Goal: Task Accomplishment & Management: Manage account settings

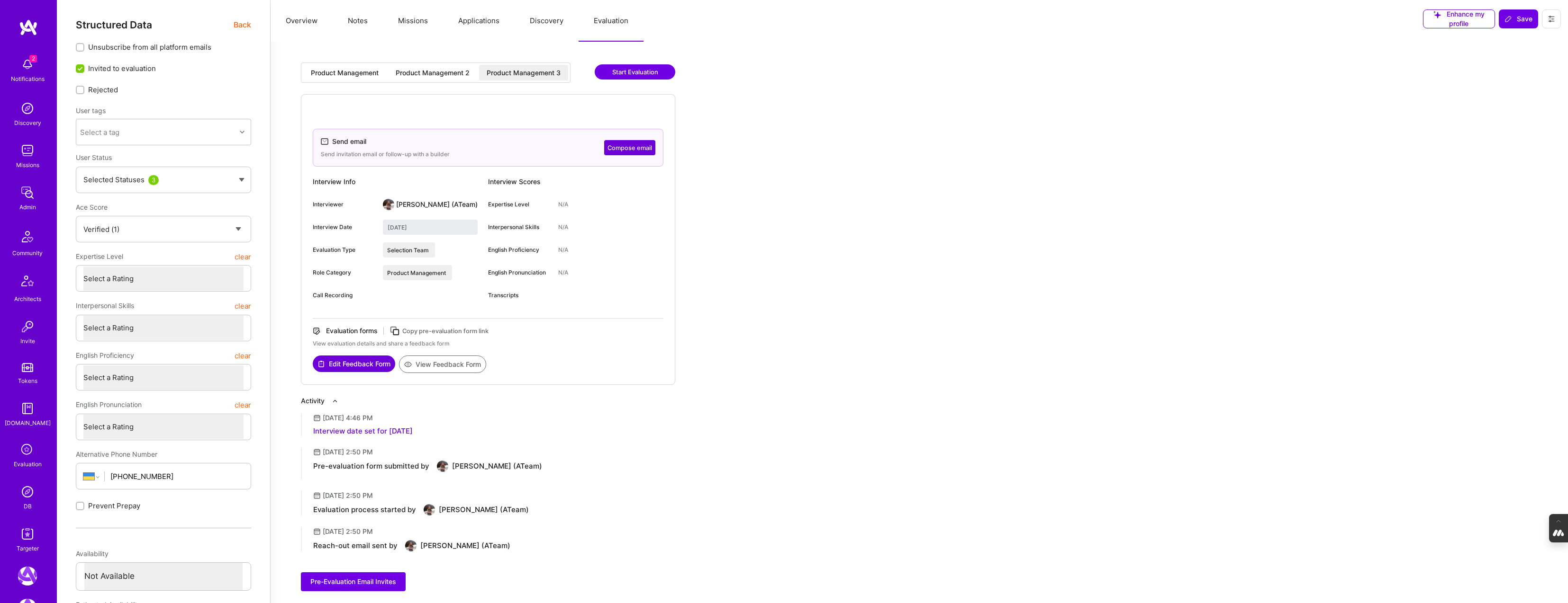
select select "Verified"
select select "UA"
select select "Not Available"
select select "1 Month"
click at [28, 540] on img at bounding box center [27, 533] width 19 height 19
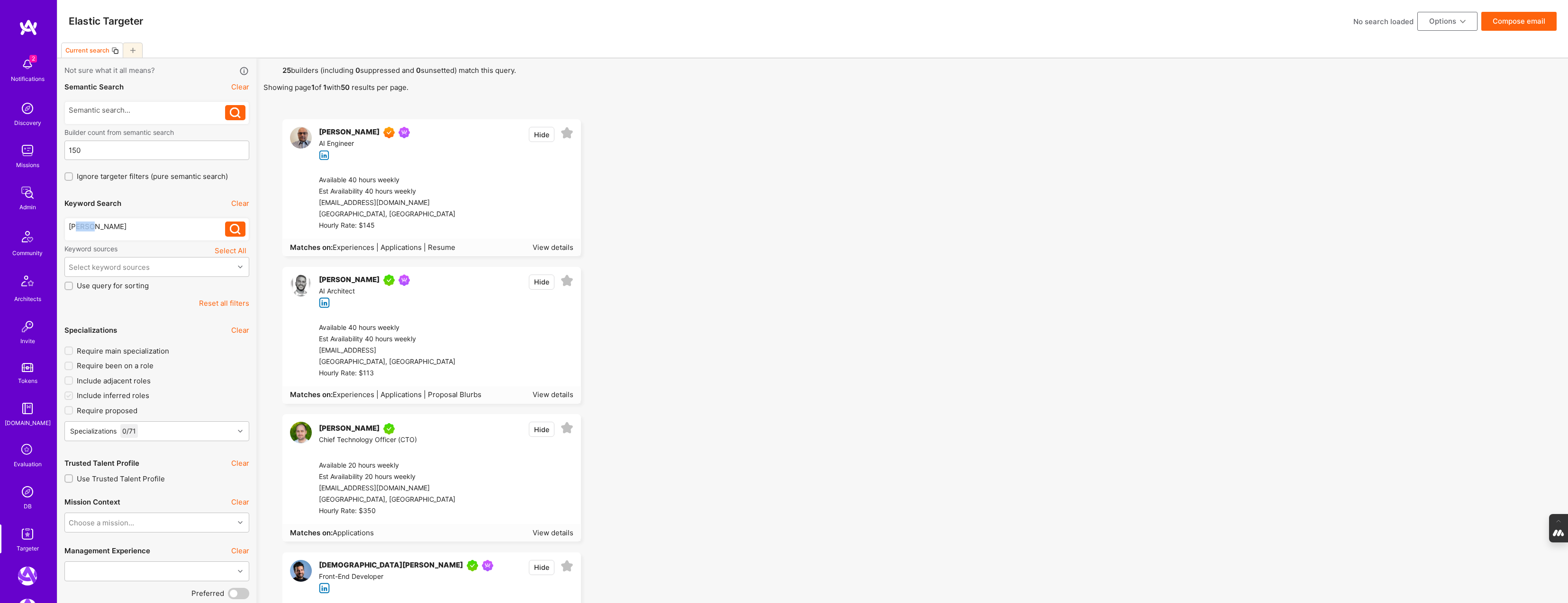
drag, startPoint x: 100, startPoint y: 227, endPoint x: 49, endPoint y: 227, distance: 51.0
click at [234, 230] on icon at bounding box center [235, 230] width 11 height 11
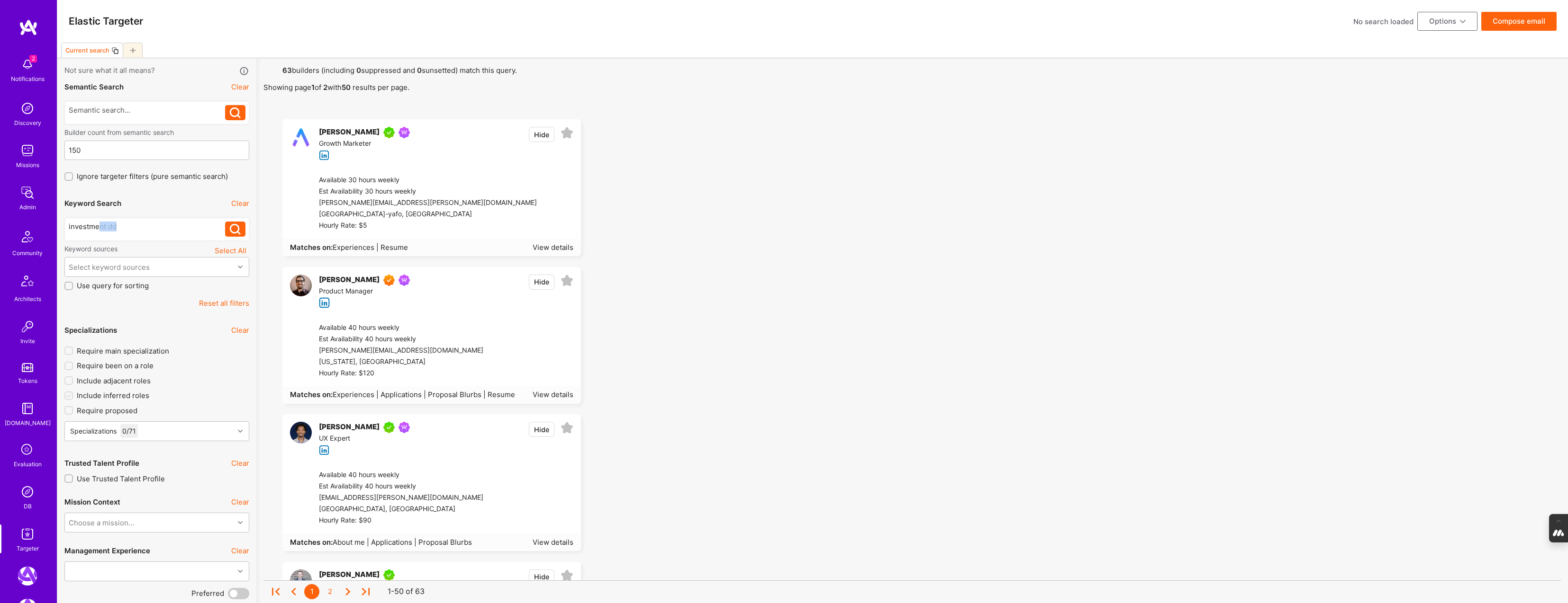
drag, startPoint x: 115, startPoint y: 231, endPoint x: 100, endPoint y: 231, distance: 15.0
click at [100, 231] on div "investment dd" at bounding box center [147, 227] width 157 height 10
click at [80, 229] on div "investment dd" at bounding box center [147, 227] width 157 height 10
drag, startPoint x: 100, startPoint y: 223, endPoint x: 19, endPoint y: 223, distance: 81.0
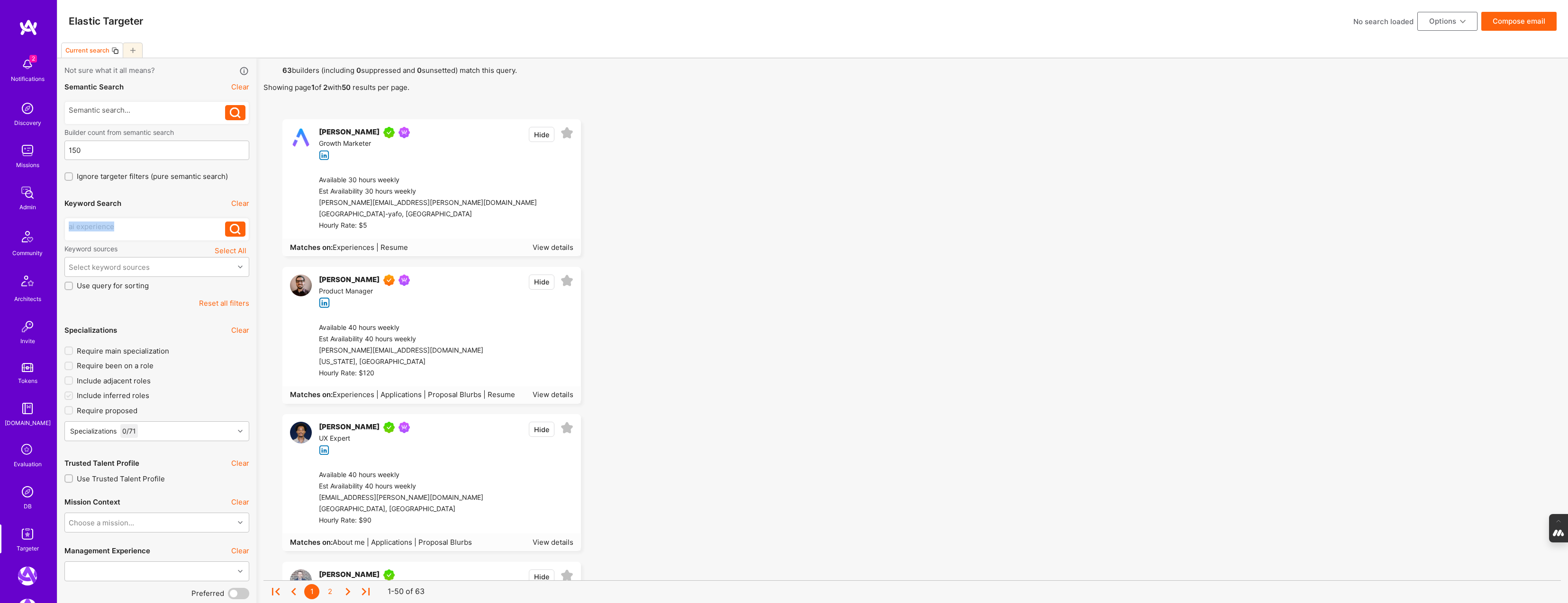
drag, startPoint x: 132, startPoint y: 225, endPoint x: 50, endPoint y: 225, distance: 82.0
click at [228, 227] on button at bounding box center [235, 230] width 20 height 15
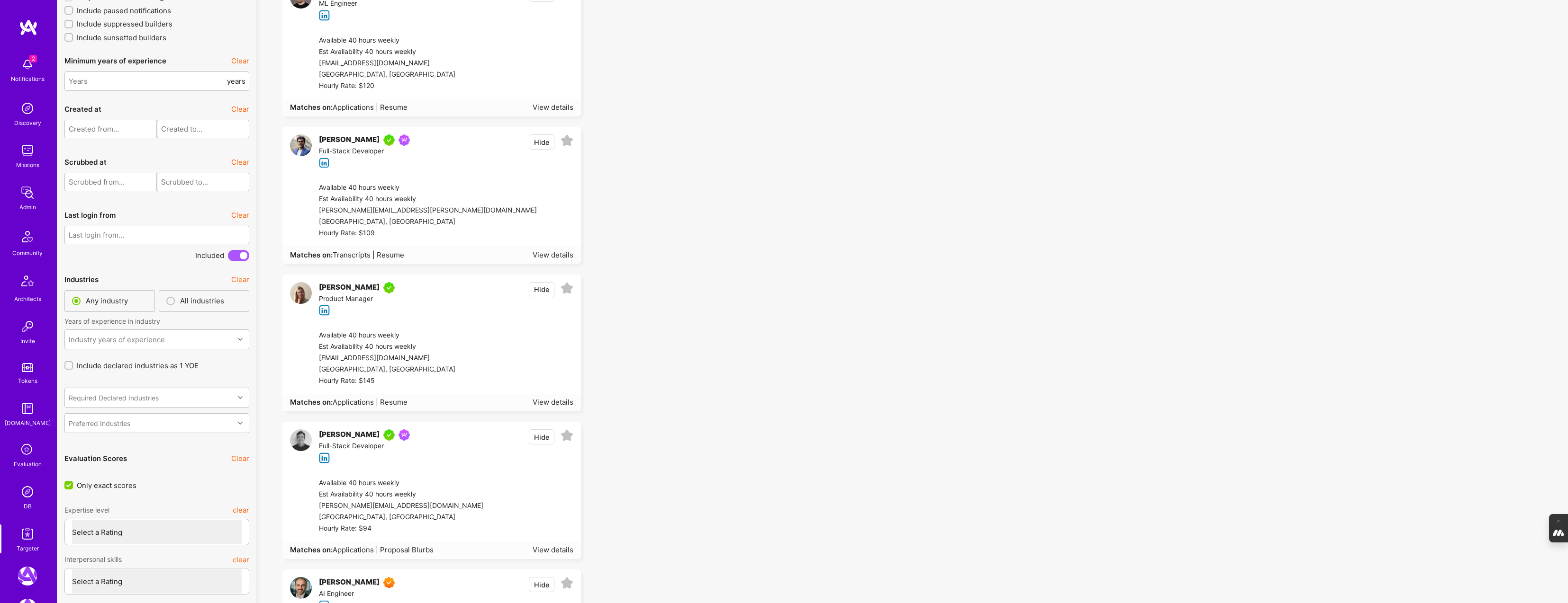
scroll to position [2004, 0]
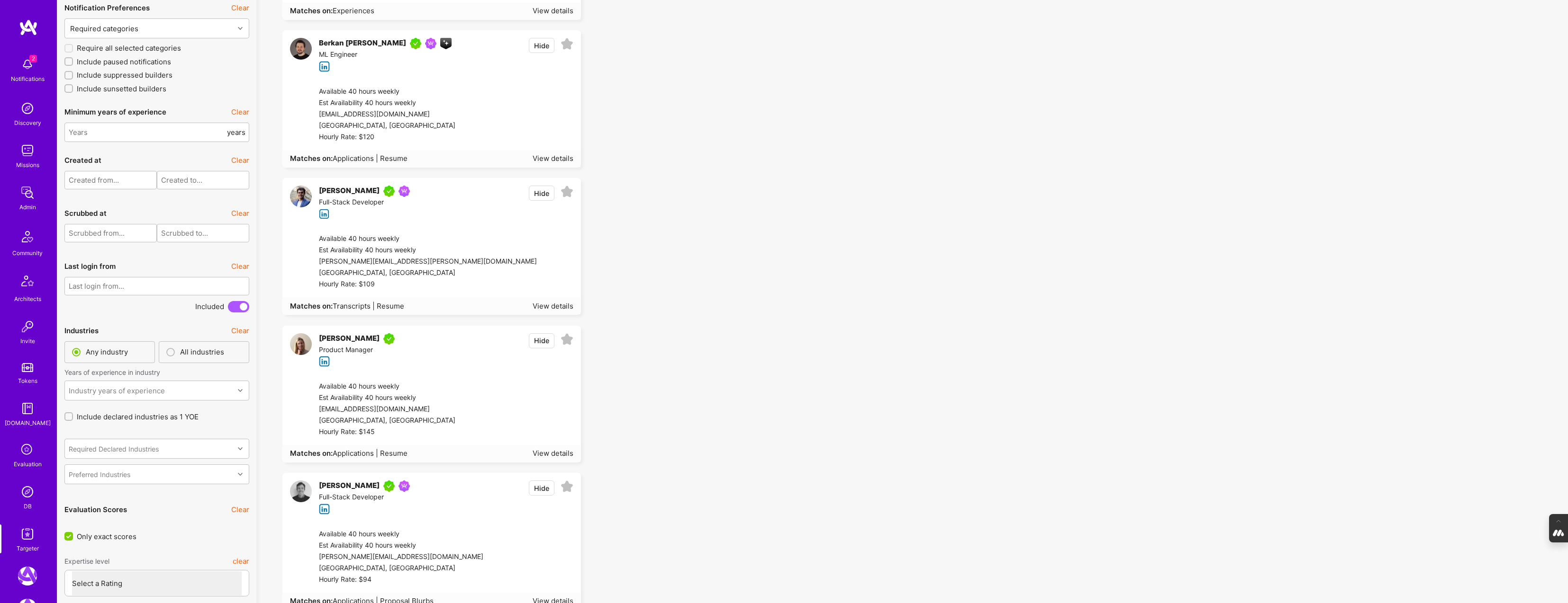
click at [359, 307] on span "Transcripts | Resume" at bounding box center [368, 306] width 72 height 9
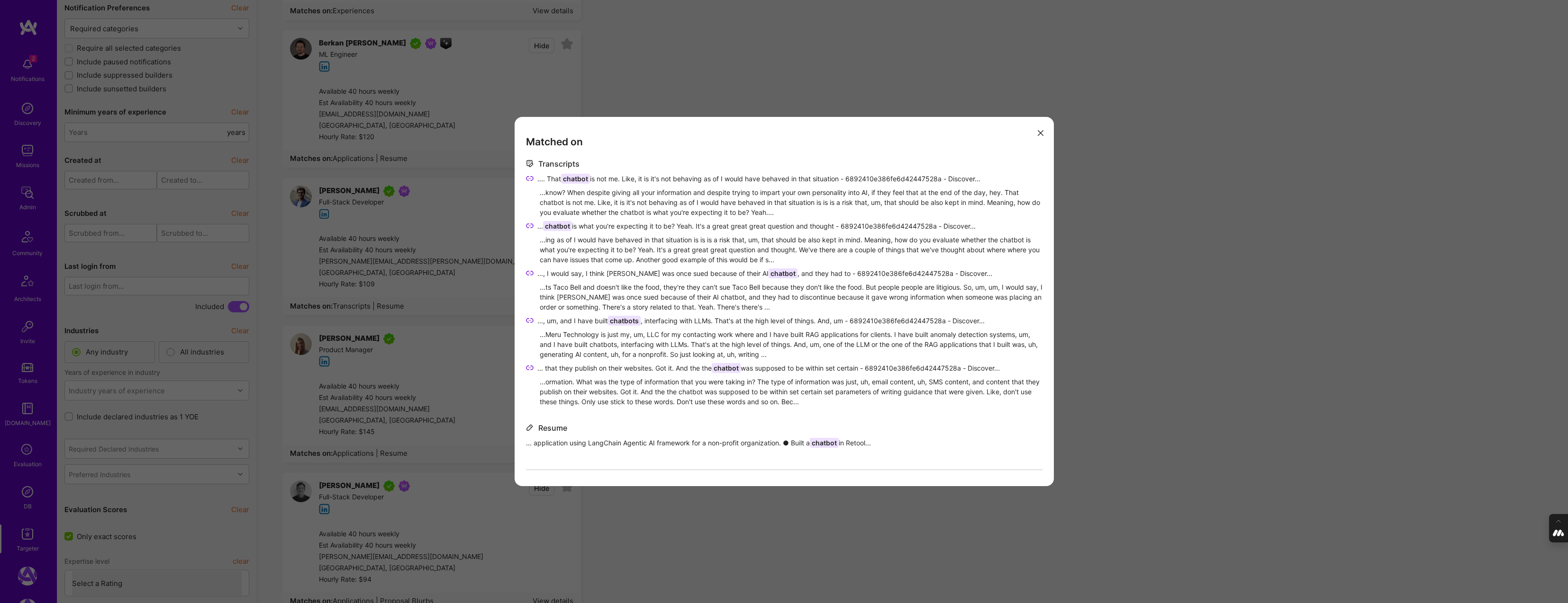
click at [528, 176] on icon "modal" at bounding box center [530, 178] width 8 height 8
click at [530, 226] on icon "modal" at bounding box center [530, 225] width 8 height 8
click at [1040, 134] on icon "modal" at bounding box center [1040, 133] width 6 height 6
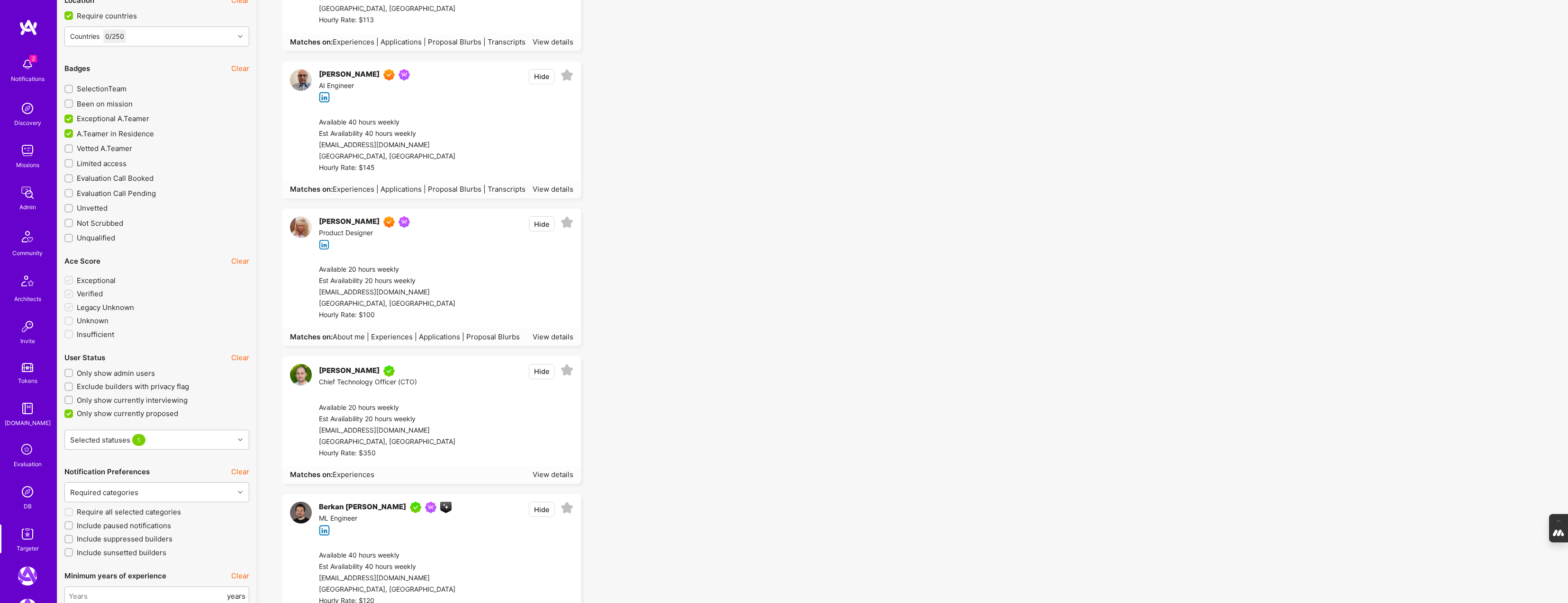
scroll to position [1537, 0]
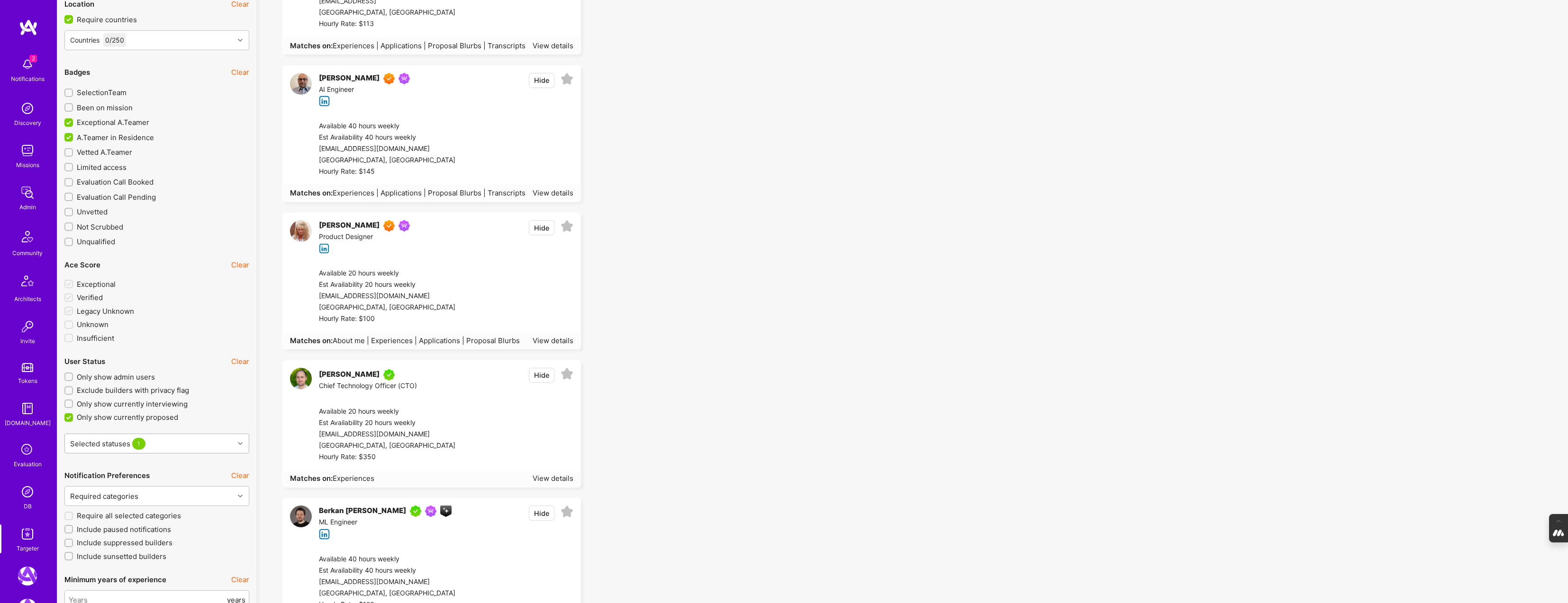
click at [226, 434] on div "Selected statuses 1" at bounding box center [149, 443] width 169 height 19
click at [236, 392] on label "Exclude builders with privacy flag" at bounding box center [157, 390] width 184 height 10
click at [73, 392] on input "Exclude builders with privacy flag" at bounding box center [70, 392] width 7 height 7
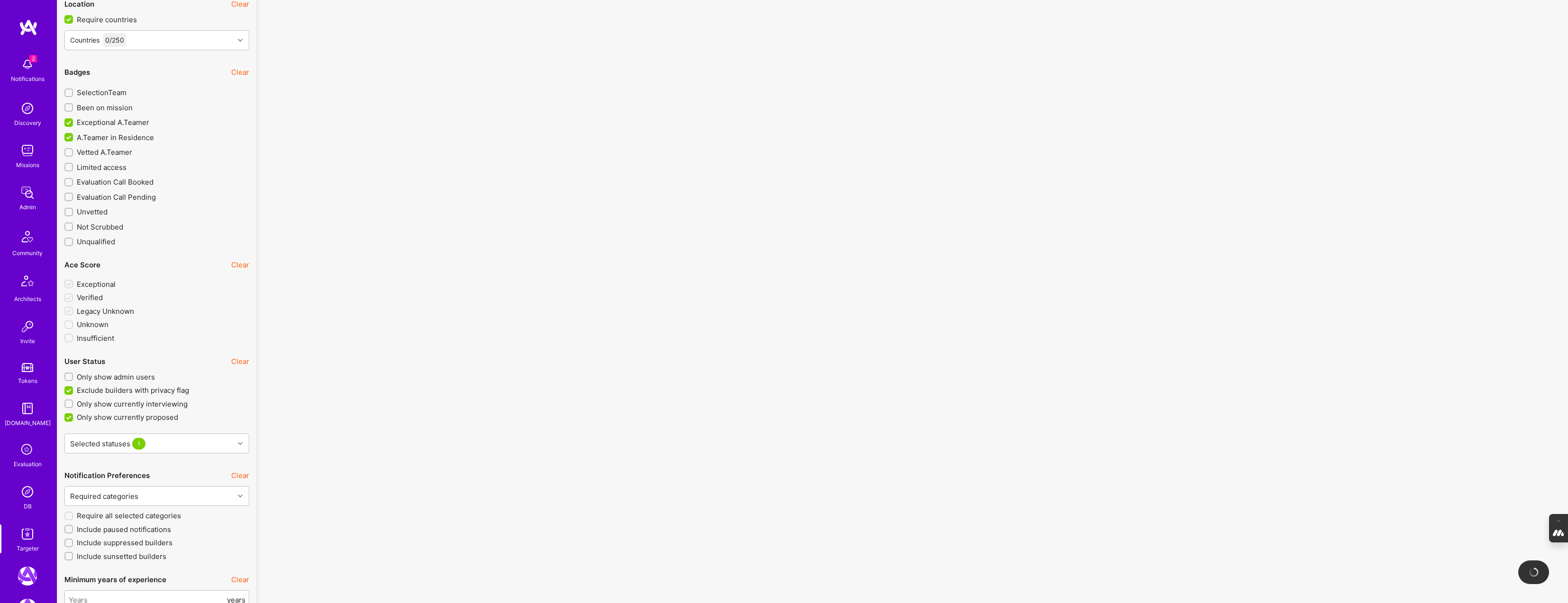
click at [70, 390] on input "Exclude builders with privacy flag" at bounding box center [70, 391] width 8 height 8
checkbox input "false"
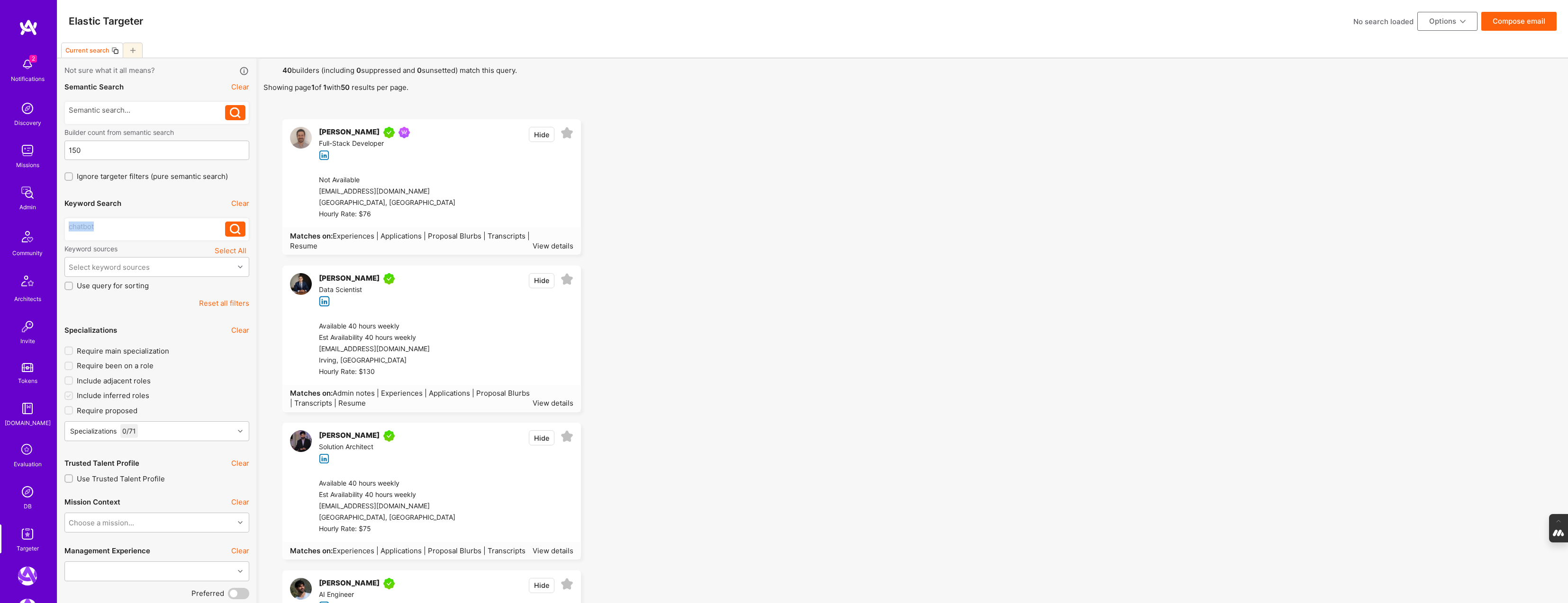
drag, startPoint x: 101, startPoint y: 226, endPoint x: 42, endPoint y: 226, distance: 59.0
click at [244, 236] on button at bounding box center [235, 230] width 20 height 15
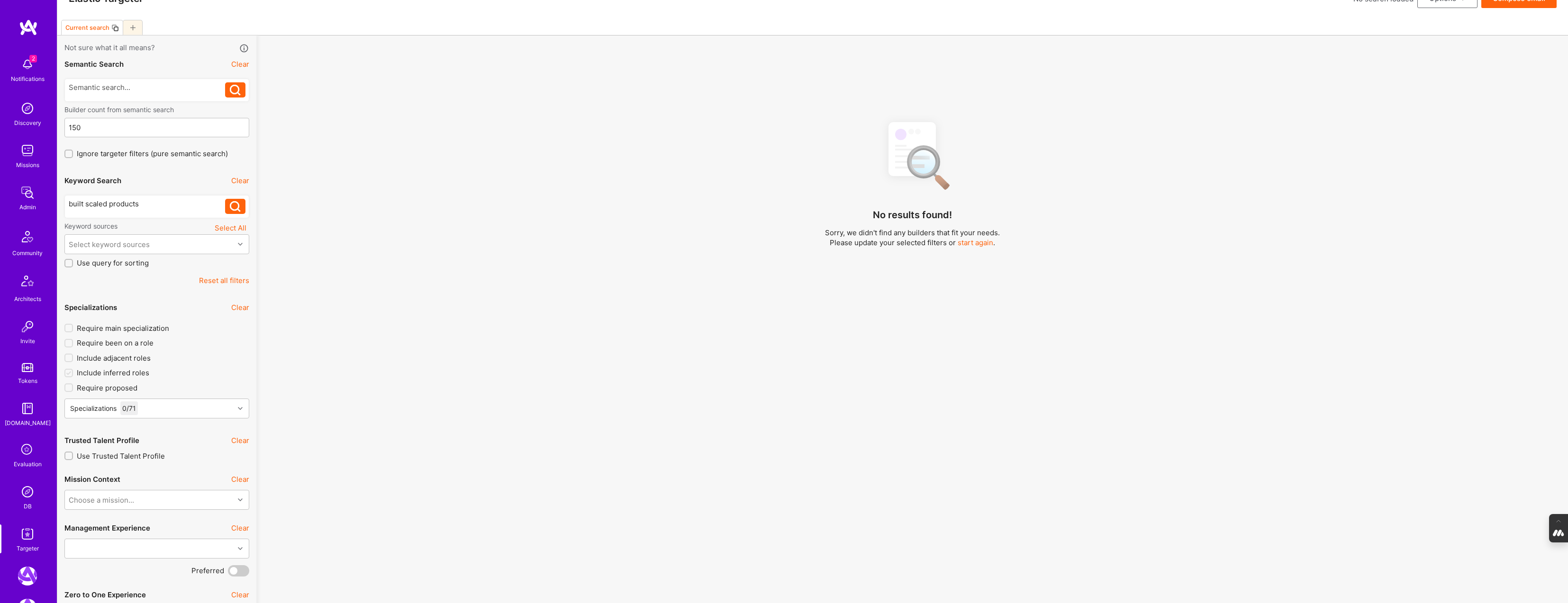
scroll to position [26, 0]
drag, startPoint x: 143, startPoint y: 201, endPoint x: 84, endPoint y: 201, distance: 59.0
click at [84, 201] on div "built scaled products" at bounding box center [147, 200] width 157 height 10
click at [236, 202] on icon at bounding box center [235, 203] width 11 height 11
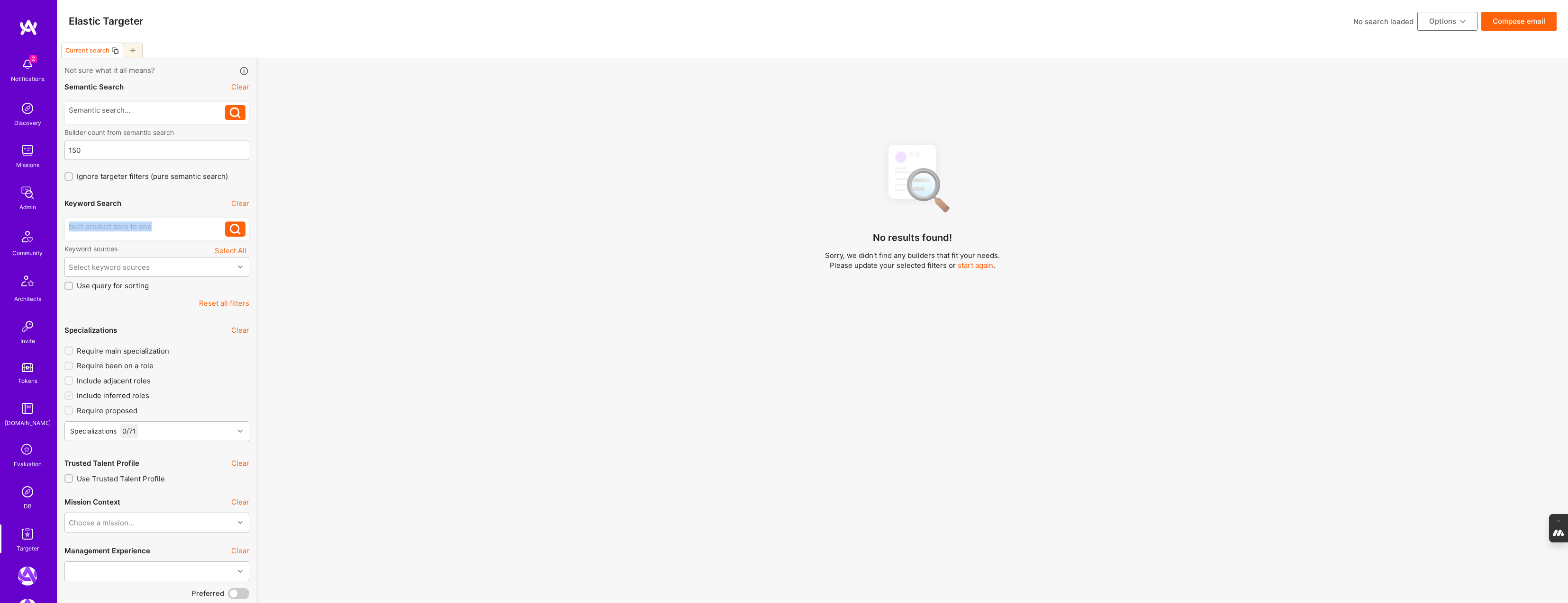
drag, startPoint x: 149, startPoint y: 227, endPoint x: -49, endPoint y: 226, distance: 198.0
click at [236, 227] on icon at bounding box center [235, 230] width 11 height 11
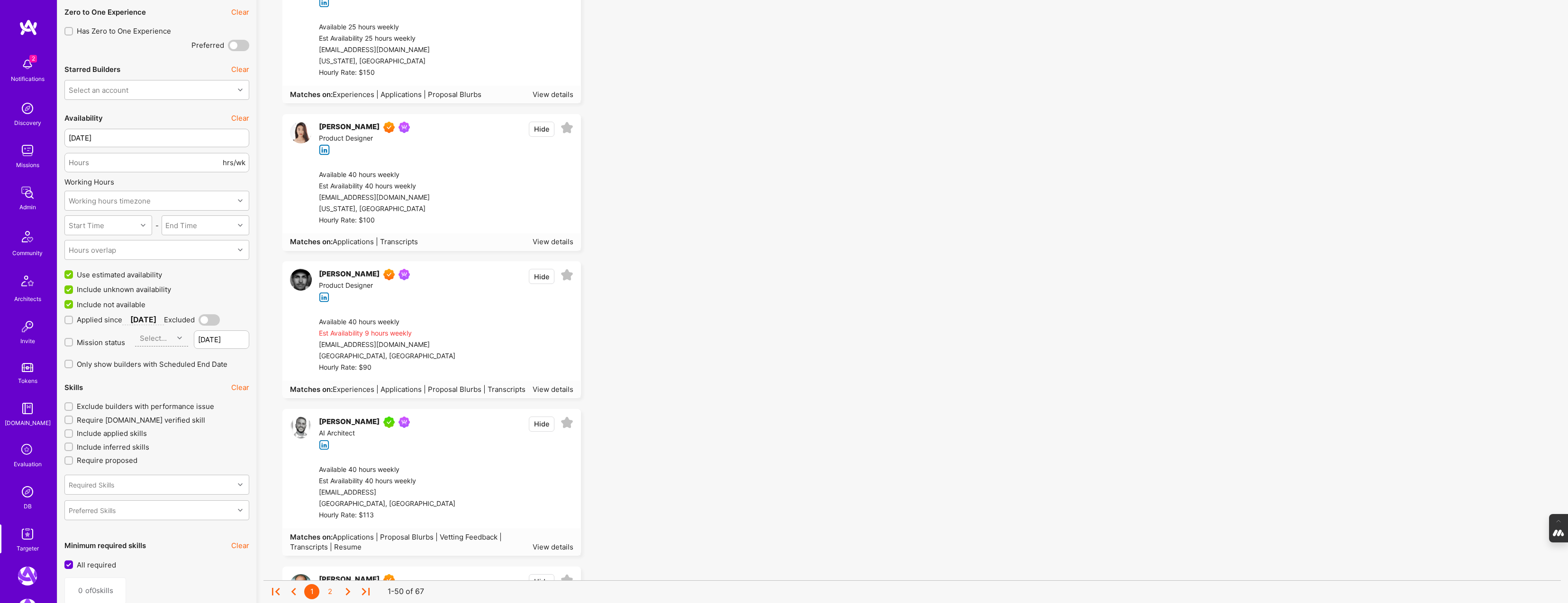
scroll to position [606, 0]
click at [468, 537] on span "Applications | Proposal Blurbs | Vetting Feedback | Transcripts | Resume" at bounding box center [396, 541] width 212 height 19
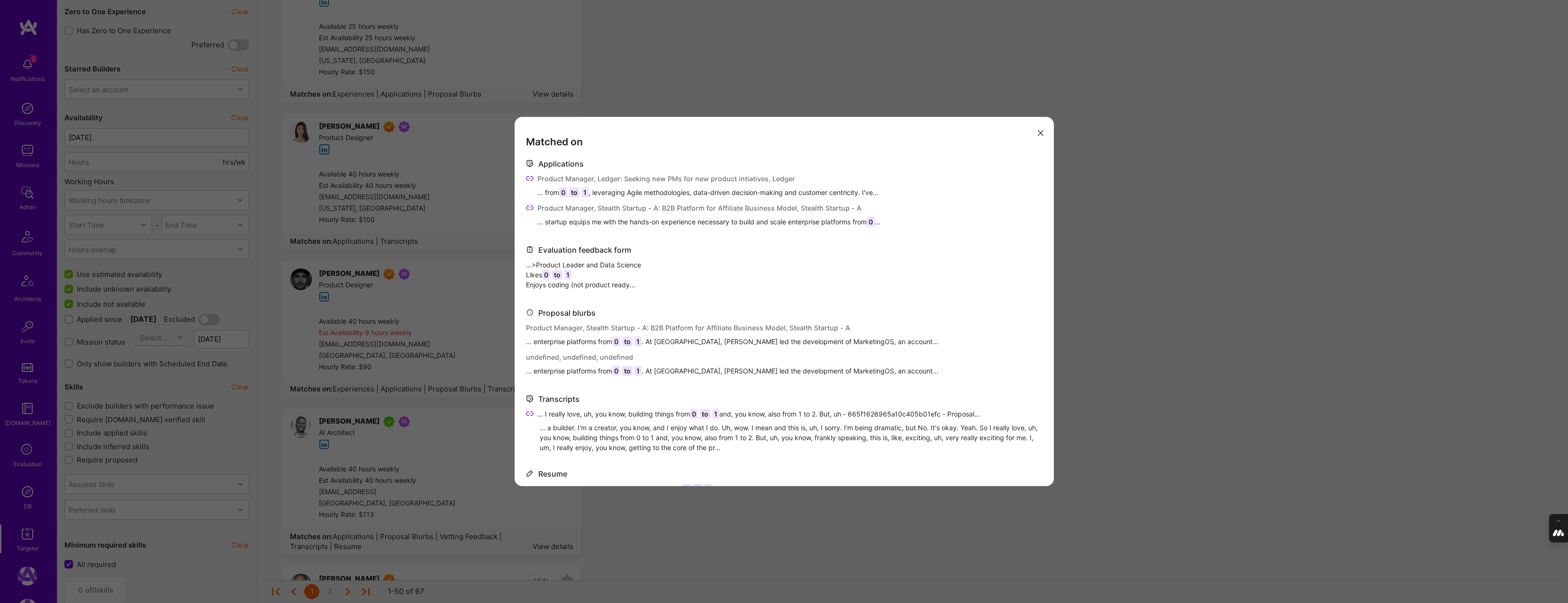
click at [530, 178] on icon "modal" at bounding box center [530, 178] width 8 height 8
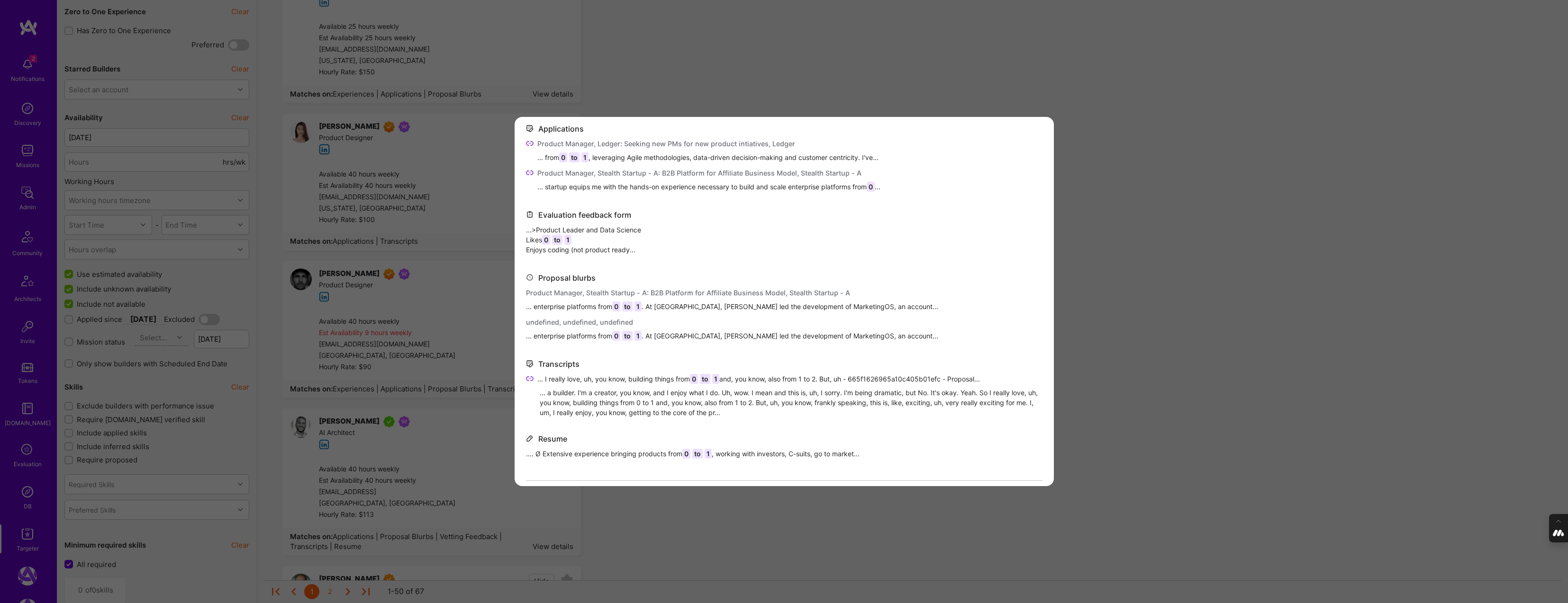
scroll to position [37, 0]
click at [528, 209] on icon "modal" at bounding box center [530, 212] width 8 height 8
click at [530, 231] on span "...>Product Leader and Data Science Likes 0 to 1 Enjoys coding (not product rea…" at bounding box center [583, 238] width 115 height 30
click at [557, 213] on div "Evaluation feedback form" at bounding box center [584, 214] width 93 height 10
click at [557, 237] on span "to" at bounding box center [557, 238] width 10 height 10
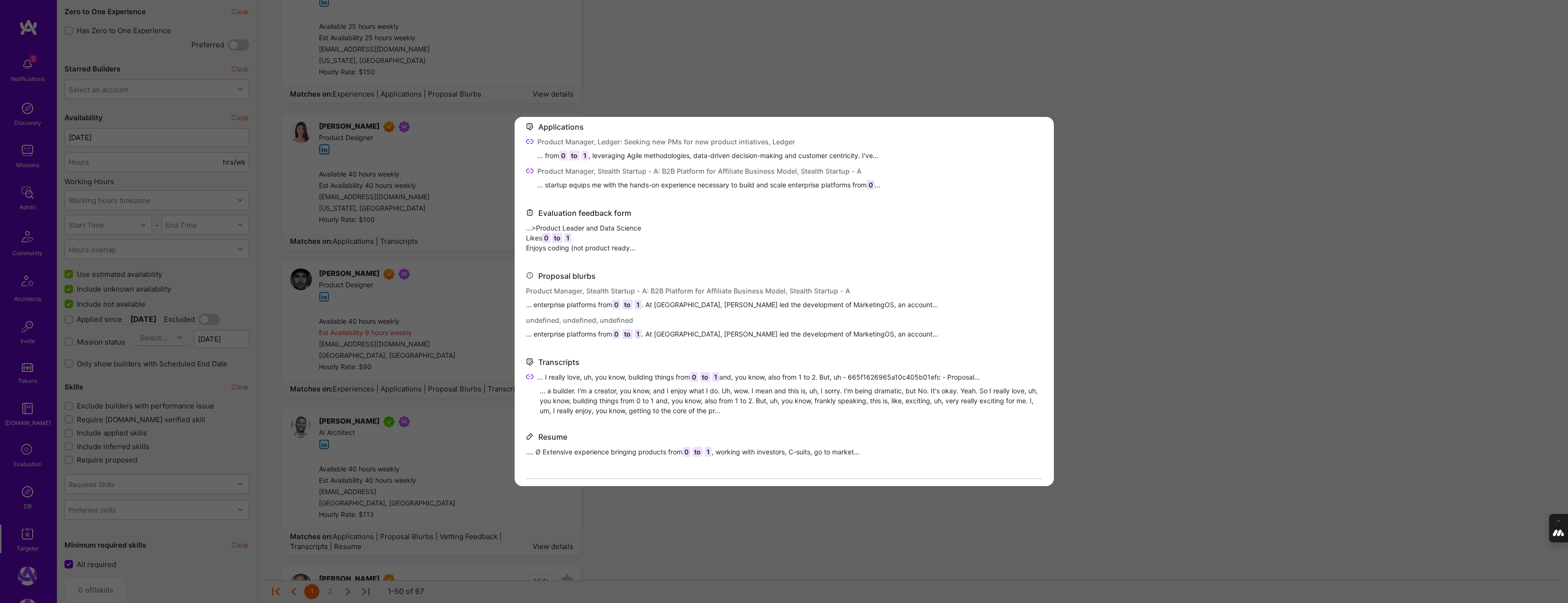
click at [577, 210] on div "Evaluation feedback form" at bounding box center [584, 214] width 93 height 10
click at [530, 212] on icon "modal" at bounding box center [530, 212] width 8 height 8
click at [529, 230] on span "...>Product Leader and Data Science Likes 0 to 1 Enjoys coding (not product rea…" at bounding box center [583, 238] width 115 height 30
click at [531, 236] on li "Likes 0 to 1" at bounding box center [583, 238] width 115 height 10
click at [542, 246] on li "Enjoys coding (not product ready..." at bounding box center [583, 248] width 115 height 10
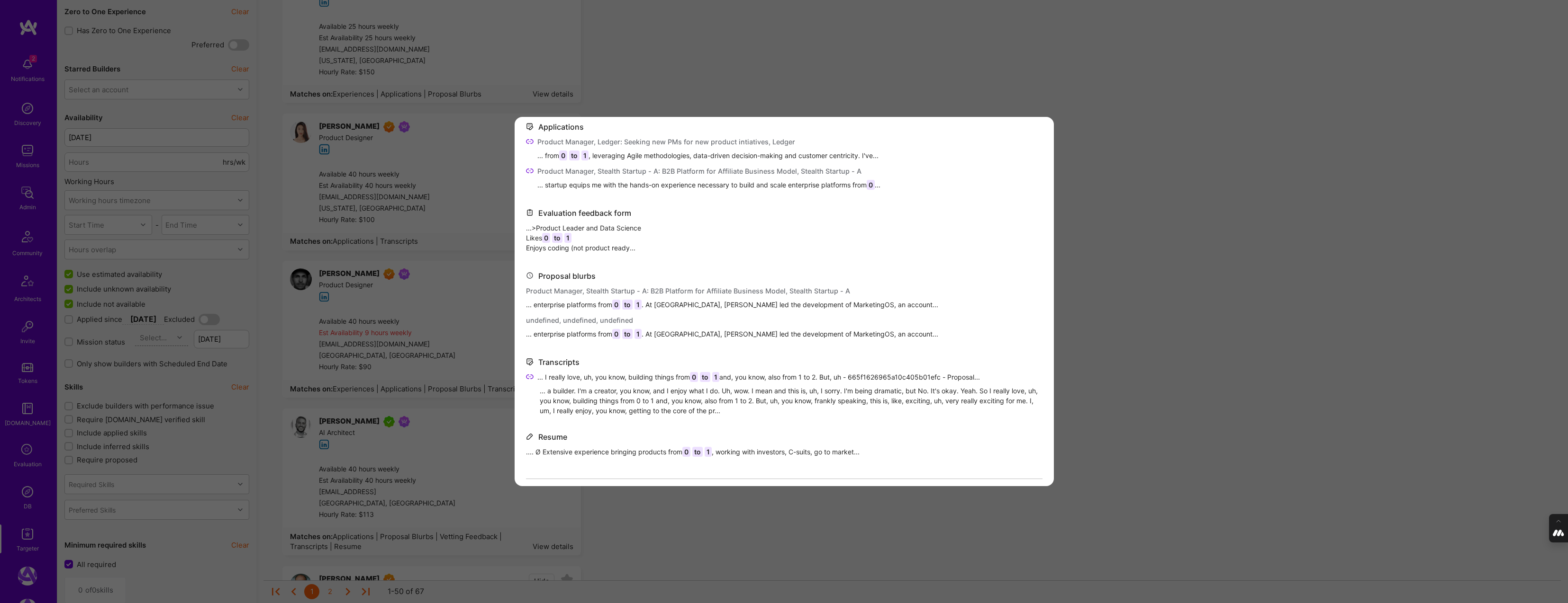
click at [601, 247] on li "Enjoys coding (not product ready..." at bounding box center [583, 248] width 115 height 10
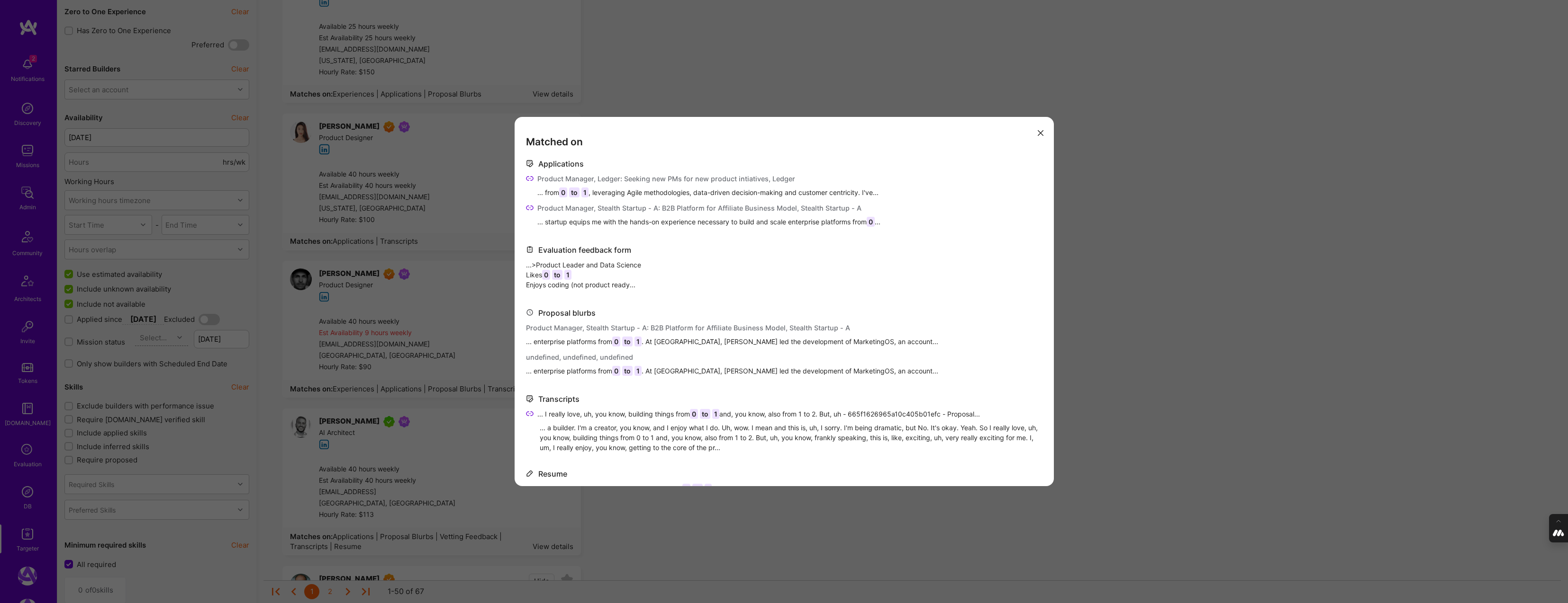
click at [1040, 130] on icon "modal" at bounding box center [1040, 133] width 6 height 6
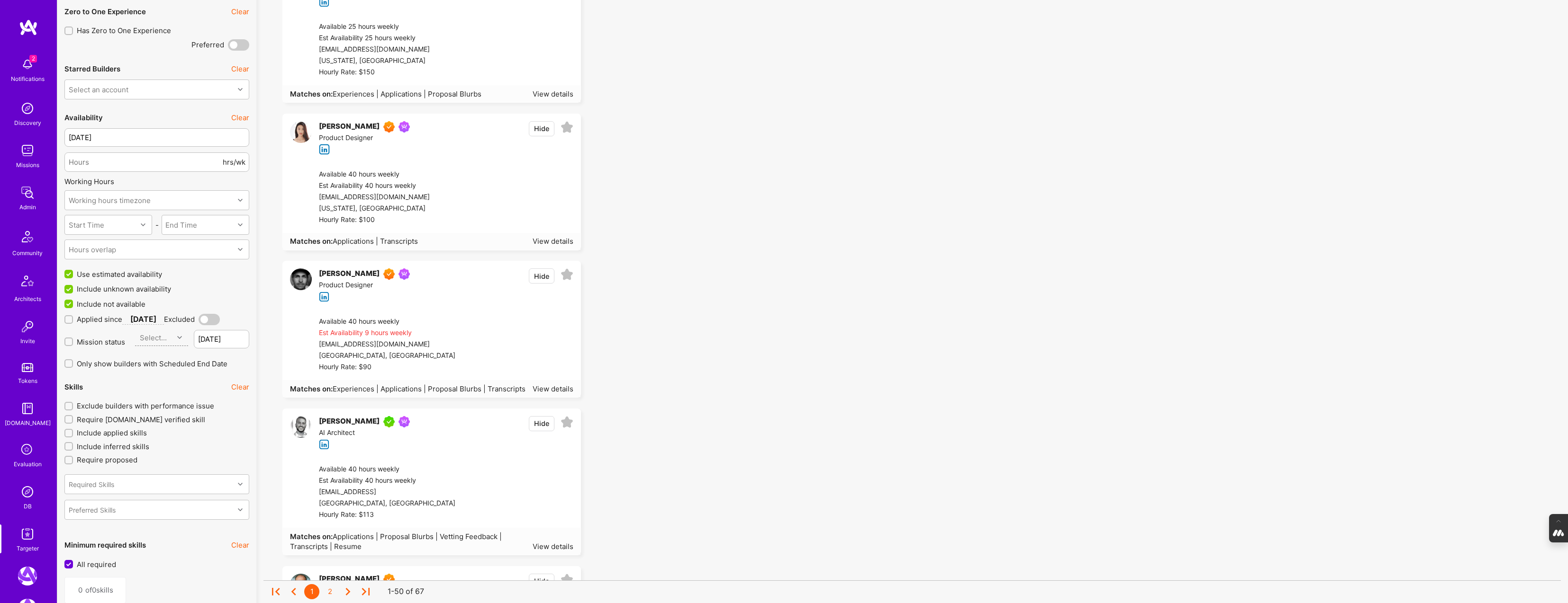
click at [344, 421] on div "Tamir Kedmi" at bounding box center [349, 421] width 61 height 11
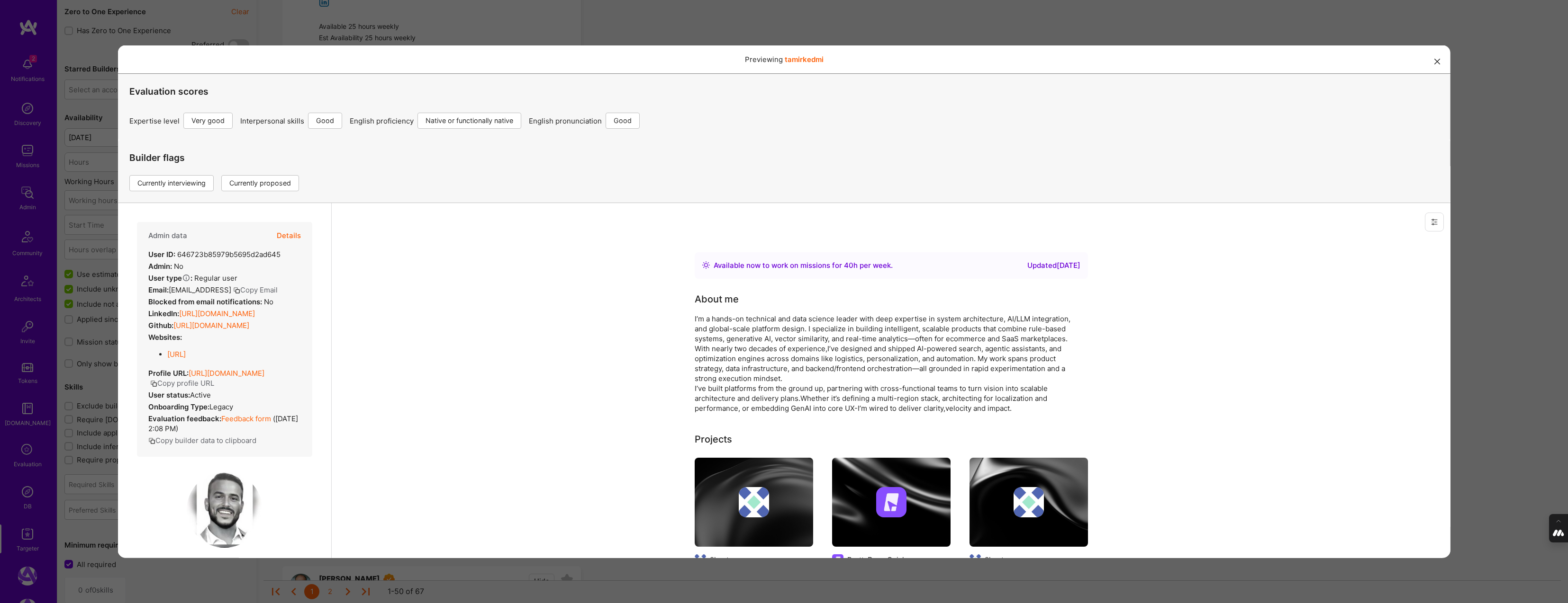
click at [290, 236] on button "Details" at bounding box center [288, 235] width 24 height 27
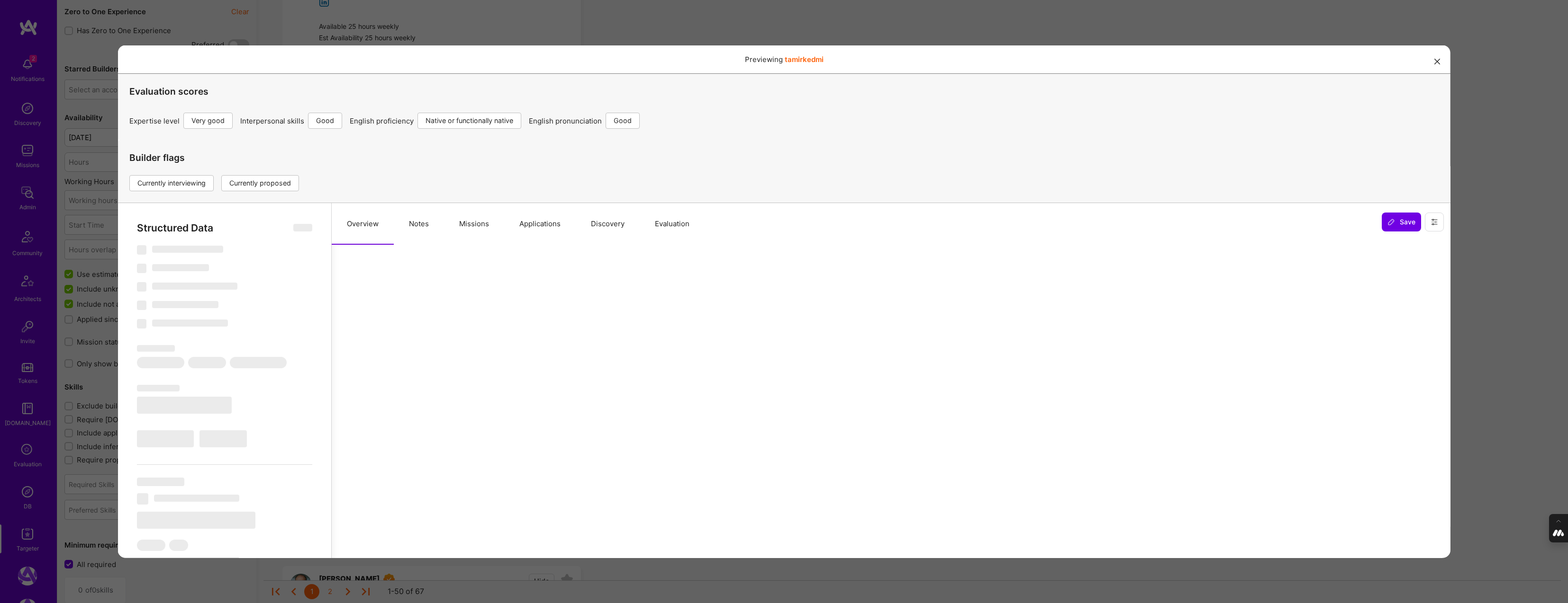
click at [658, 219] on button "Evaluation" at bounding box center [671, 223] width 65 height 42
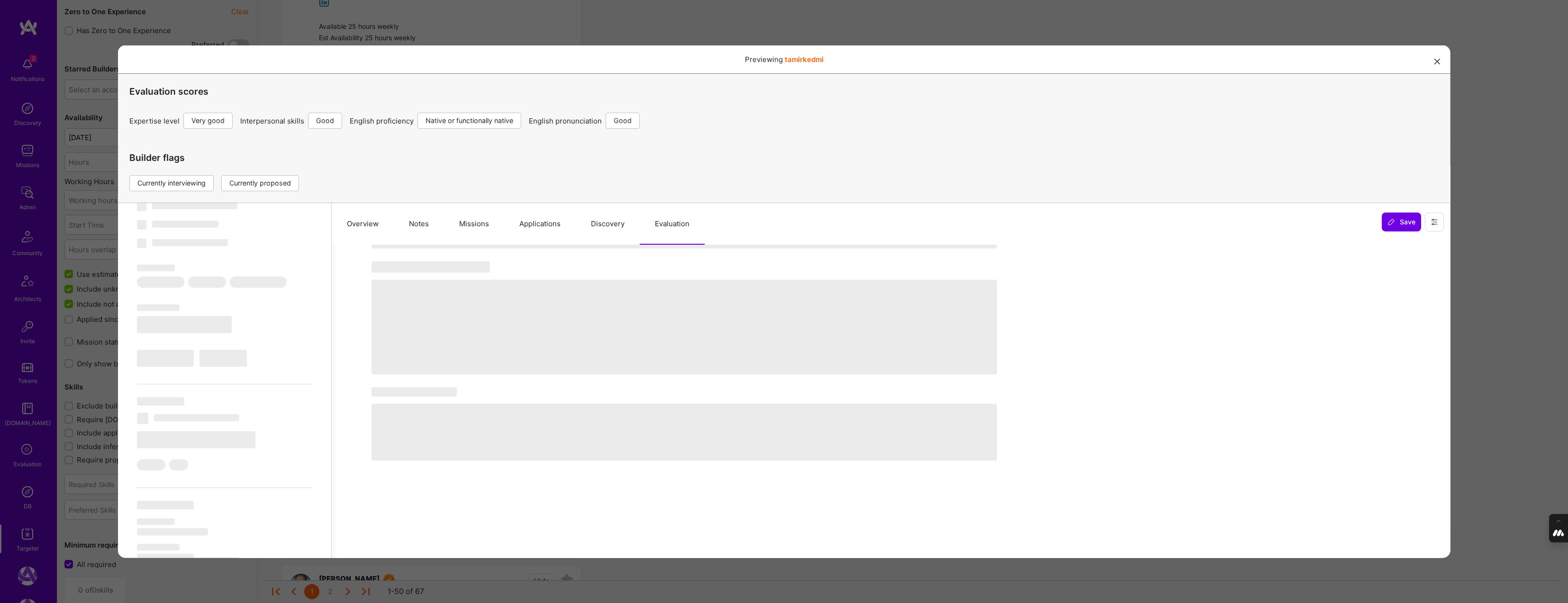
select select "Right Now"
select select "5"
select select "4"
select select "7"
select select "6"
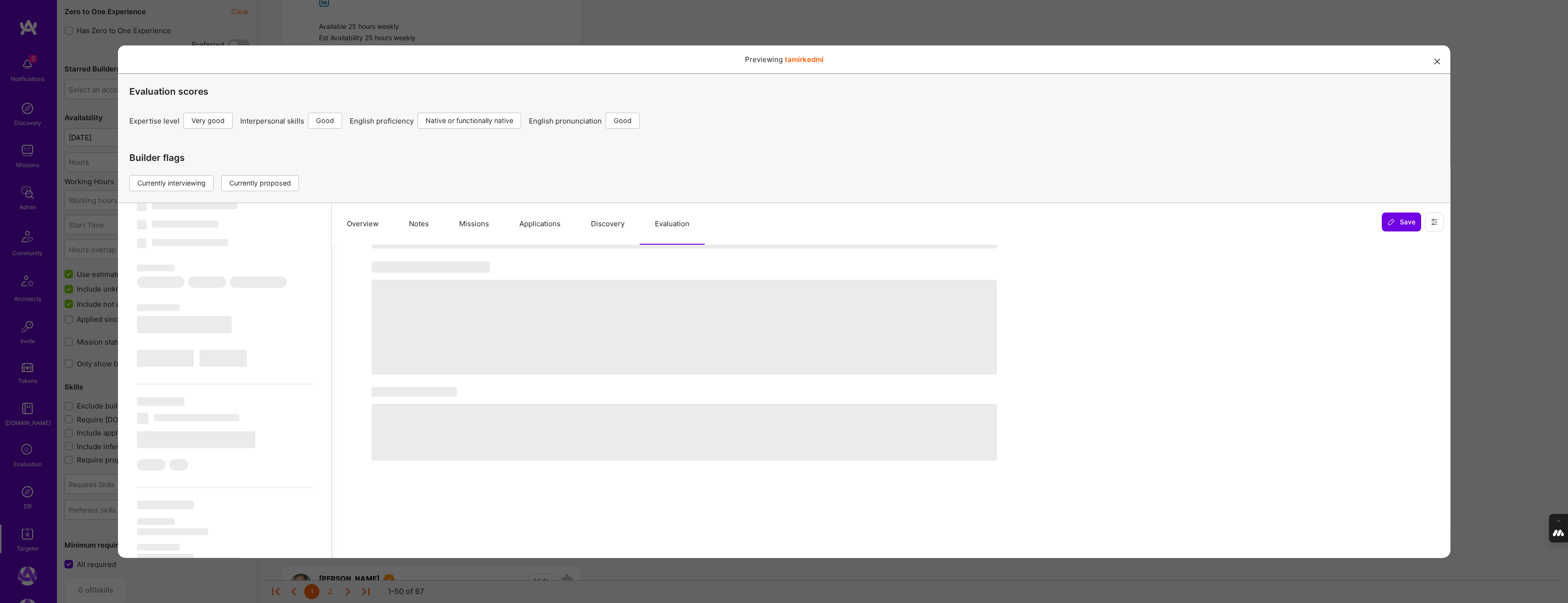
select select "US"
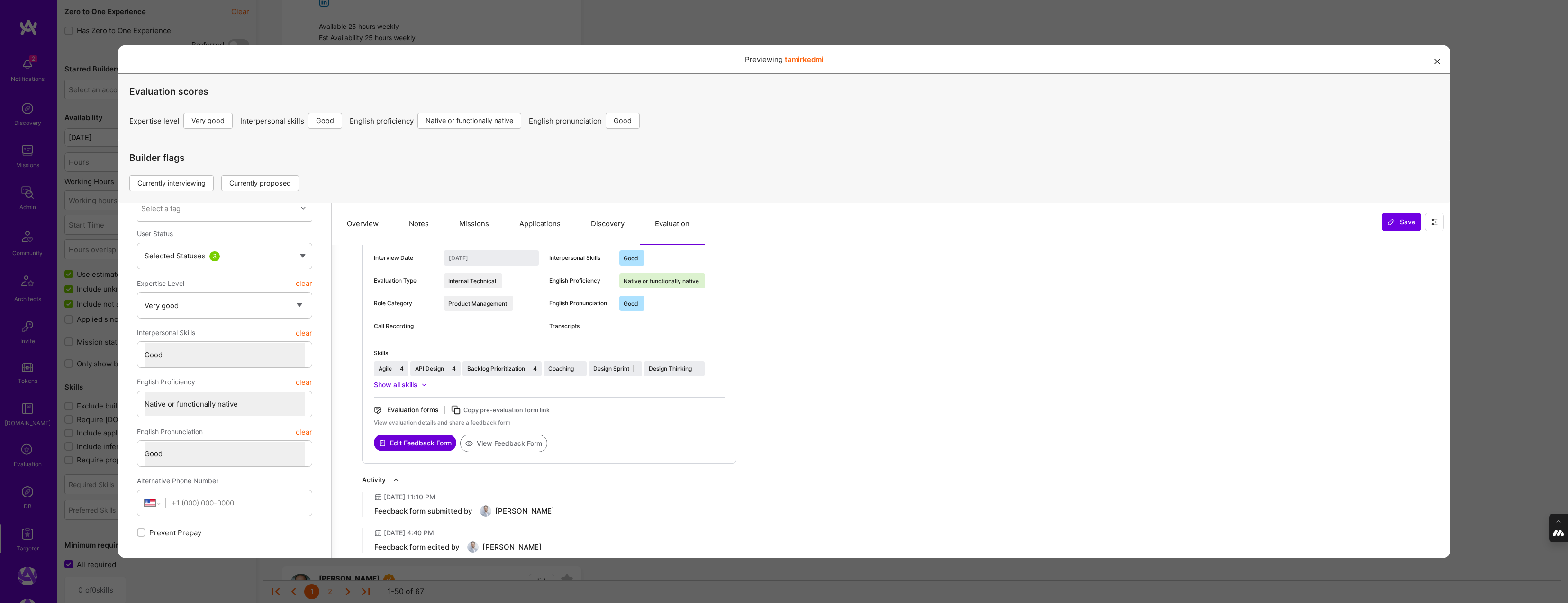
scroll to position [131, 0]
click at [523, 440] on button "View Feedback Form" at bounding box center [502, 439] width 87 height 17
click at [1438, 58] on icon "modal" at bounding box center [1437, 61] width 6 height 6
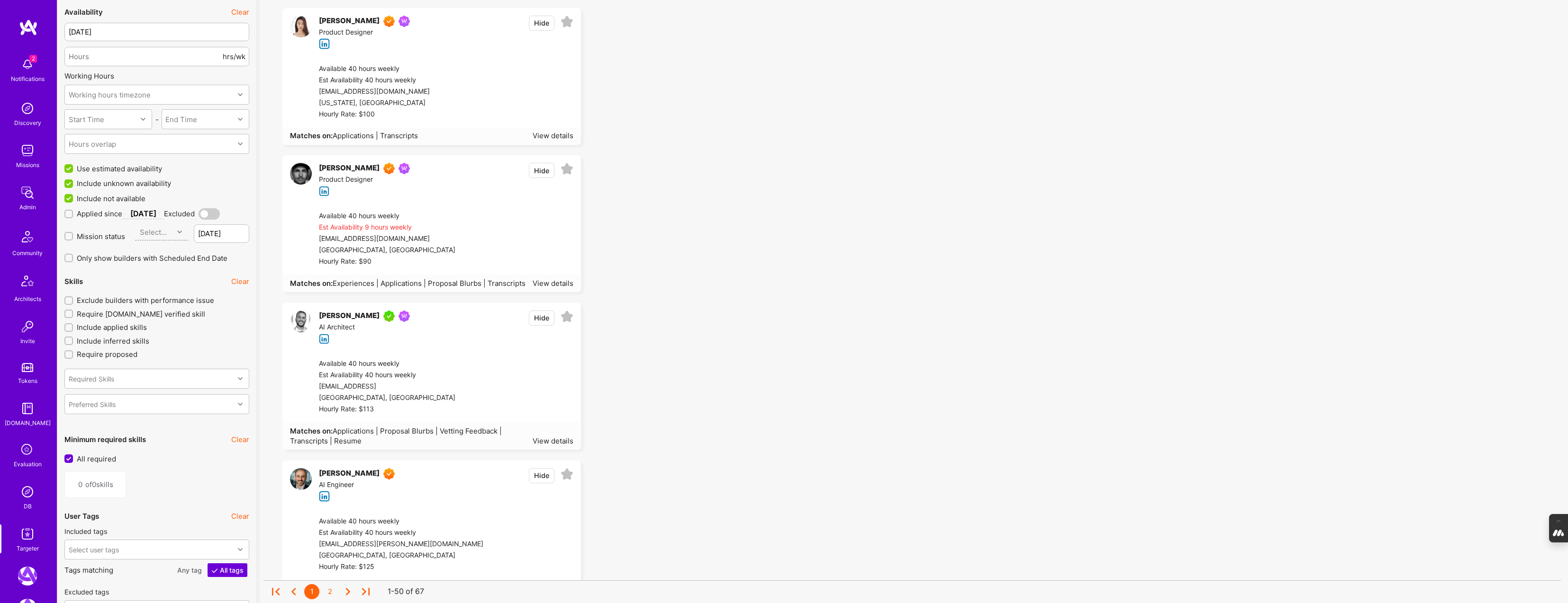
scroll to position [713, 0]
click at [471, 430] on span "Applications | Proposal Blurbs | Vetting Feedback | Transcripts | Resume" at bounding box center [396, 435] width 212 height 19
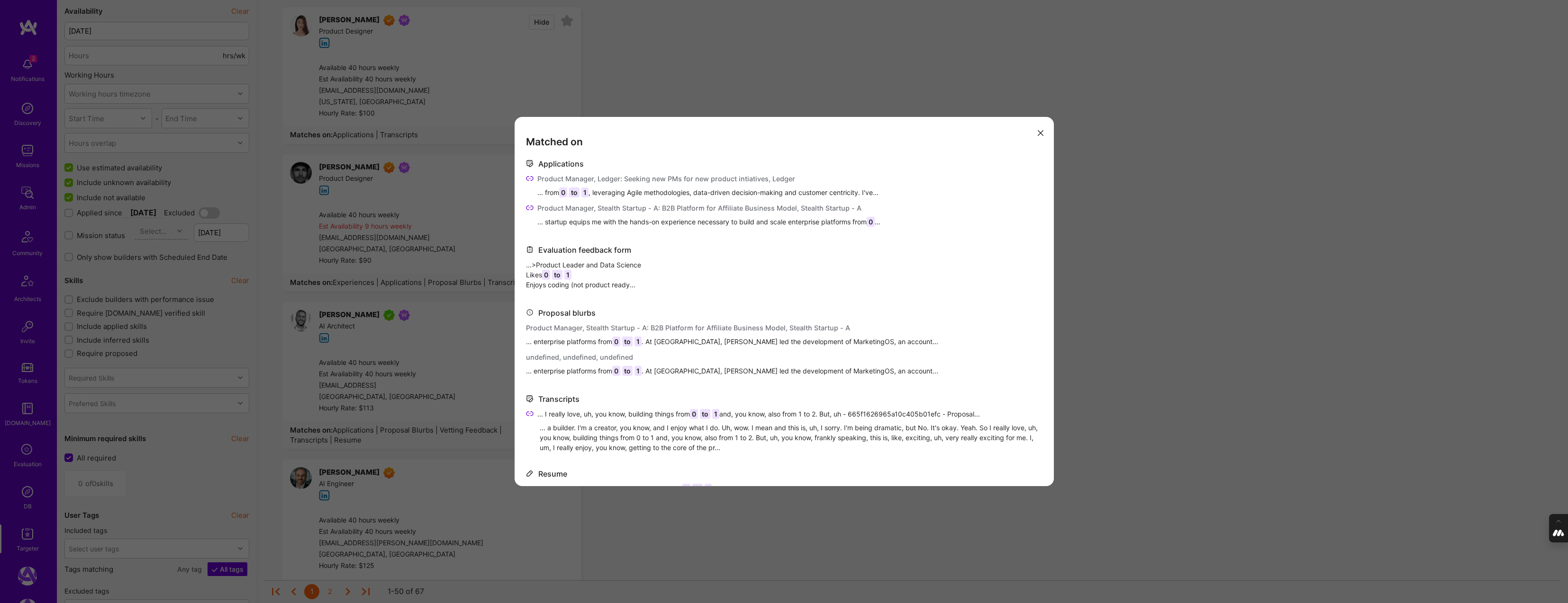
click at [1040, 134] on icon "modal" at bounding box center [1040, 133] width 6 height 6
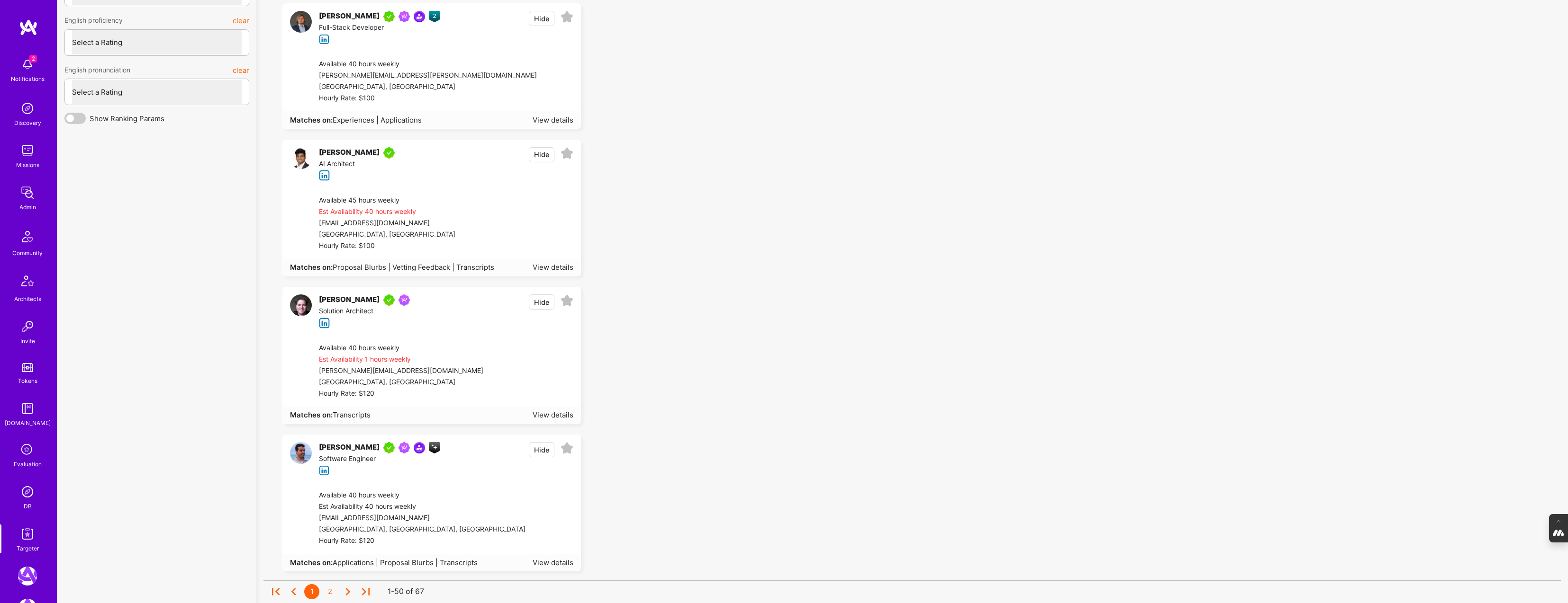
scroll to position [2685, 0]
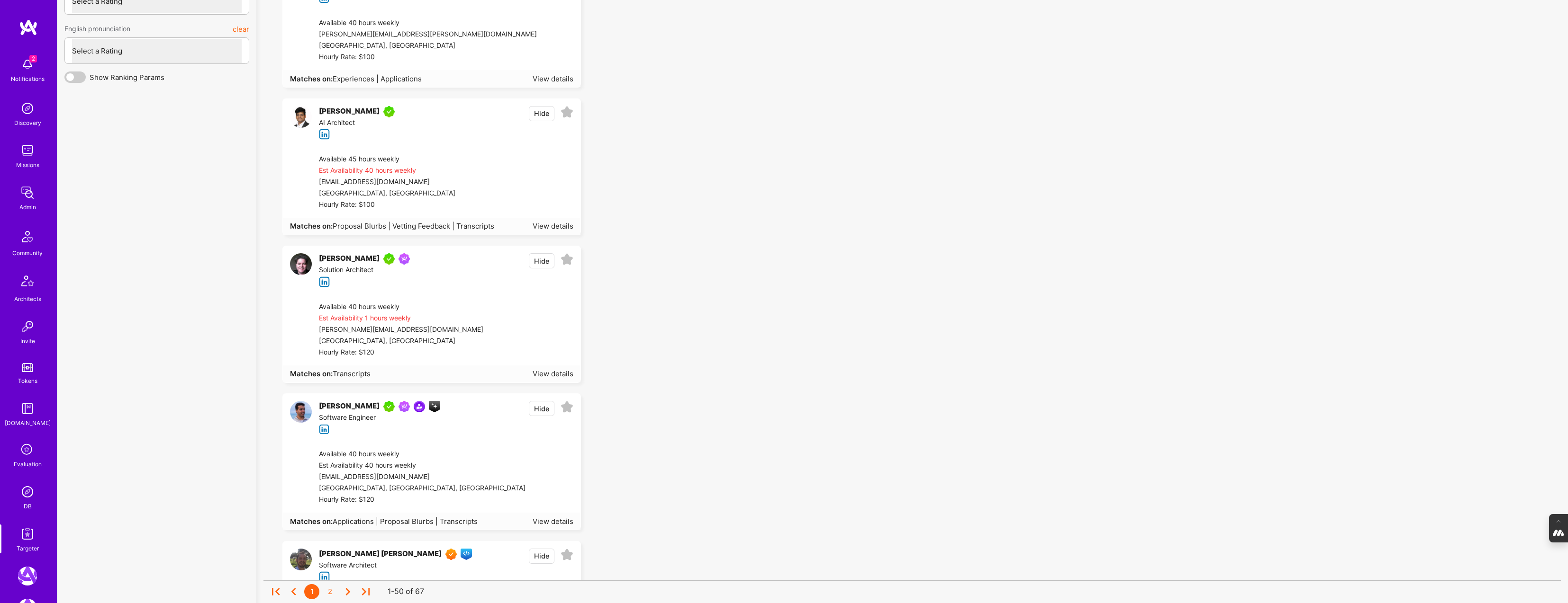
click at [479, 225] on span "Proposal Blurbs | Vetting Feedback | Transcripts" at bounding box center [413, 226] width 161 height 9
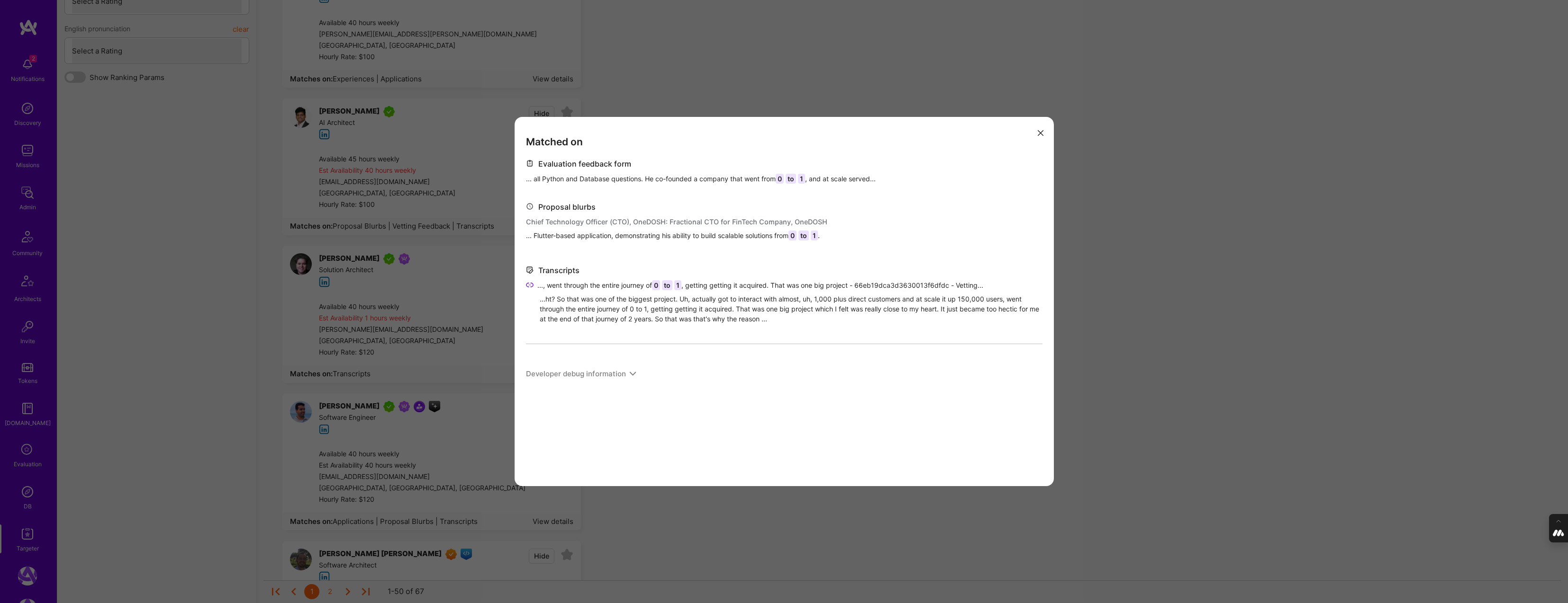
click at [530, 286] on icon "modal" at bounding box center [530, 284] width 8 height 8
click at [1039, 131] on icon "modal" at bounding box center [1040, 133] width 6 height 6
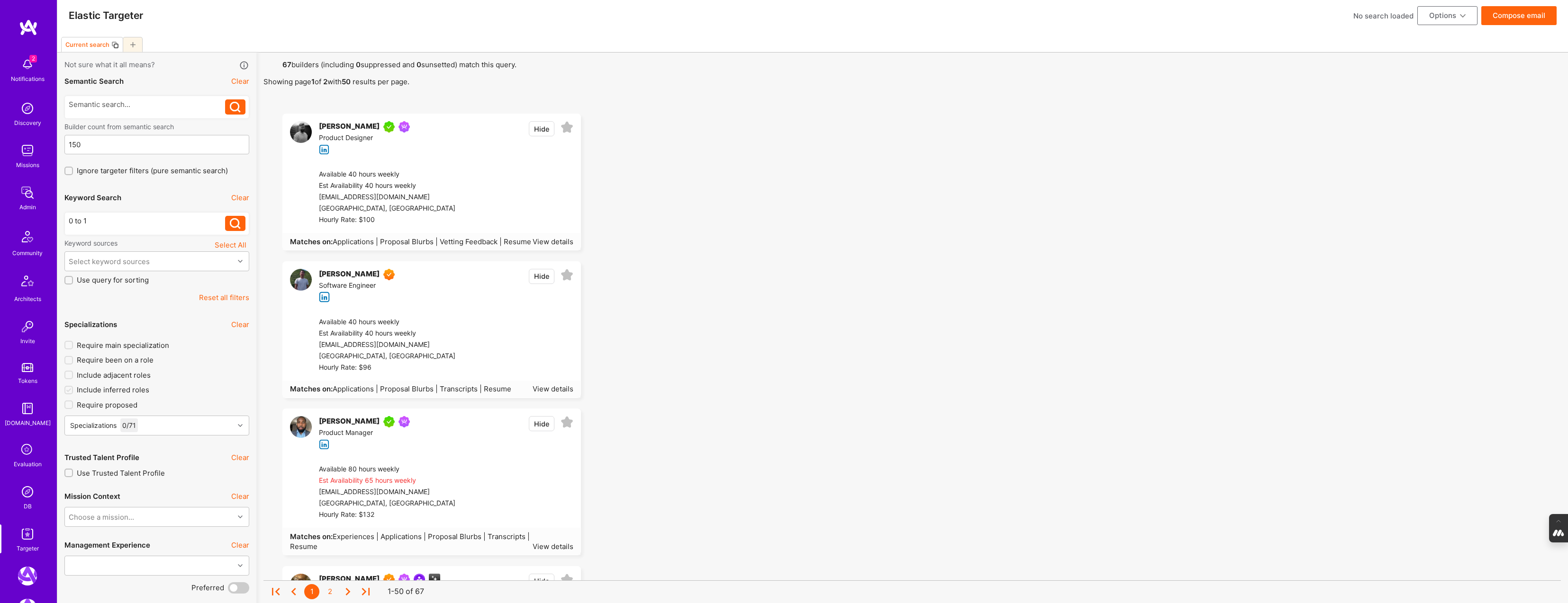
scroll to position [0, 0]
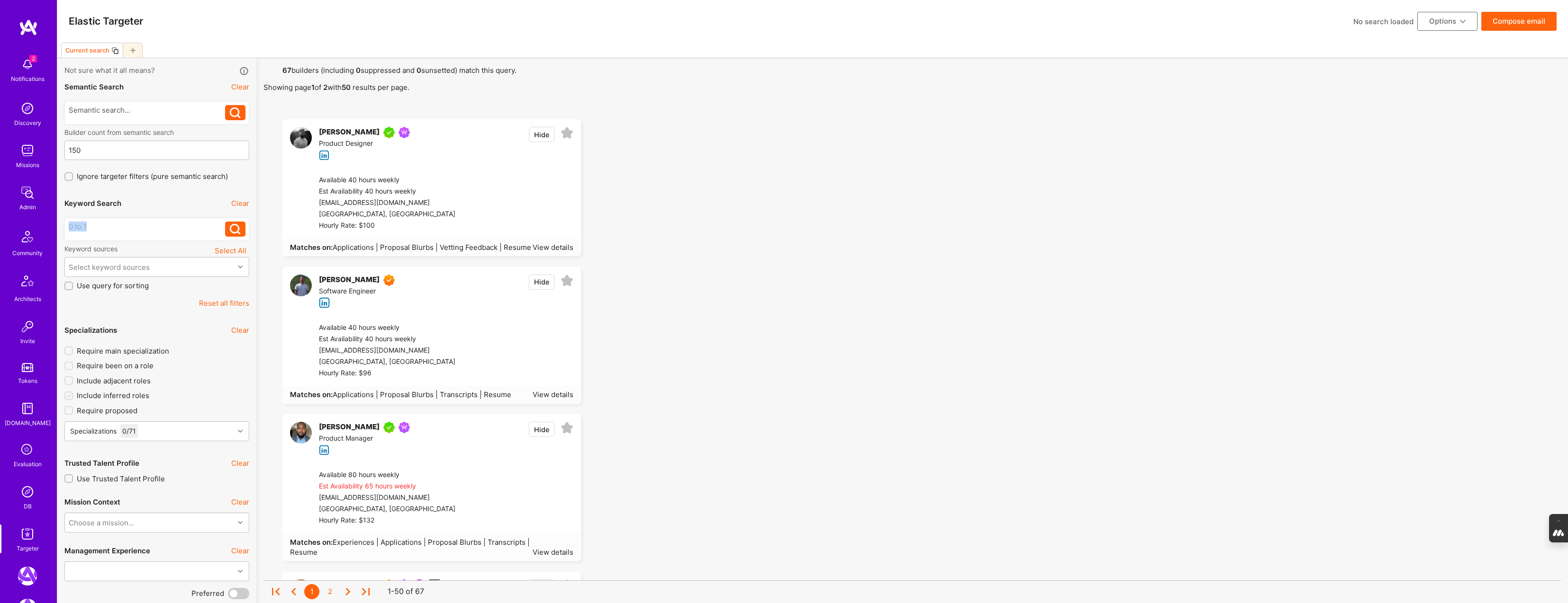
drag, startPoint x: 93, startPoint y: 225, endPoint x: 10, endPoint y: 214, distance: 83.7
click at [241, 231] on button at bounding box center [235, 230] width 20 height 15
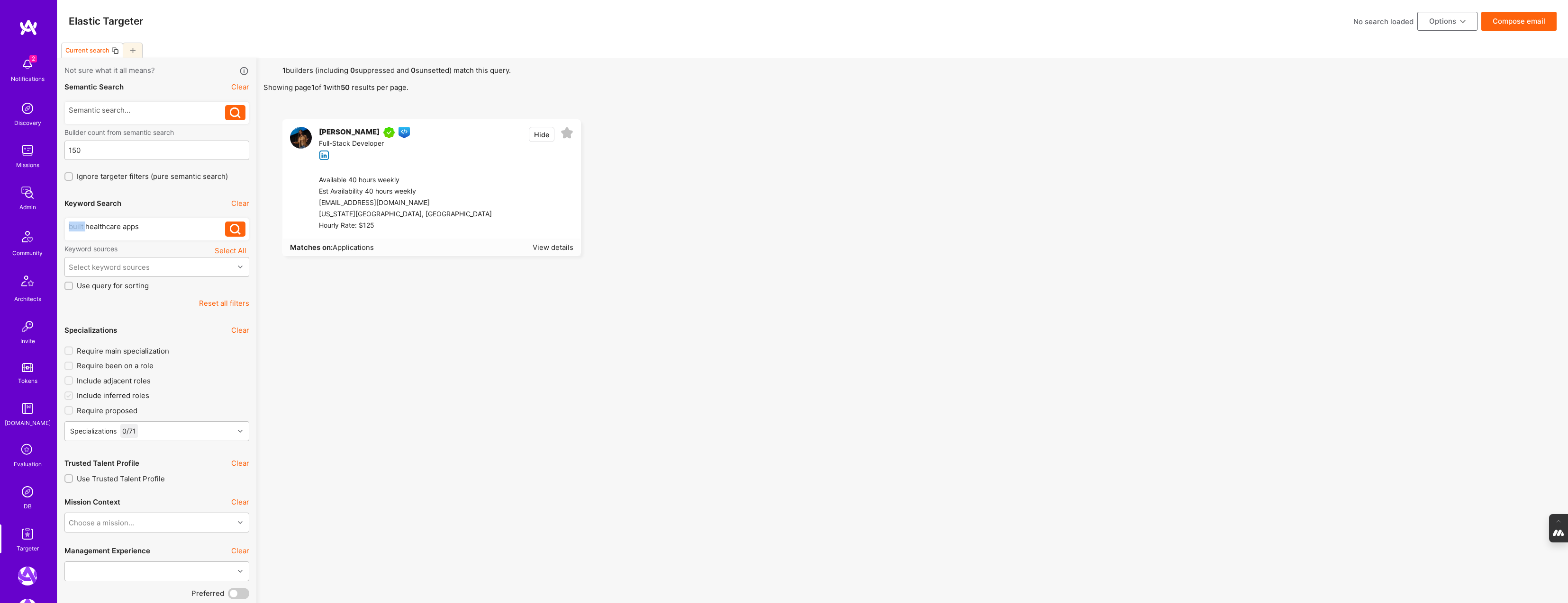
drag, startPoint x: 84, startPoint y: 225, endPoint x: 38, endPoint y: 225, distance: 46.0
click at [130, 234] on div "healthcare apps" at bounding box center [147, 230] width 157 height 15
drag, startPoint x: 129, startPoint y: 228, endPoint x: 17, endPoint y: 224, distance: 112.1
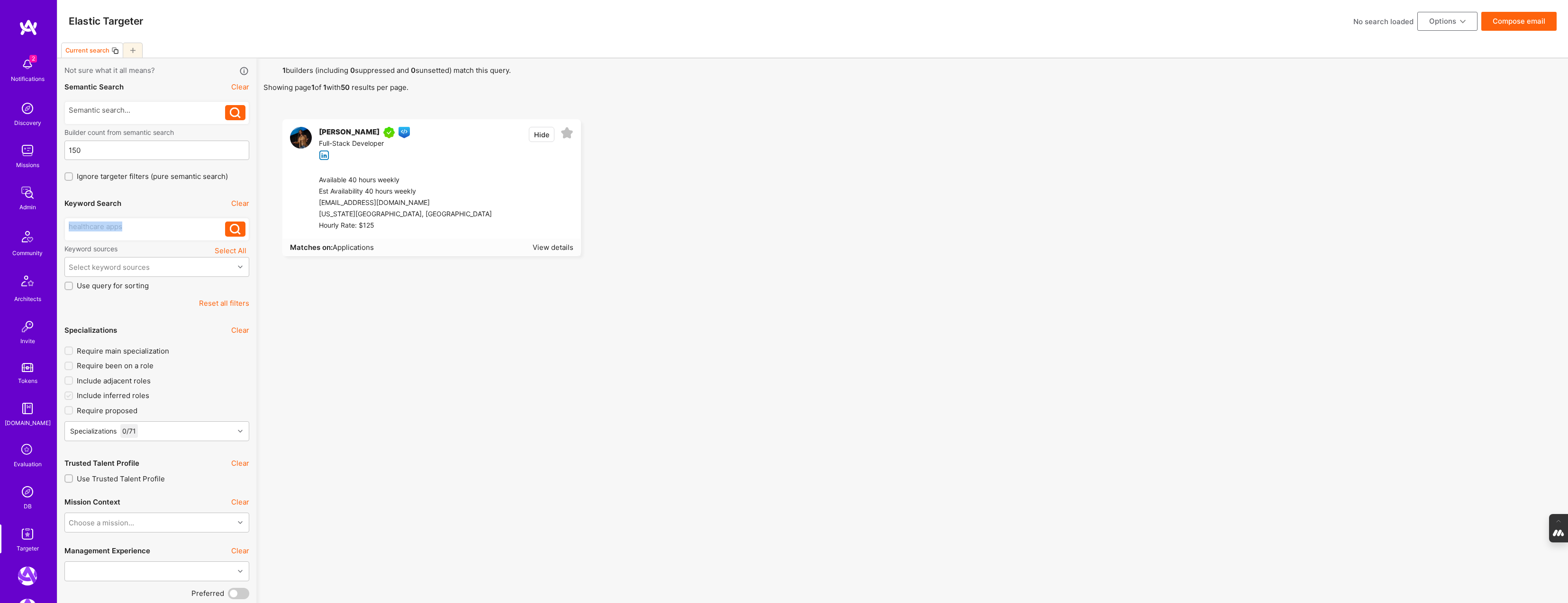
copy div "healthcare apps"
click at [97, 106] on div at bounding box center [147, 110] width 157 height 10
paste div
click at [231, 112] on icon at bounding box center [235, 113] width 11 height 11
click at [239, 115] on icon at bounding box center [235, 113] width 11 height 11
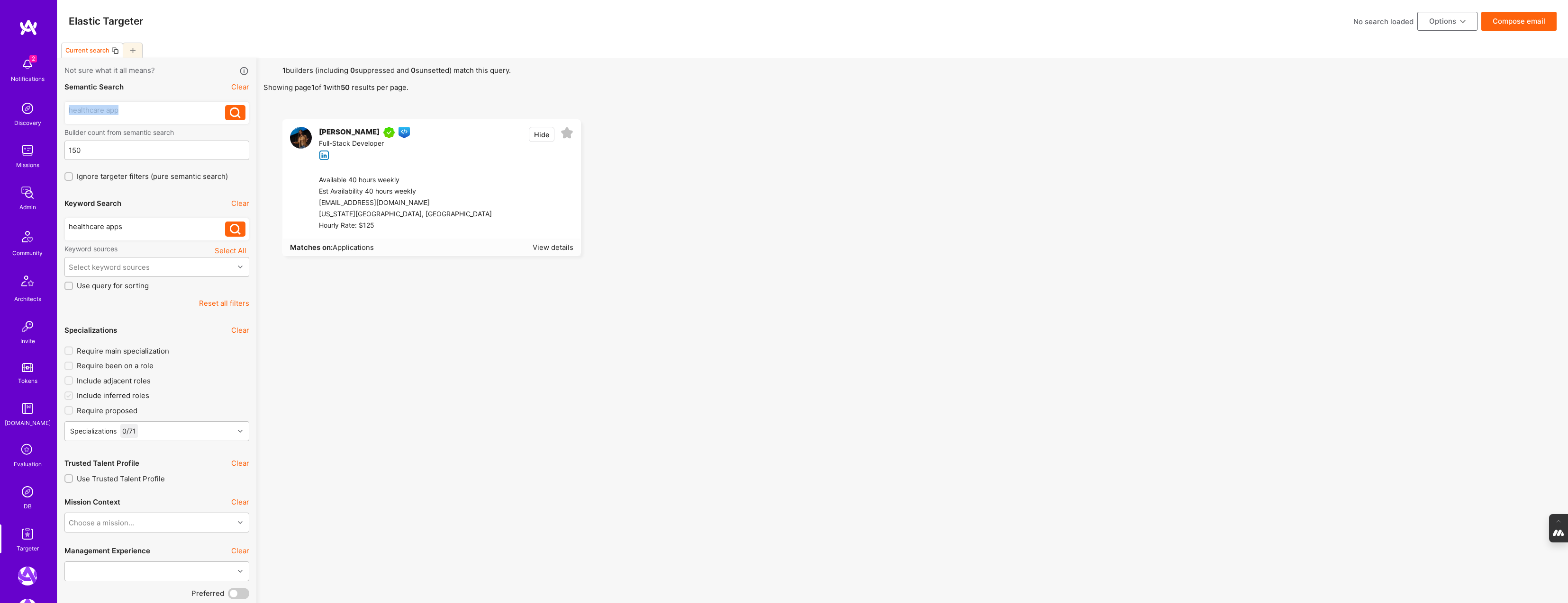
drag, startPoint x: 120, startPoint y: 112, endPoint x: 26, endPoint y: 106, distance: 94.2
click at [237, 229] on icon at bounding box center [235, 230] width 11 height 11
drag, startPoint x: 126, startPoint y: 222, endPoint x: 58, endPoint y: 219, distance: 68.1
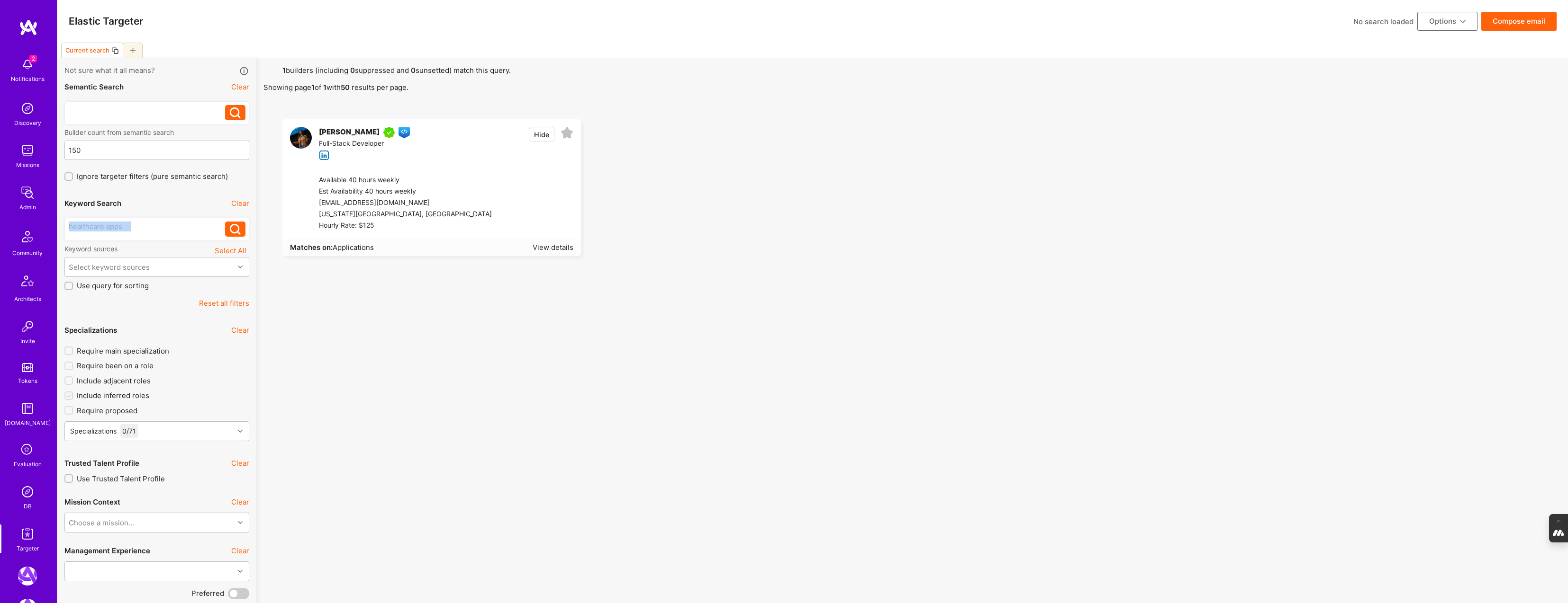
drag, startPoint x: 129, startPoint y: 227, endPoint x: 5, endPoint y: 221, distance: 124.1
drag, startPoint x: 79, startPoint y: 230, endPoint x: 33, endPoint y: 229, distance: 46.0
click at [90, 116] on div at bounding box center [147, 113] width 157 height 15
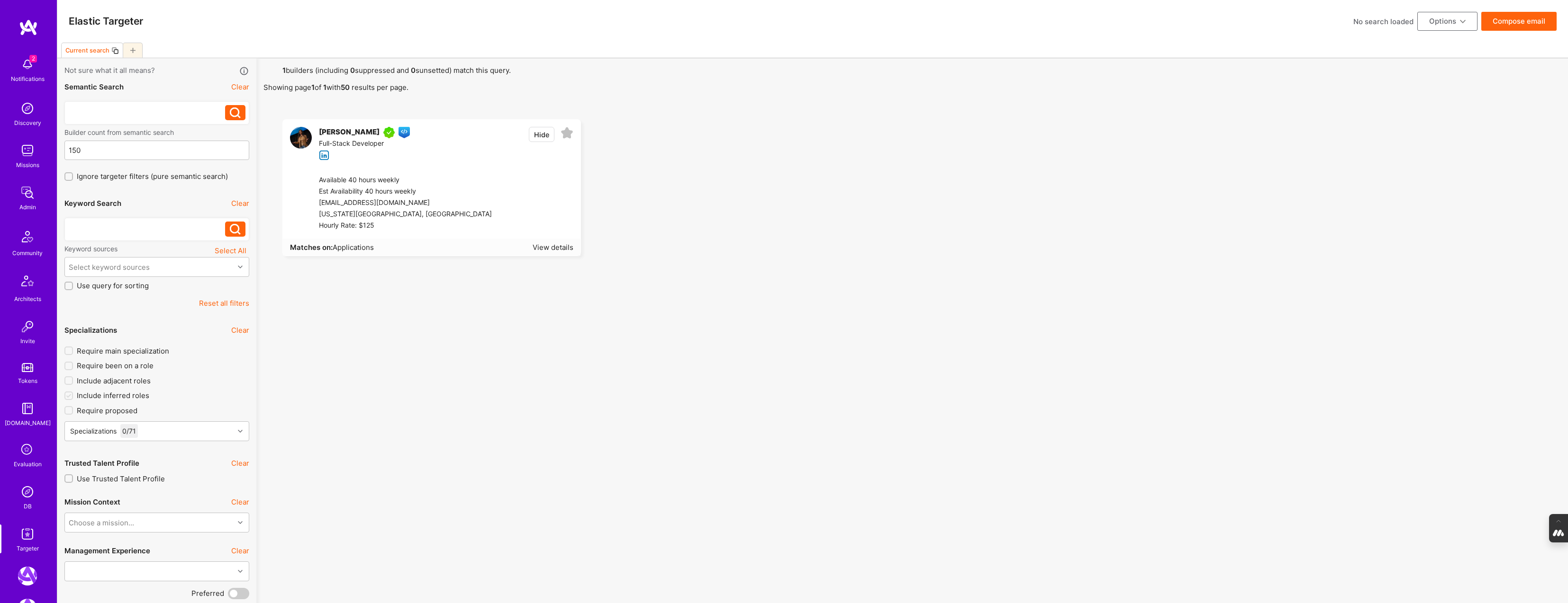
click at [95, 109] on div at bounding box center [147, 110] width 157 height 10
click at [232, 112] on icon at bounding box center [235, 113] width 11 height 11
drag, startPoint x: 125, startPoint y: 108, endPoint x: -41, endPoint y: 108, distance: 166.0
click at [232, 113] on icon at bounding box center [235, 113] width 11 height 11
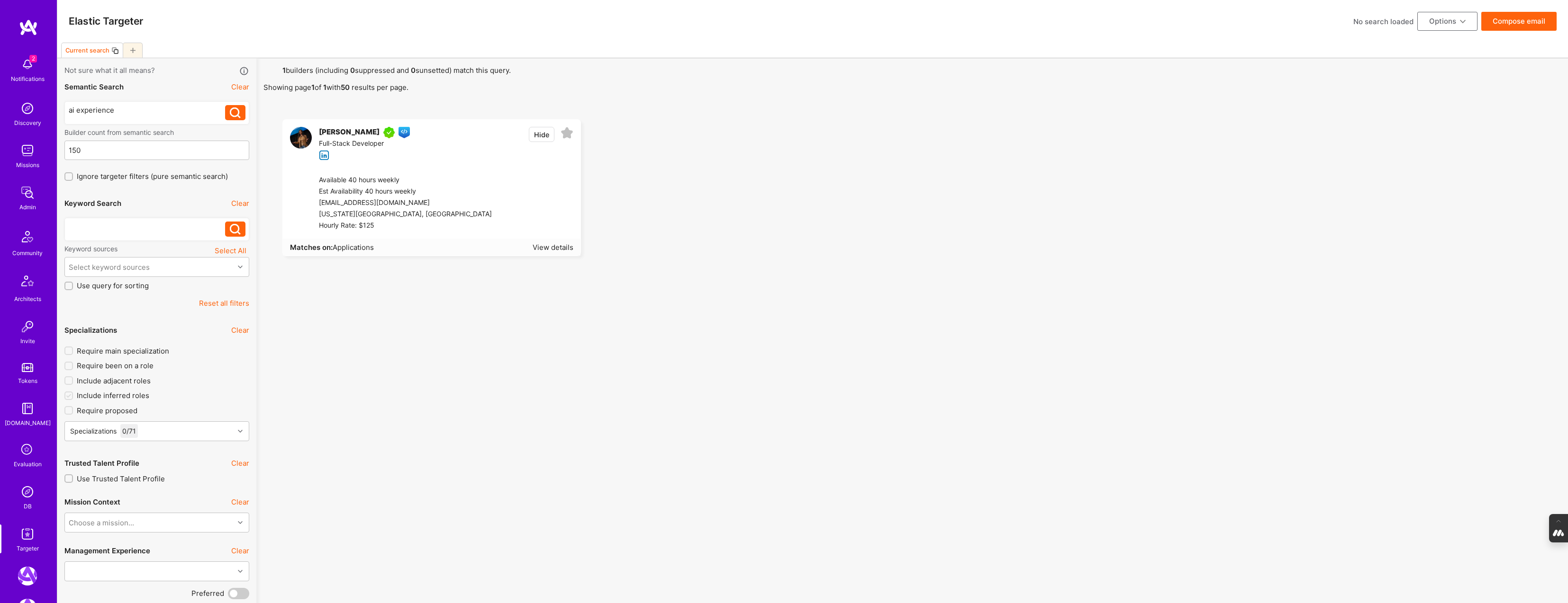
click at [25, 456] on icon at bounding box center [28, 450] width 18 height 18
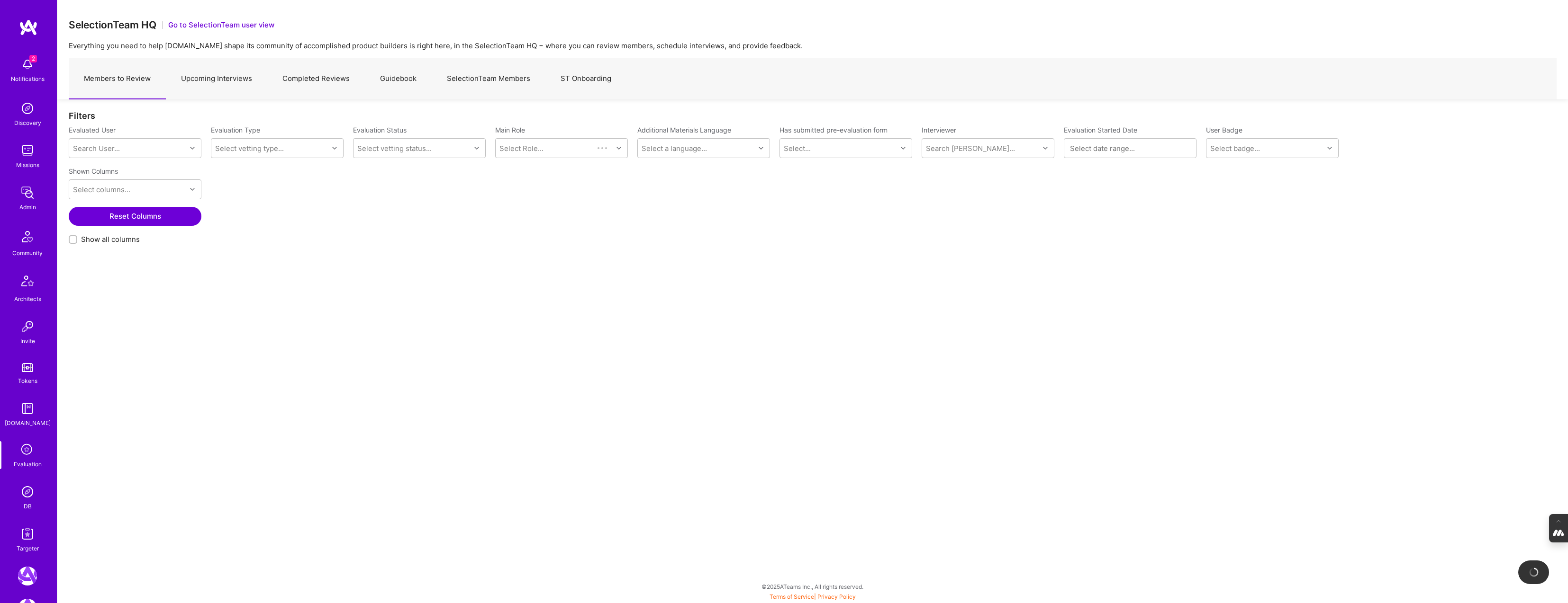
click at [333, 77] on link "Completed Reviews" at bounding box center [316, 79] width 97 height 41
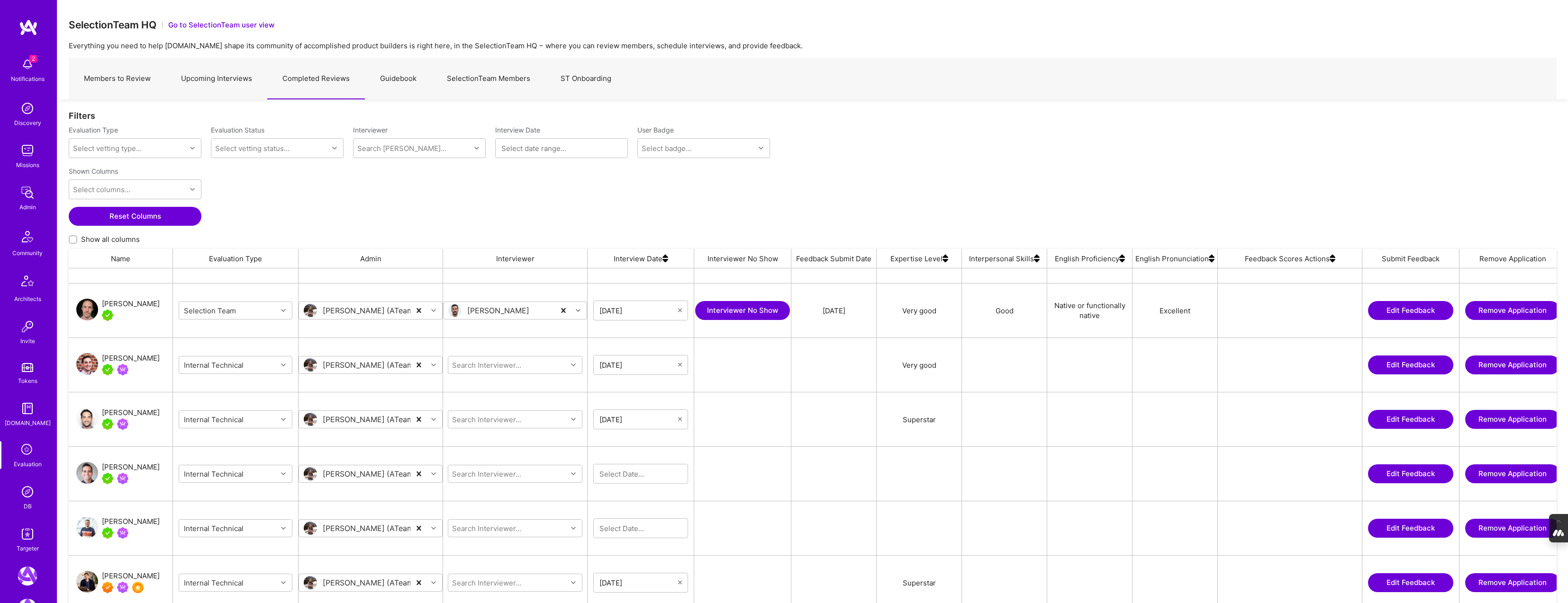
scroll to position [211, 0]
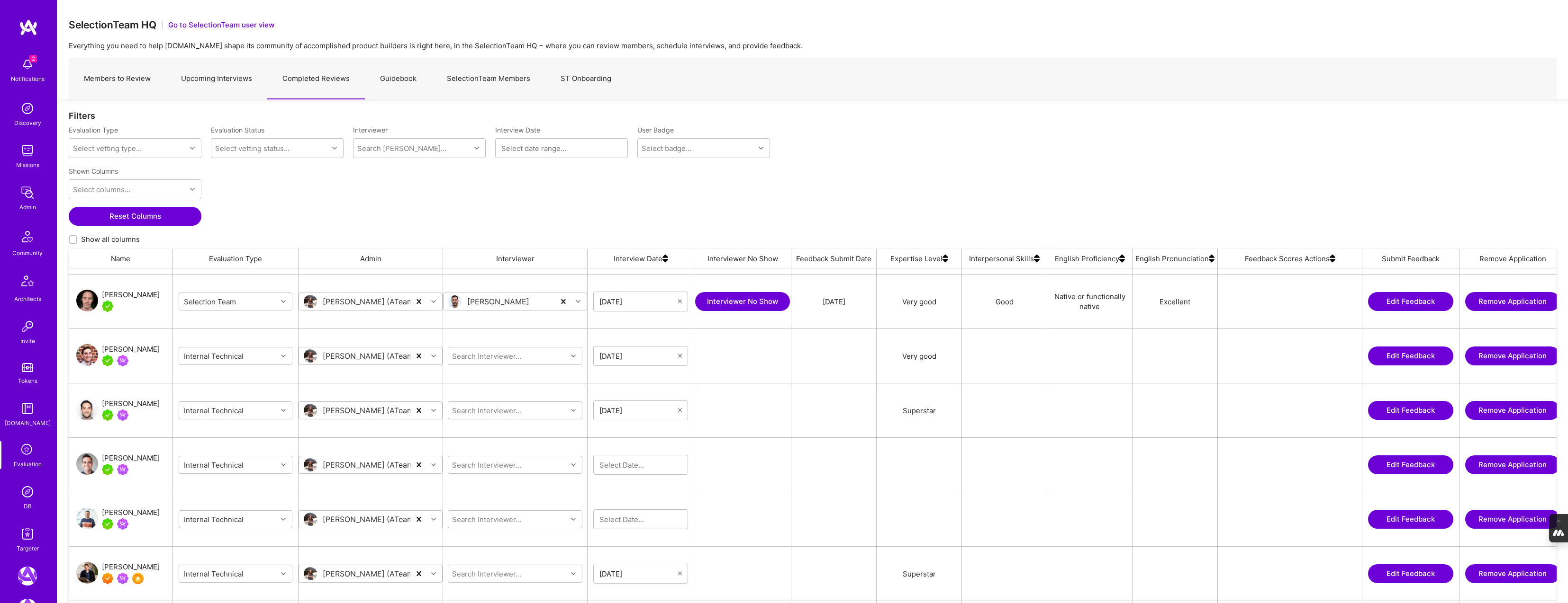
click at [134, 351] on div "Diego Concha" at bounding box center [130, 349] width 58 height 11
click at [29, 497] on img at bounding box center [27, 492] width 19 height 19
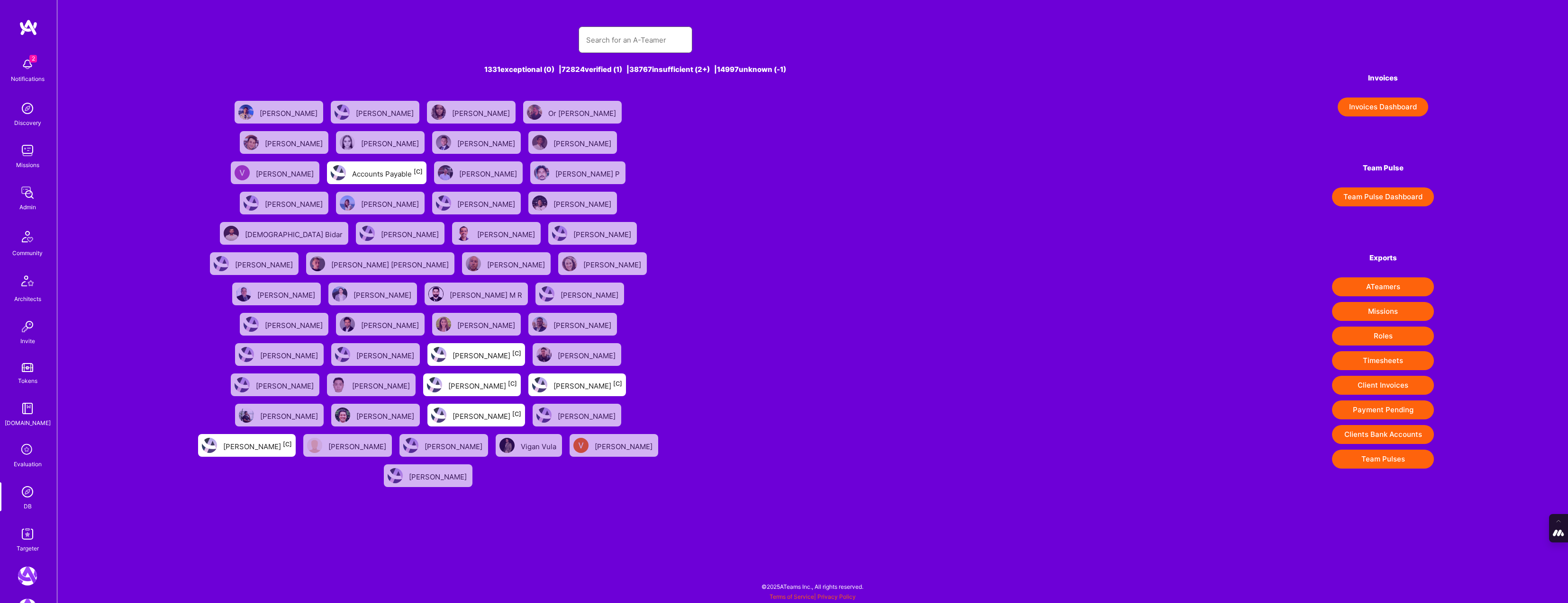
click at [603, 39] on input "text" at bounding box center [635, 40] width 99 height 24
paste input "evan.carmi@gmail.com"
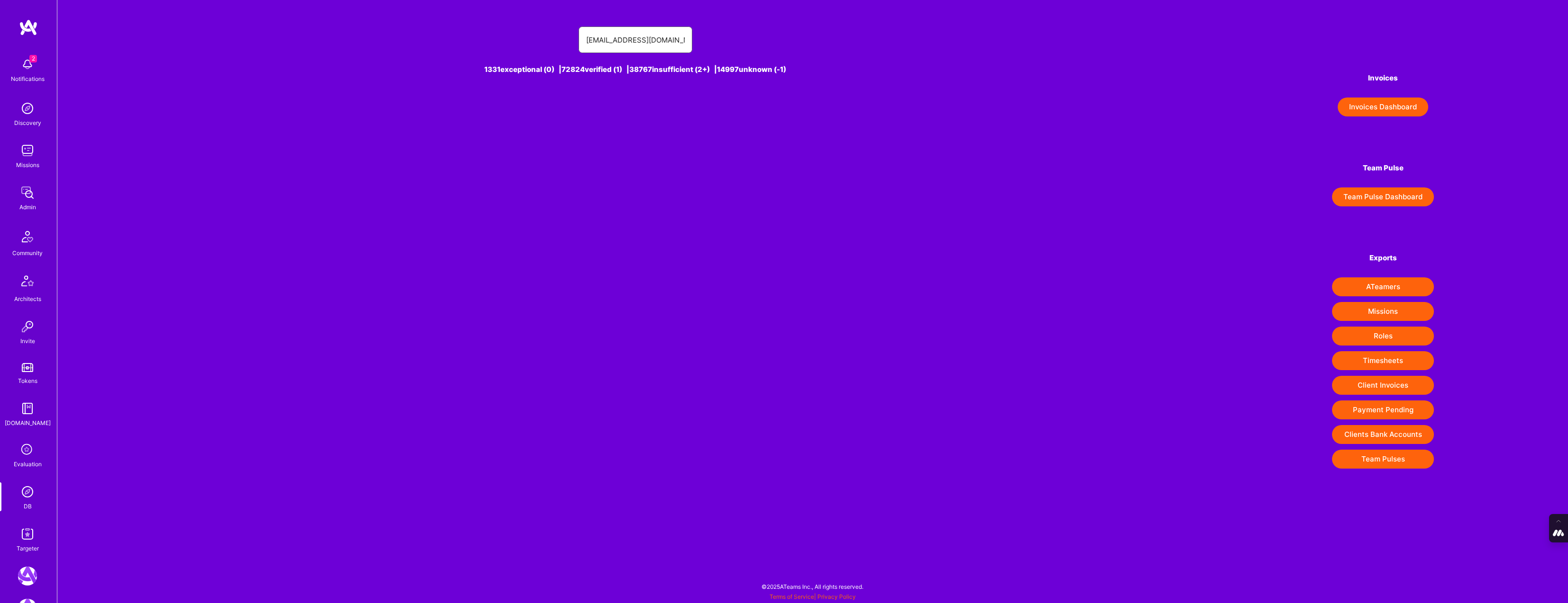
click at [605, 40] on input "evan.carmi@gmail.com" at bounding box center [635, 40] width 99 height 24
type input "evancarmi@gmail.com"
click at [449, 115] on div "Evan Carmi [1]" at bounding box center [454, 112] width 68 height 13
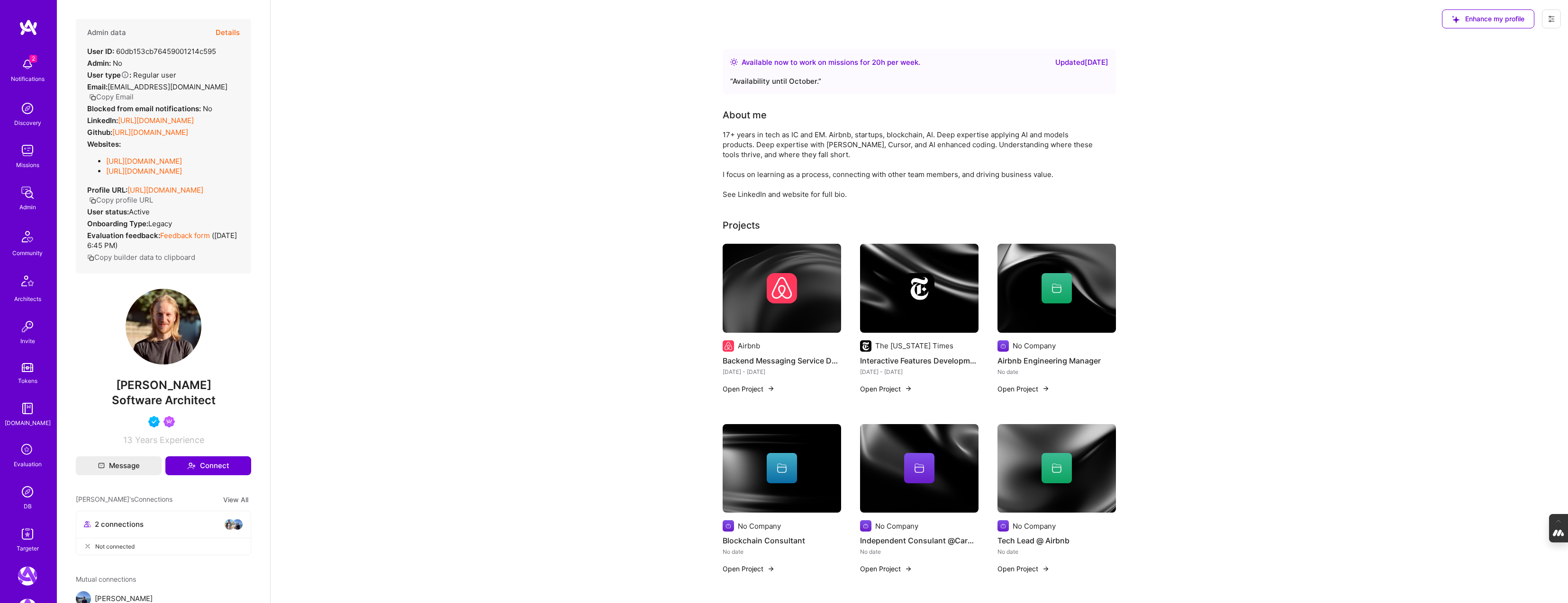
click at [228, 32] on button "Details" at bounding box center [228, 32] width 24 height 27
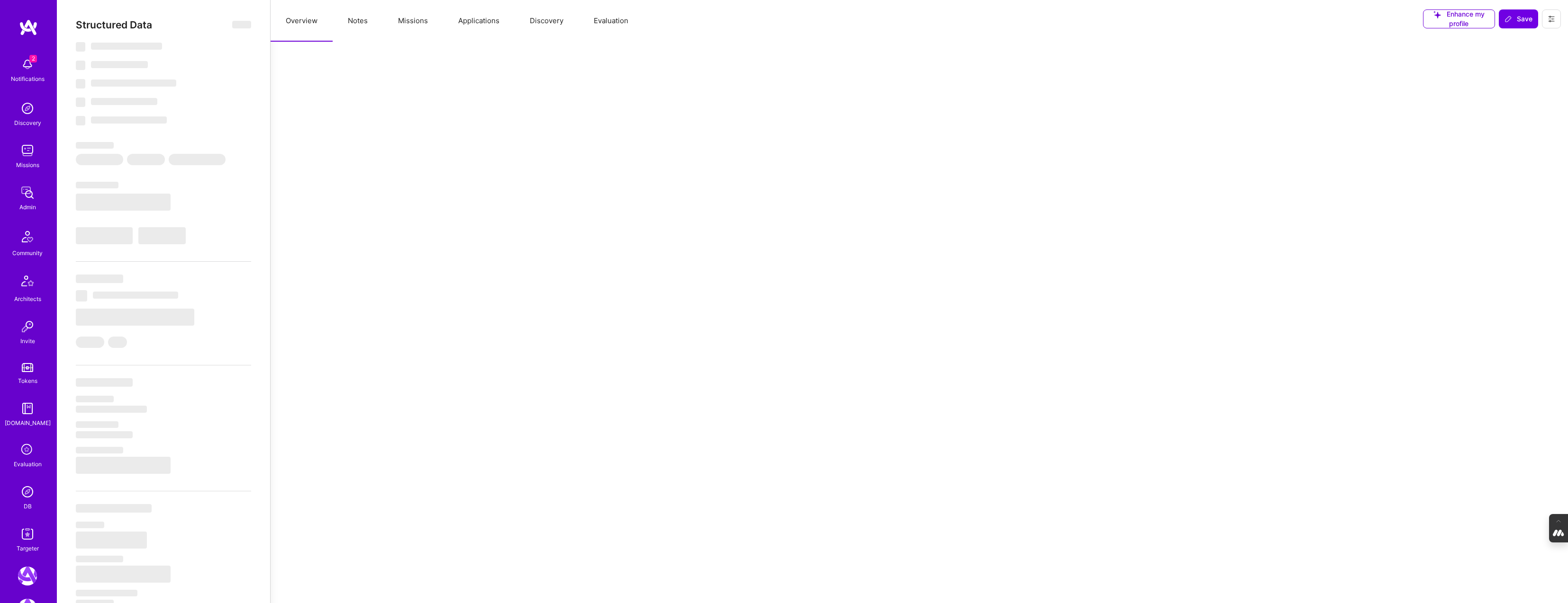
type textarea "x"
select select "Right Now"
select select "5"
select select "4"
select select "6"
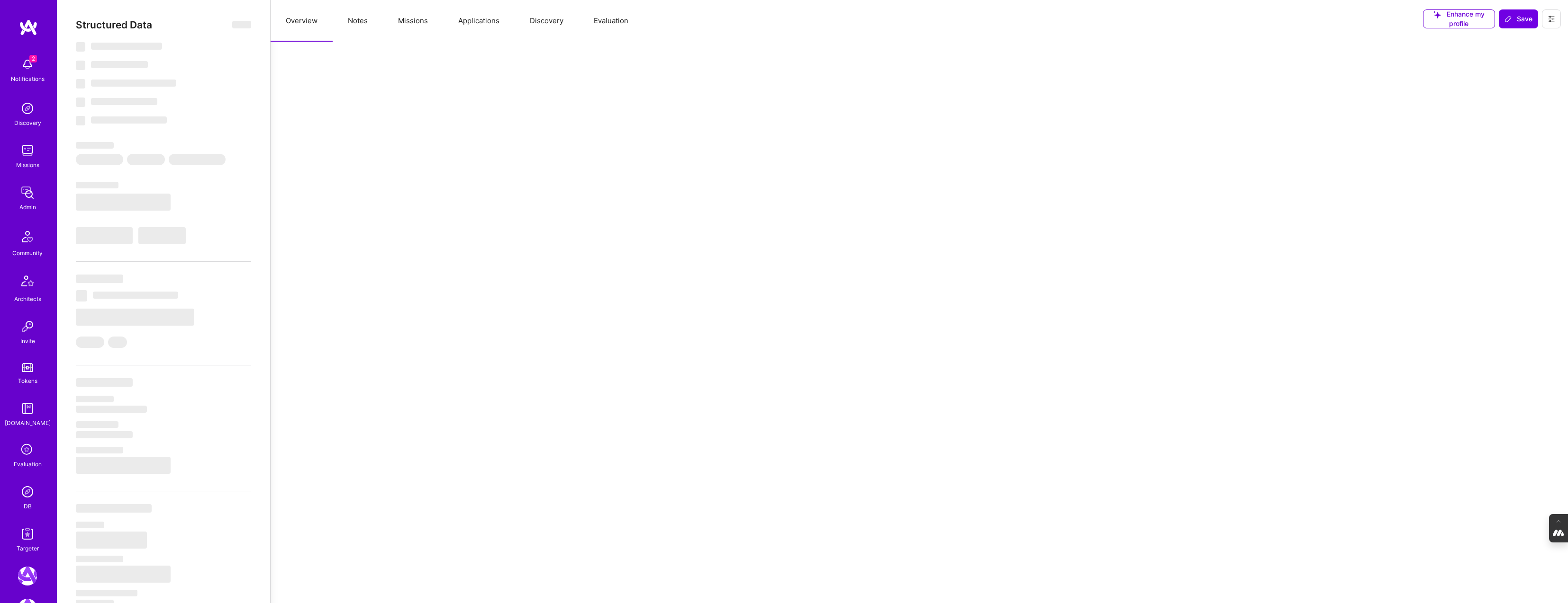
select select "7"
select select "US"
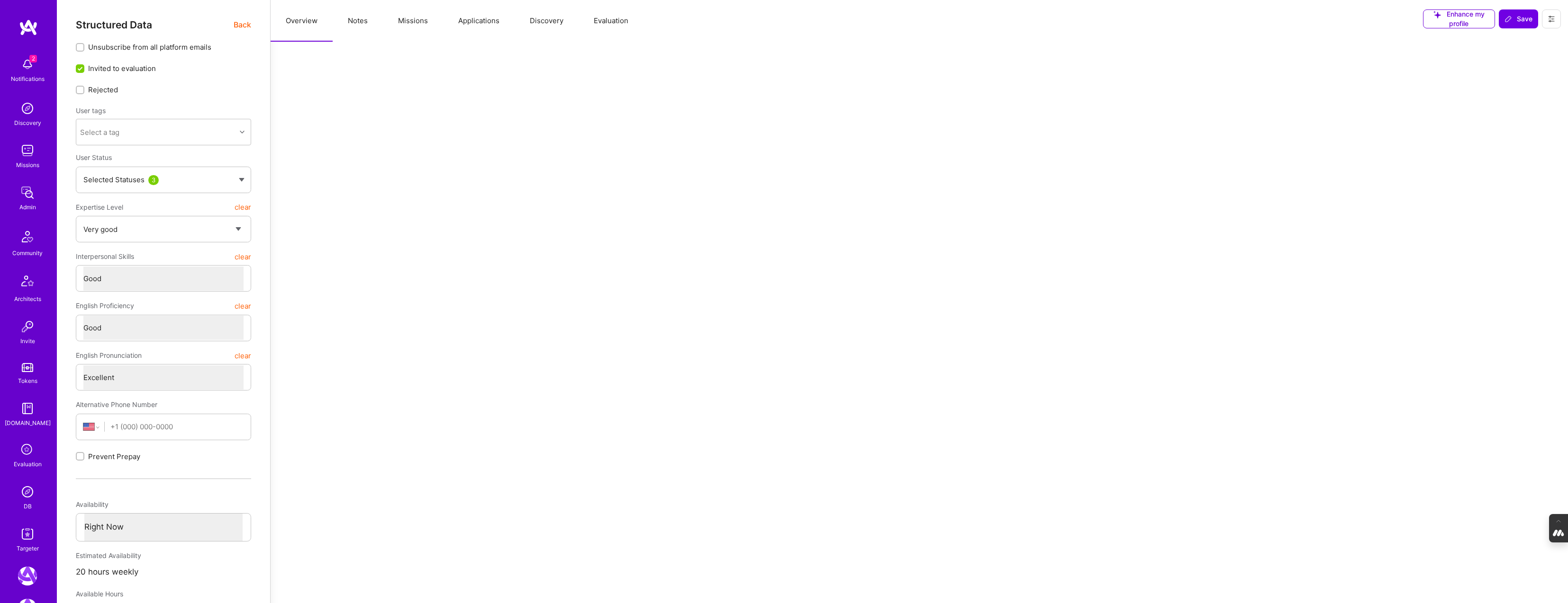
click at [603, 20] on button "Evaluation" at bounding box center [610, 21] width 65 height 42
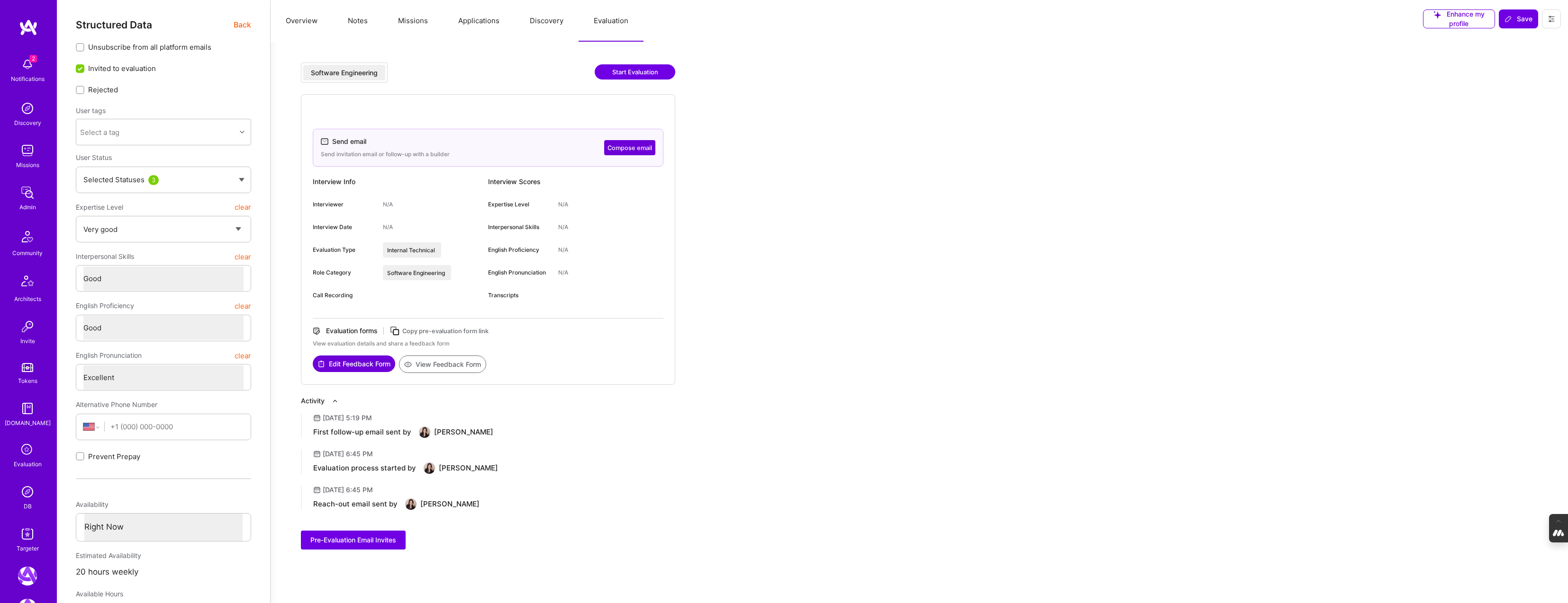
click at [541, 19] on button "Discovery" at bounding box center [546, 21] width 64 height 42
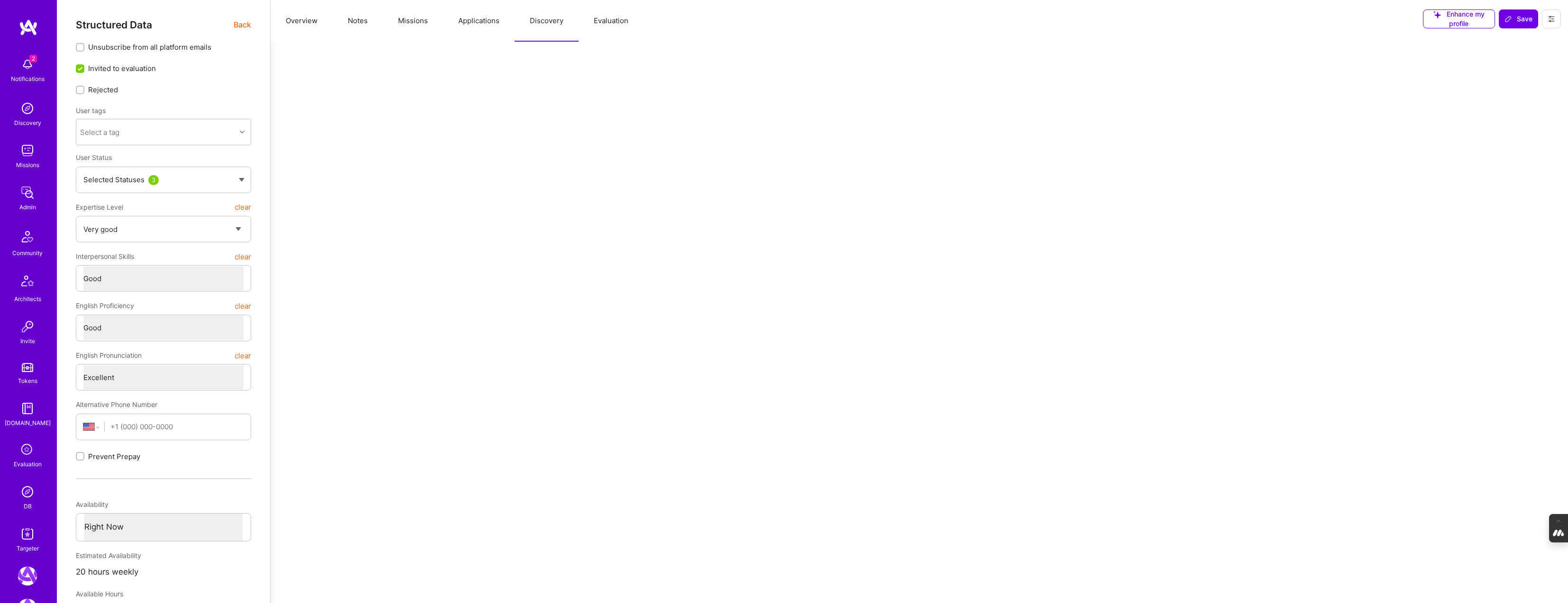
click at [479, 21] on button "Applications" at bounding box center [478, 21] width 72 height 42
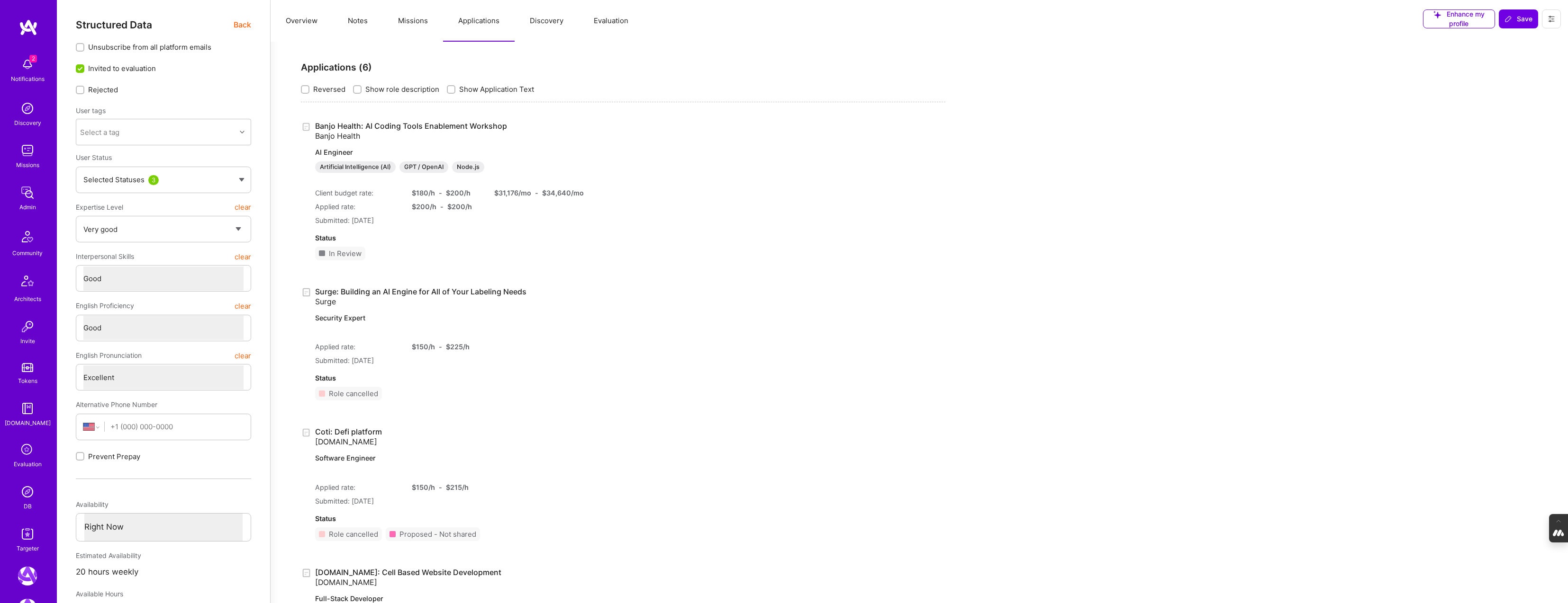
click at [612, 21] on button "Evaluation" at bounding box center [610, 21] width 65 height 42
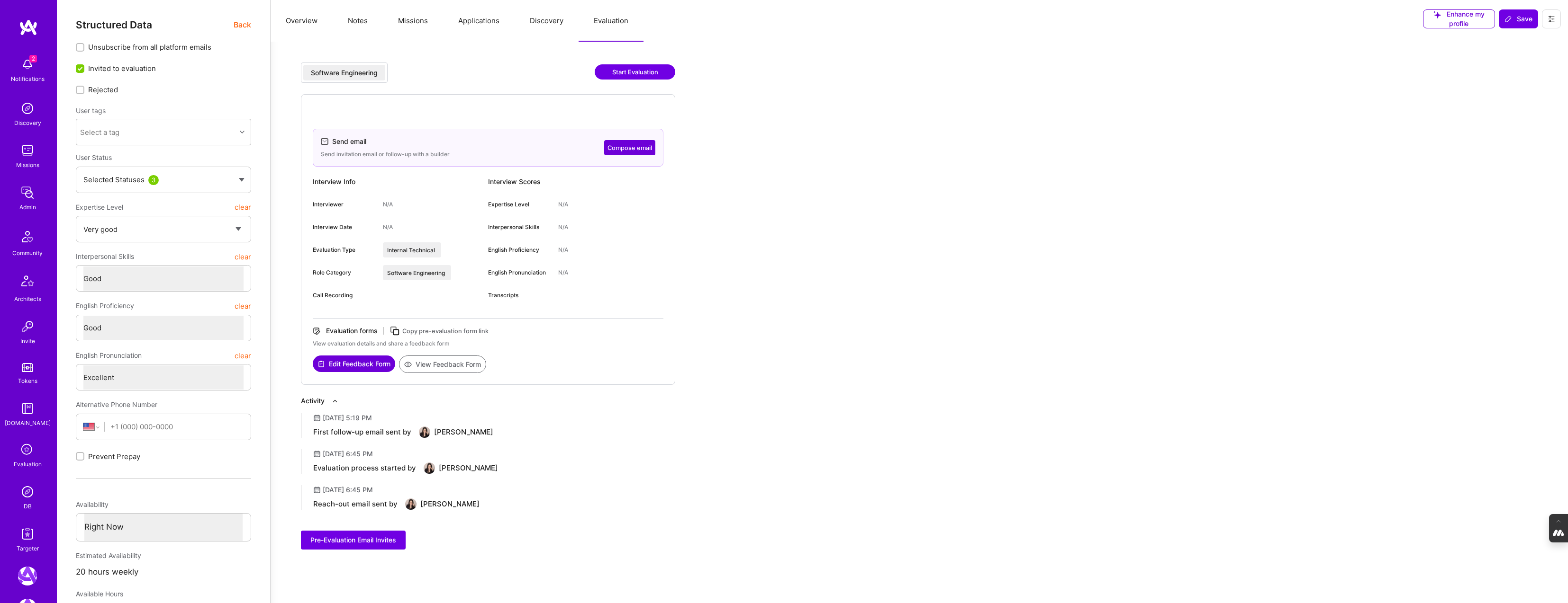
click at [443, 360] on button "View Feedback Form" at bounding box center [442, 364] width 87 height 17
click at [548, 23] on button "Discovery" at bounding box center [546, 21] width 64 height 42
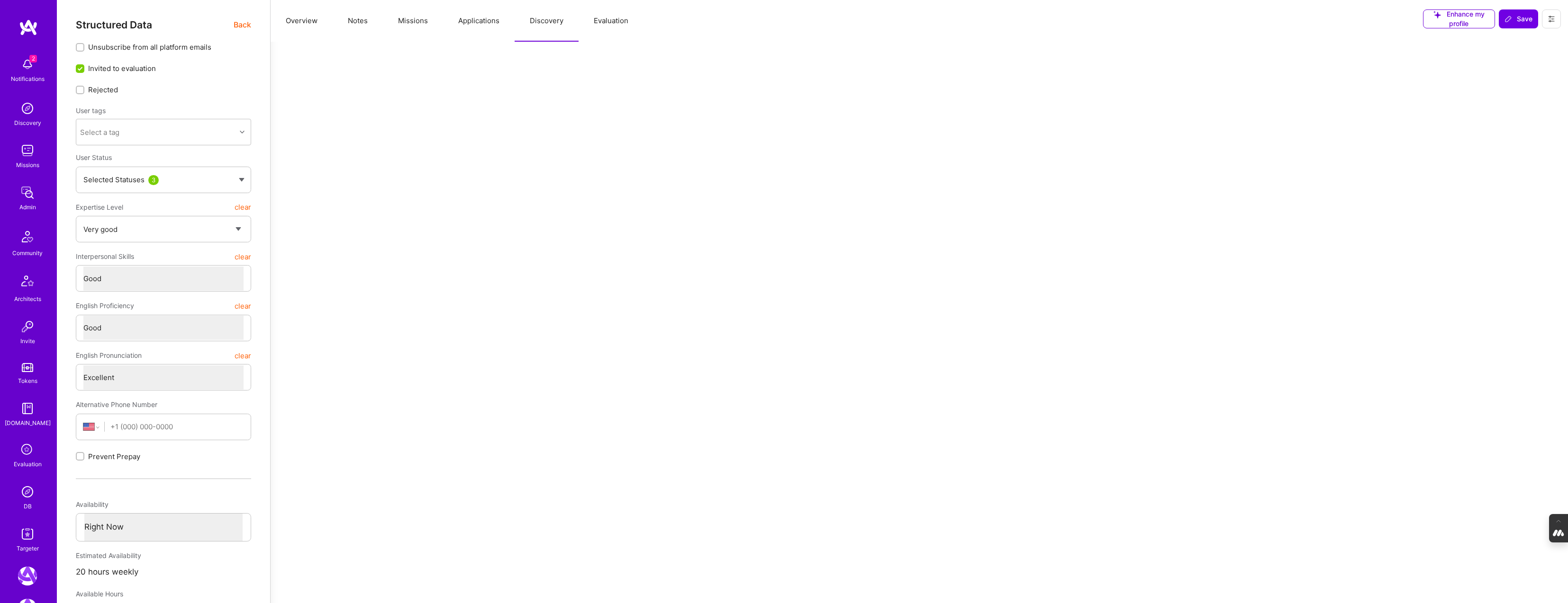
click at [470, 26] on button "Applications" at bounding box center [478, 21] width 72 height 42
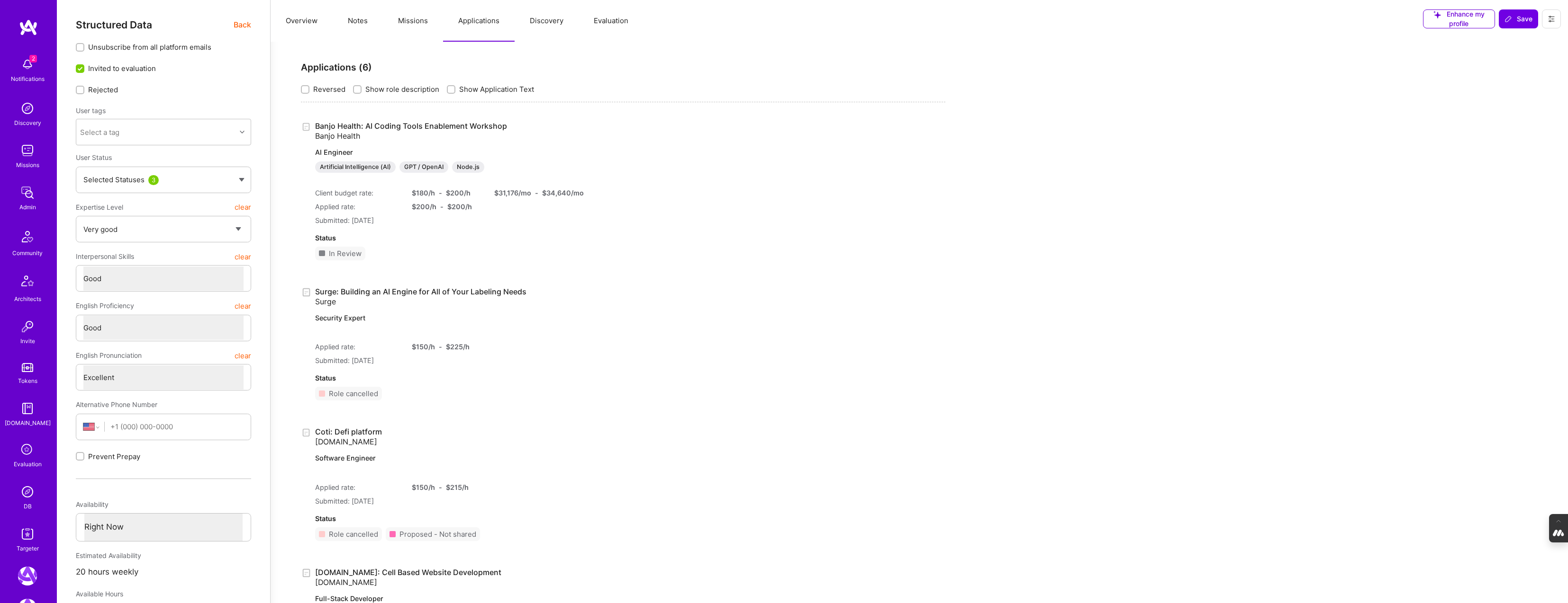
click at [602, 20] on button "Evaluation" at bounding box center [610, 21] width 65 height 42
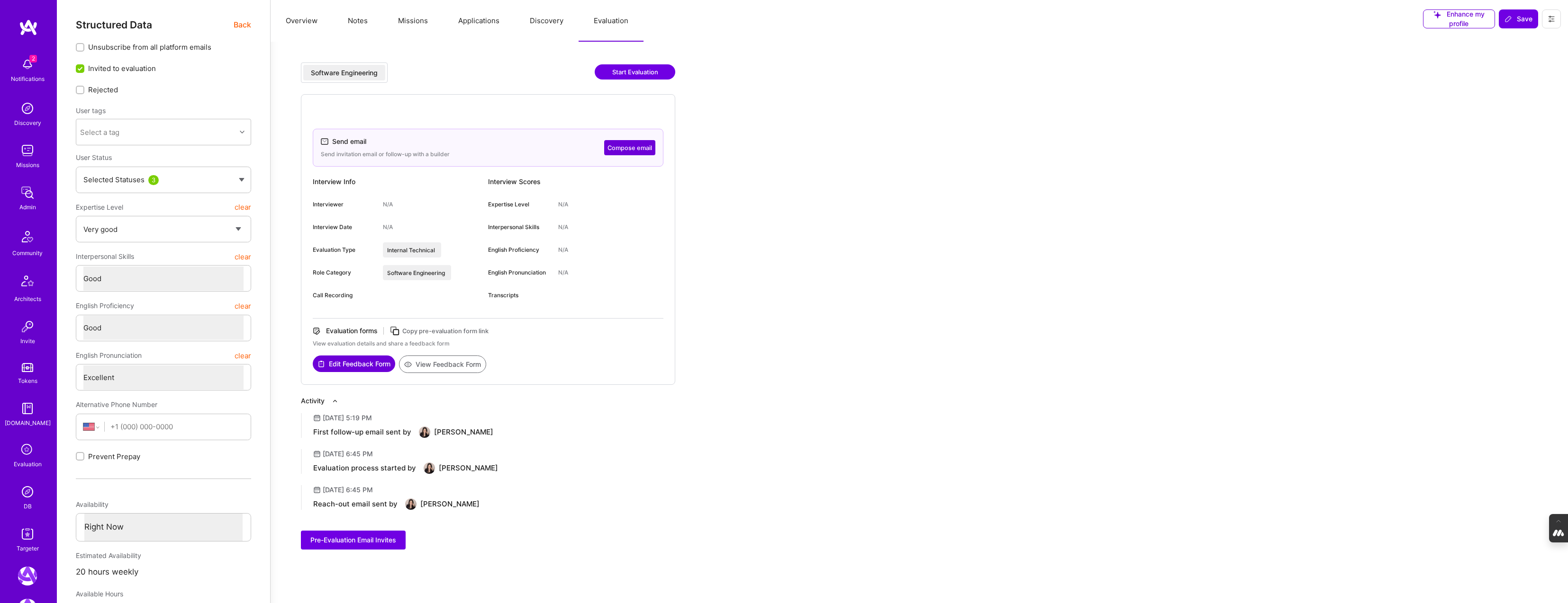
click at [239, 24] on span "Back" at bounding box center [242, 24] width 17 height 12
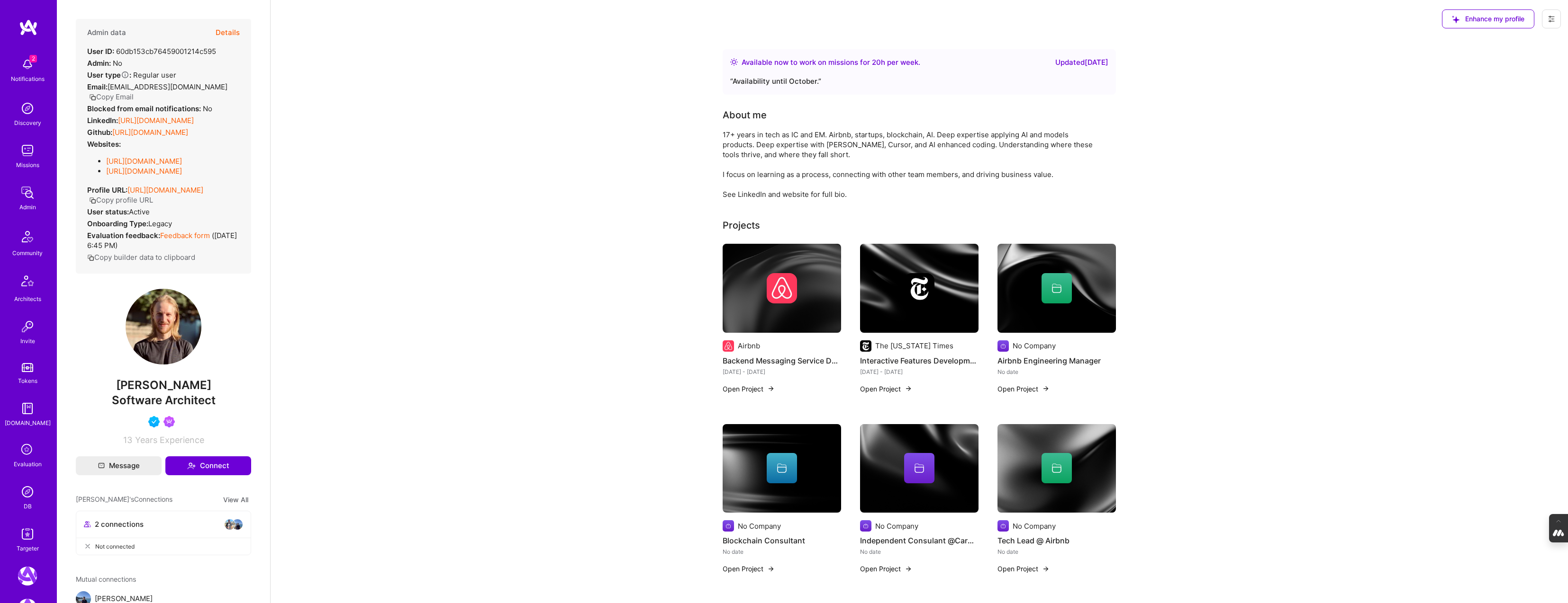
click at [231, 26] on button "Details" at bounding box center [228, 32] width 24 height 27
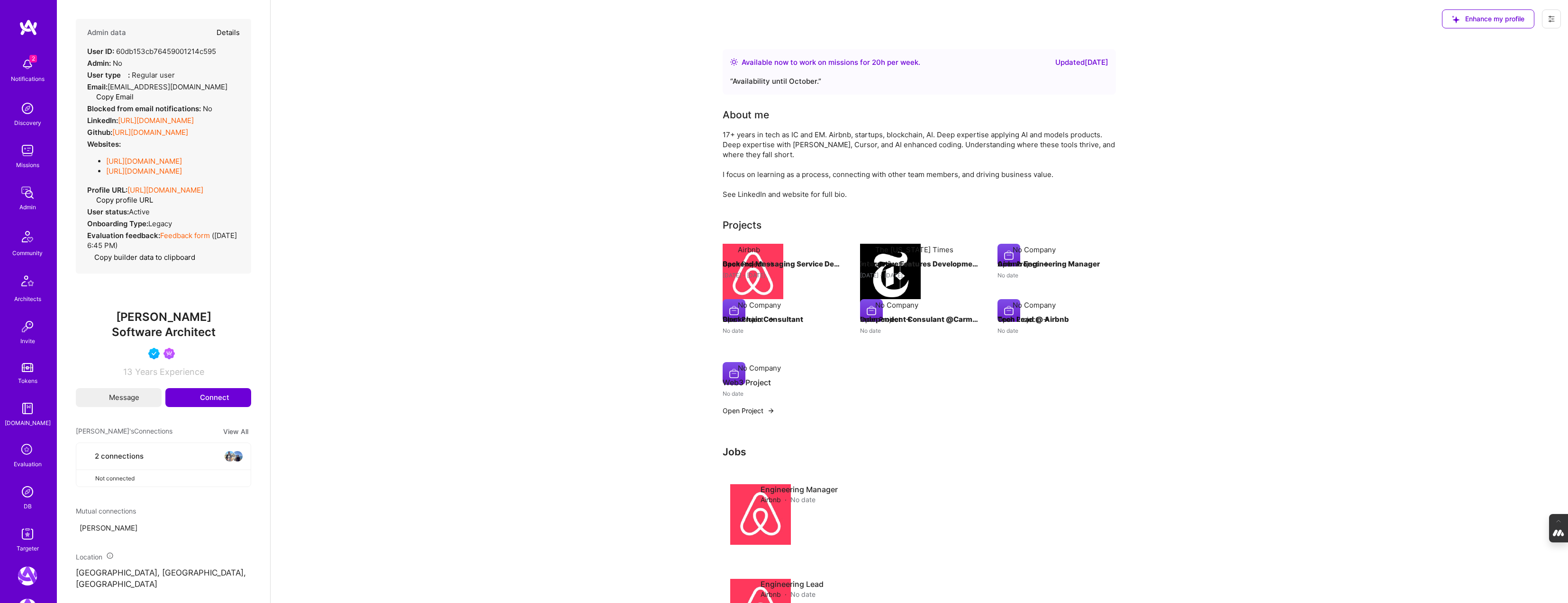
type textarea "x"
select select "5"
select select "4"
select select "6"
select select "7"
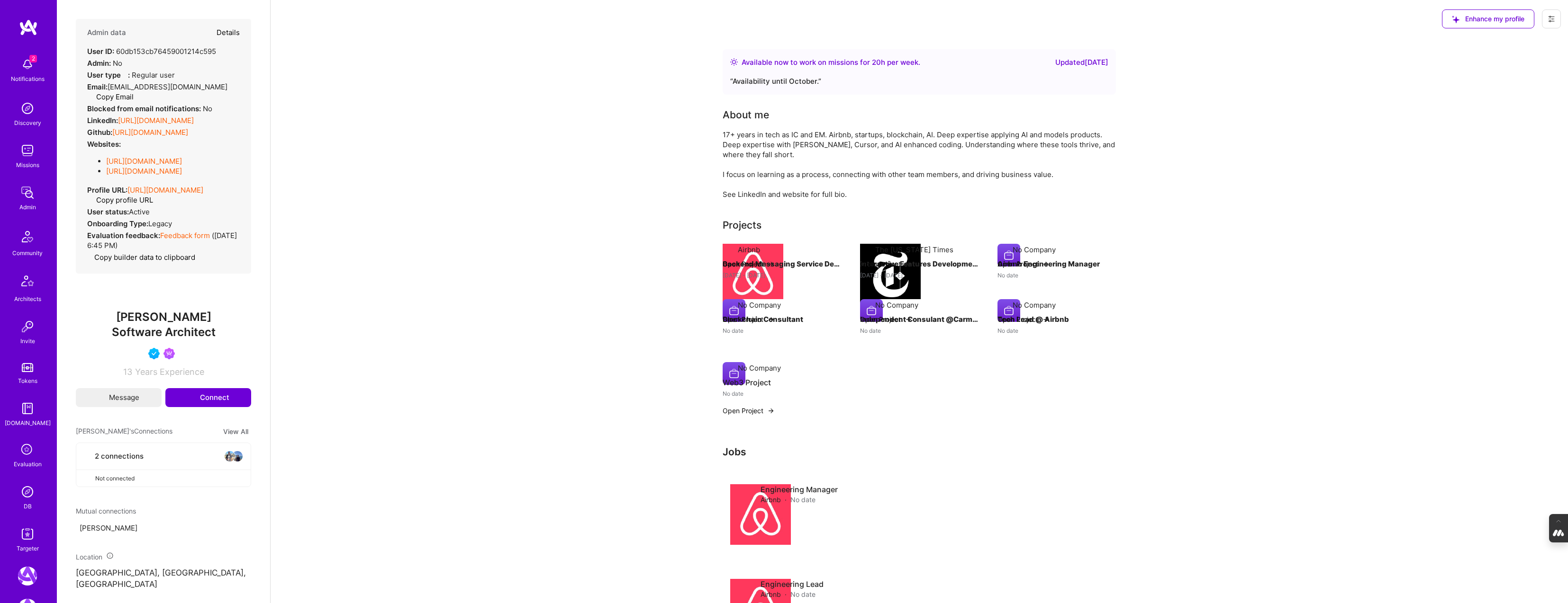
select select "US"
select select "Right Now"
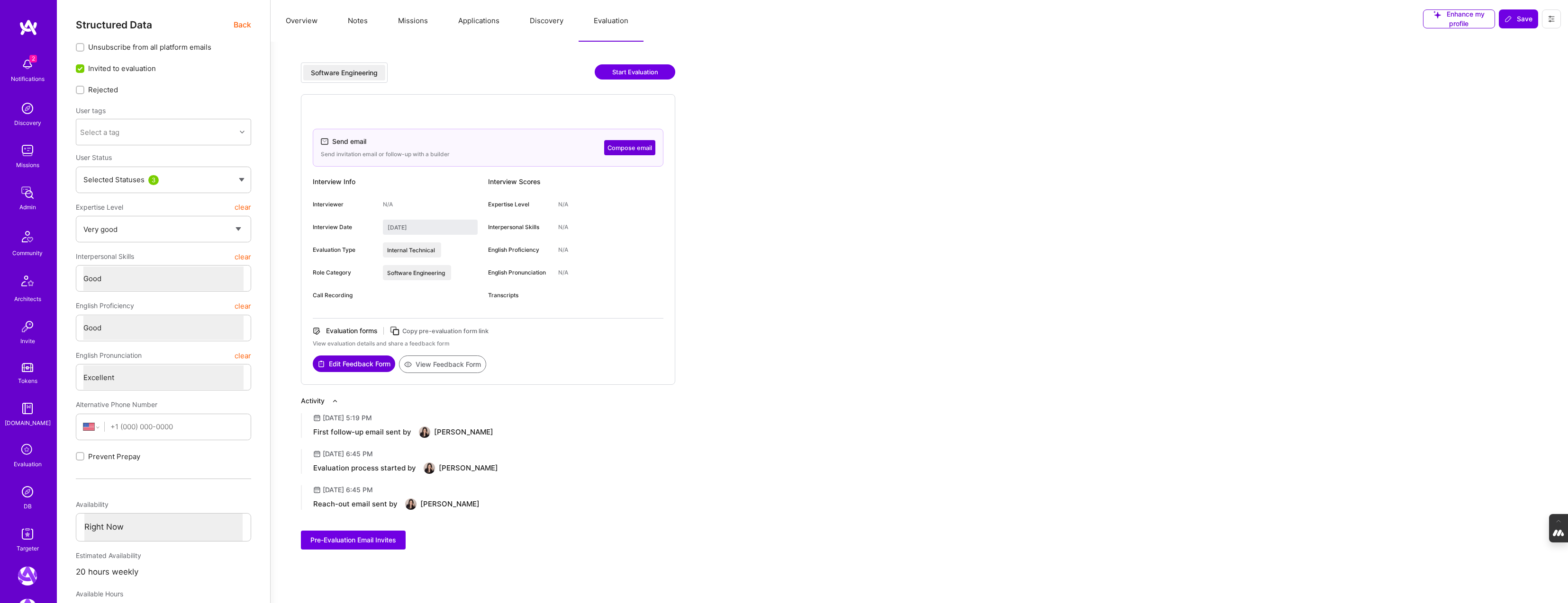
click at [397, 331] on icon at bounding box center [395, 331] width 11 height 11
click at [1555, 19] on button at bounding box center [1551, 19] width 19 height 19
click at [1515, 42] on button "Login as Evan" at bounding box center [1511, 40] width 100 height 24
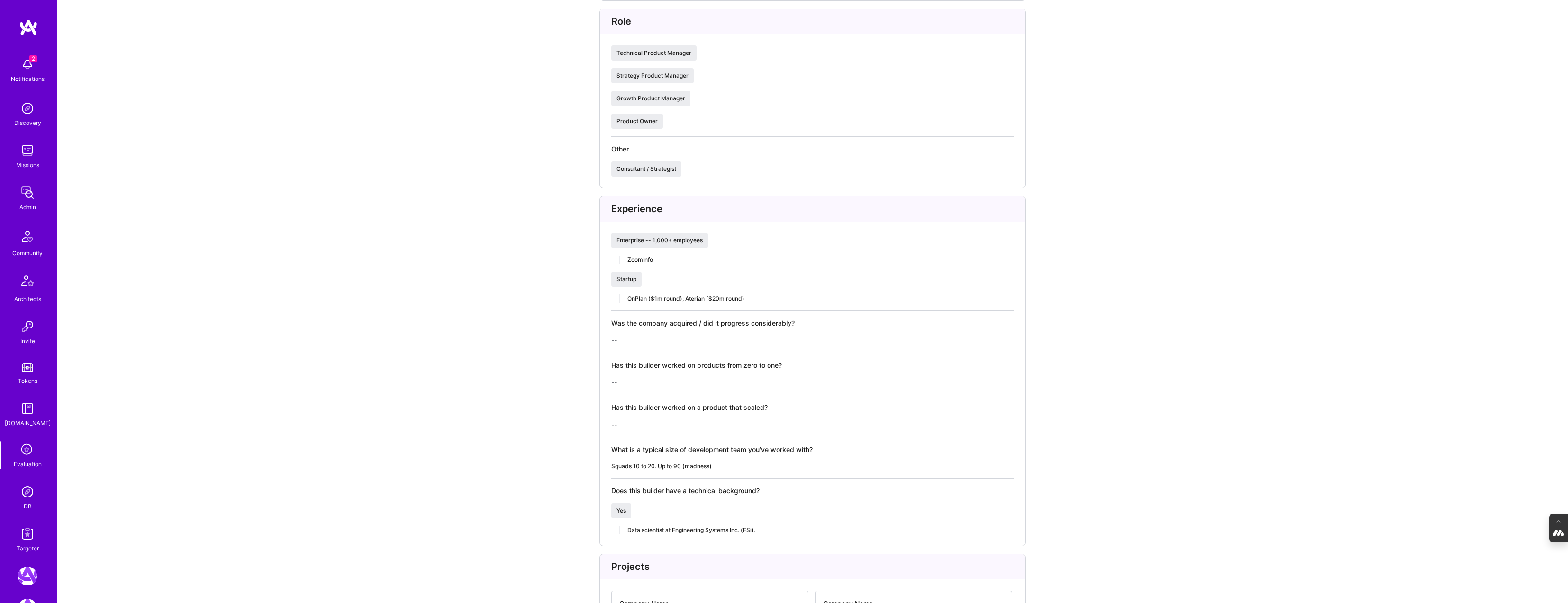
scroll to position [1027, 0]
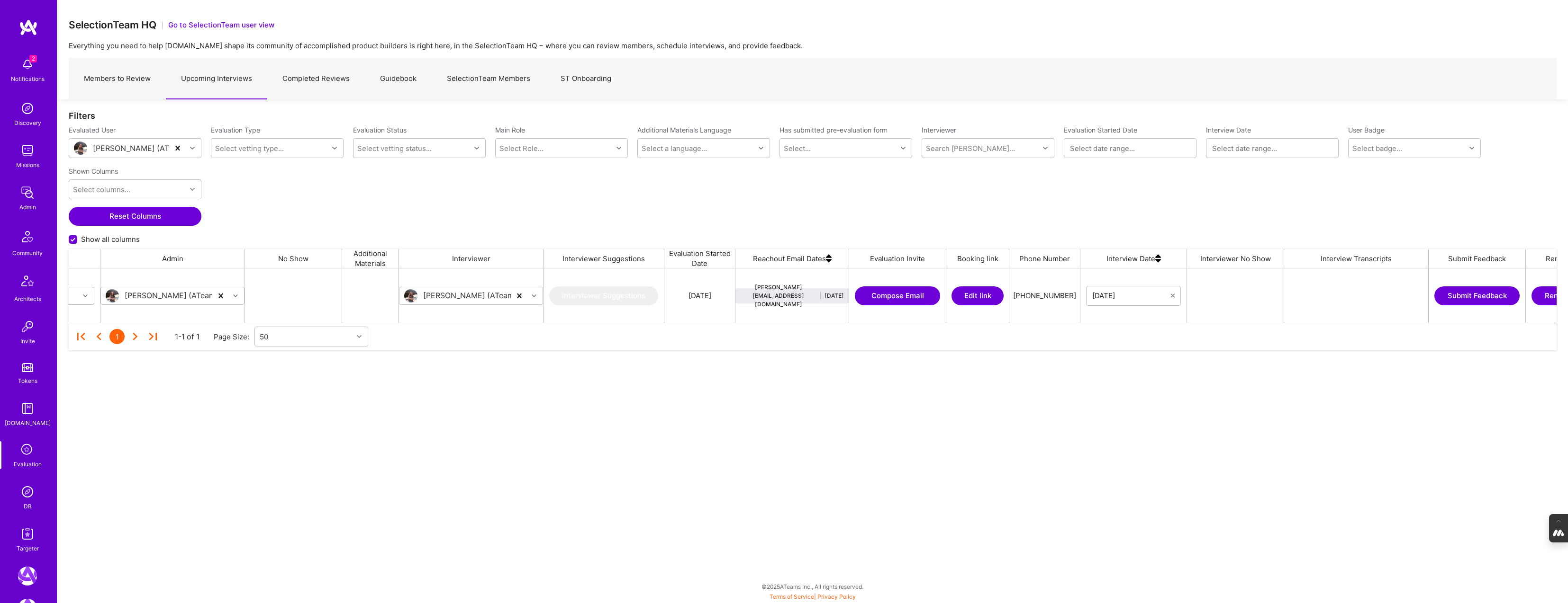
scroll to position [0, 693]
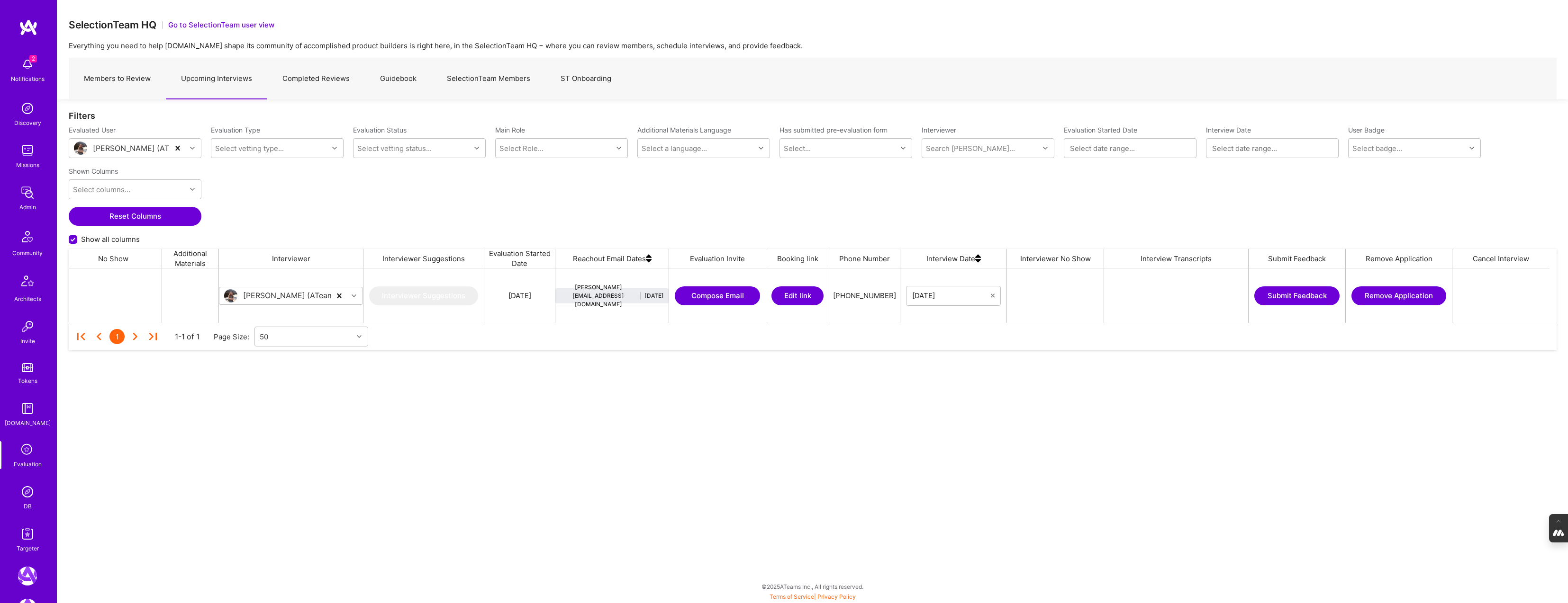
click at [1294, 293] on button "Submit Feedback" at bounding box center [1297, 296] width 86 height 19
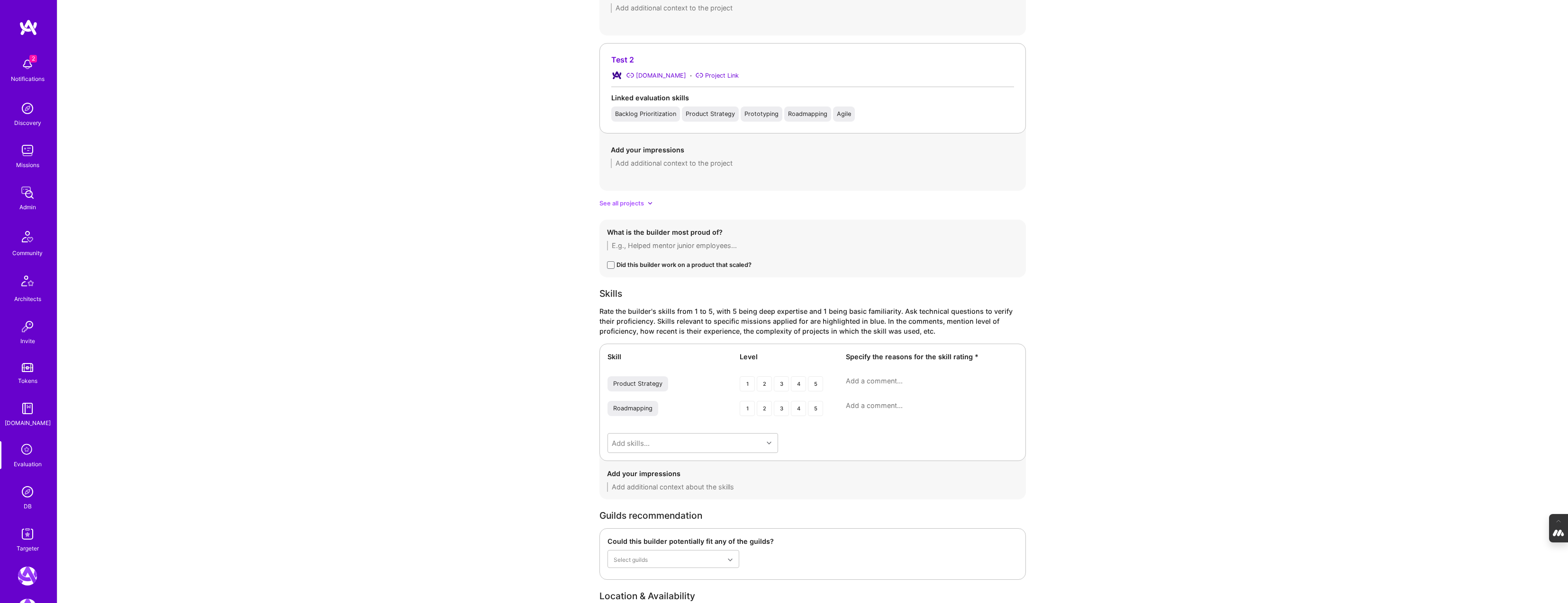
scroll to position [870, 0]
click at [610, 262] on span at bounding box center [610, 264] width 8 height 8
click at [0, 0] on input "checkbox" at bounding box center [0, 0] width 0 height 0
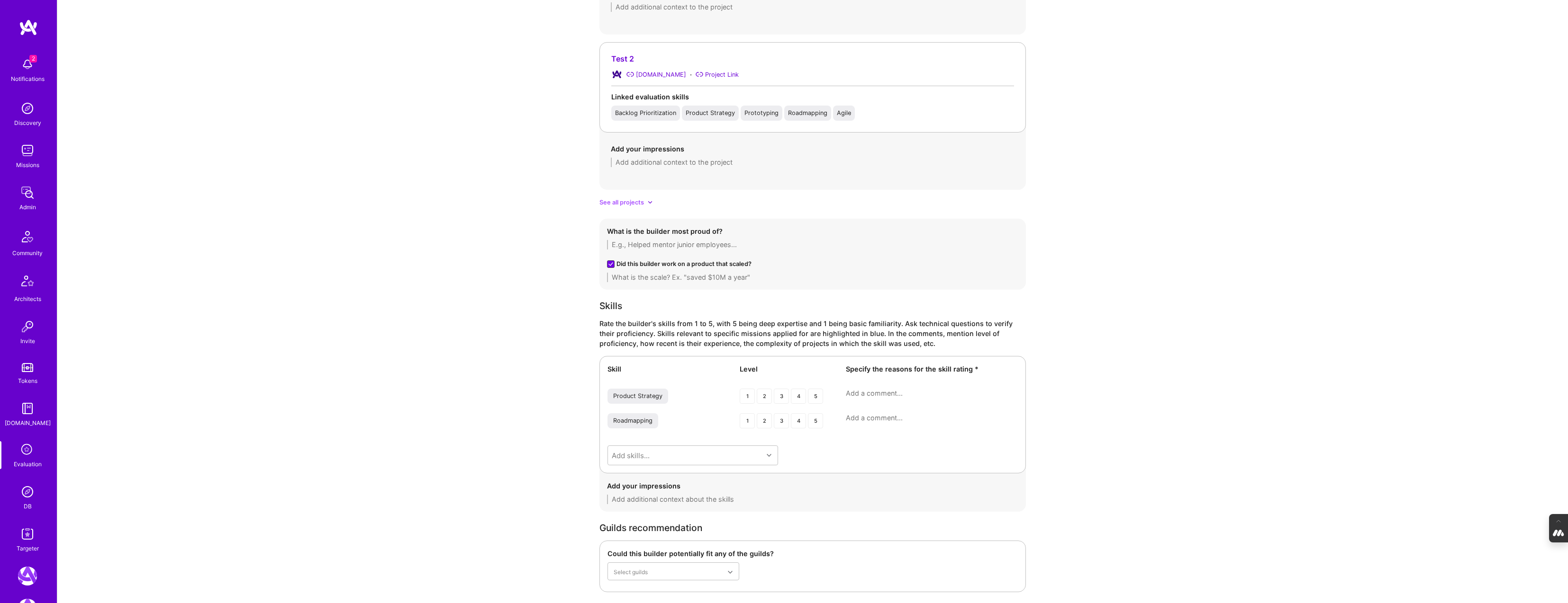
click at [610, 263] on icon at bounding box center [610, 264] width 5 height 3
click at [0, 0] on input "checkbox" at bounding box center [0, 0] width 0 height 0
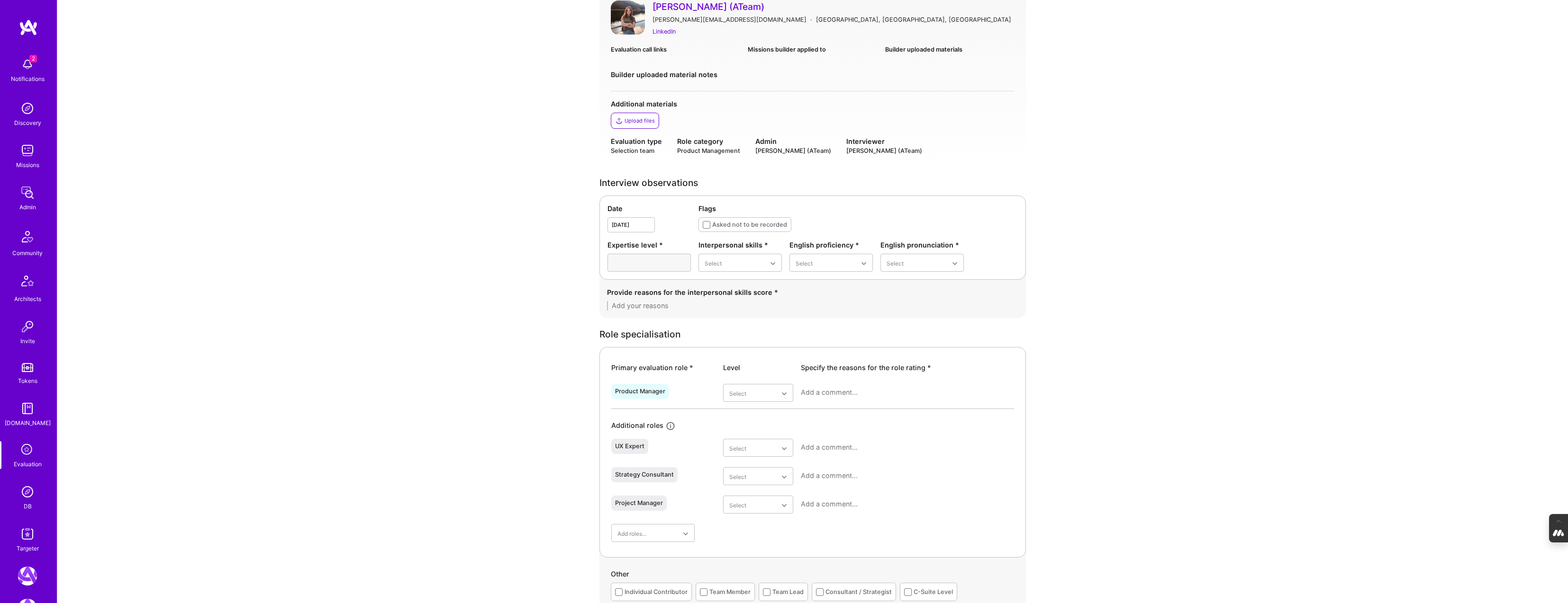
scroll to position [0, 0]
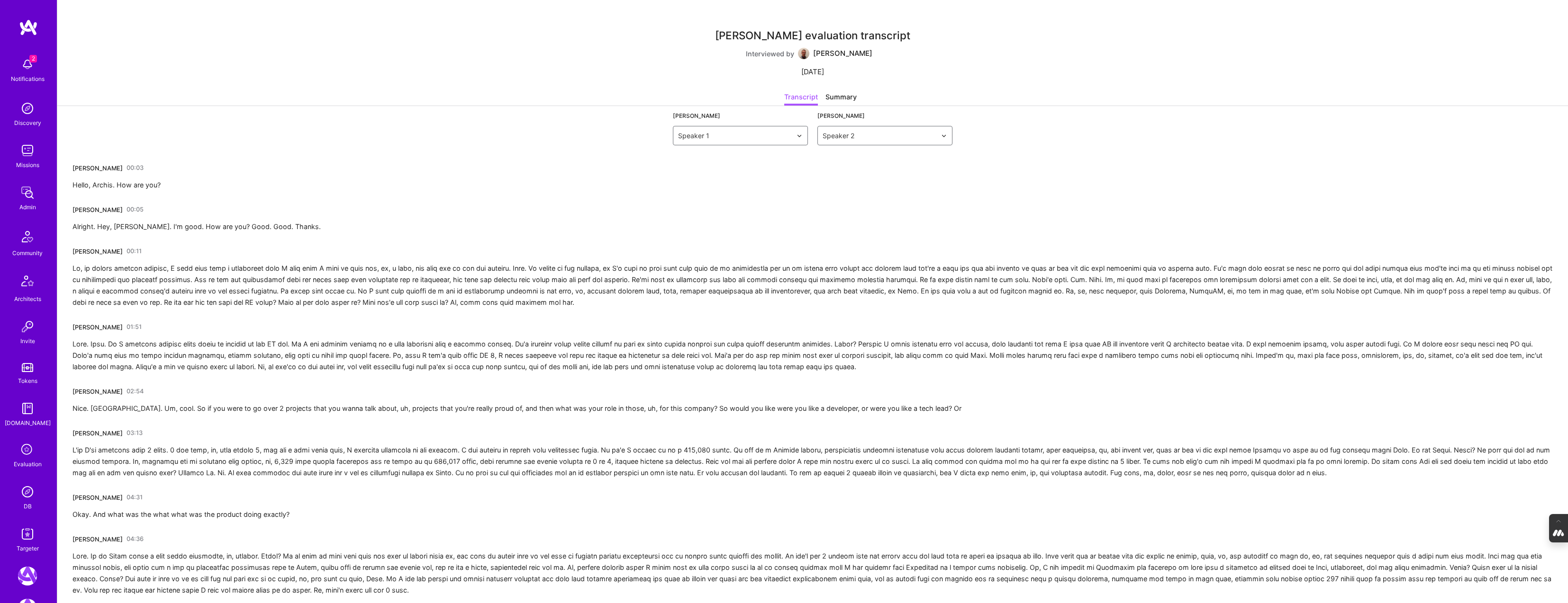
click at [839, 97] on div "Summary" at bounding box center [841, 99] width 31 height 14
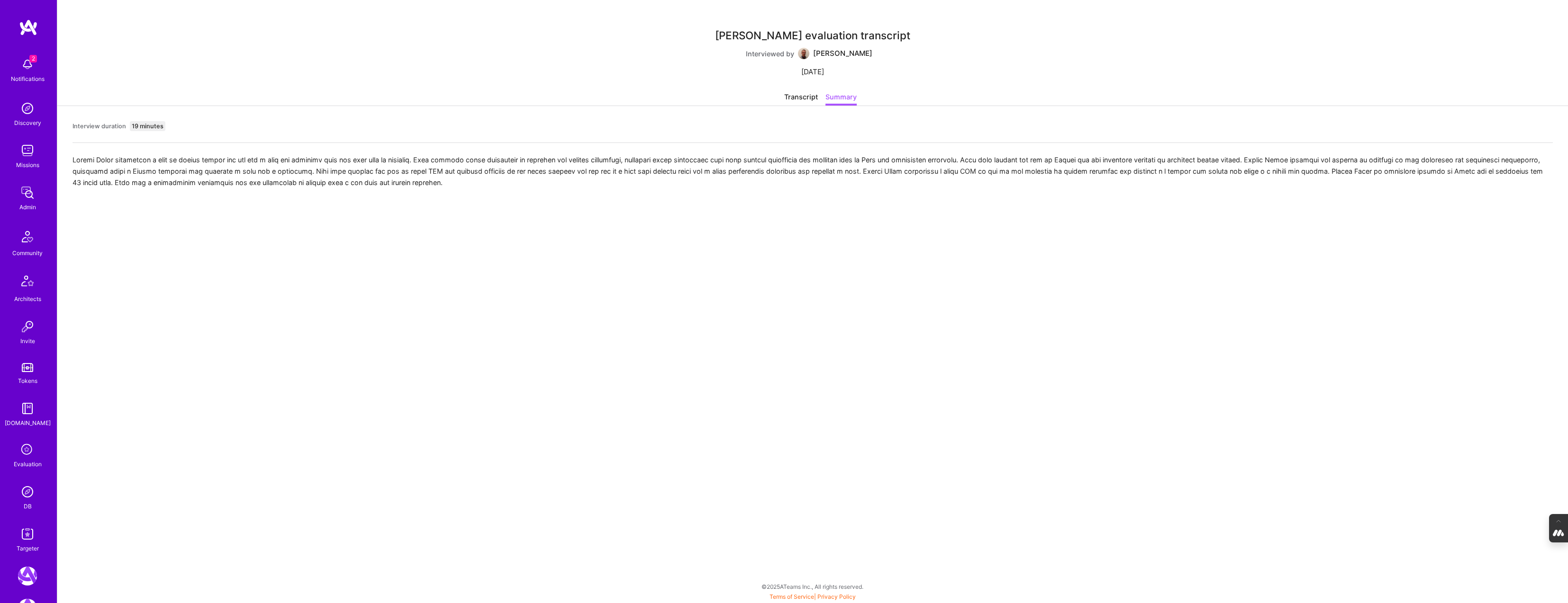
click at [801, 96] on div "Transcript" at bounding box center [801, 99] width 33 height 14
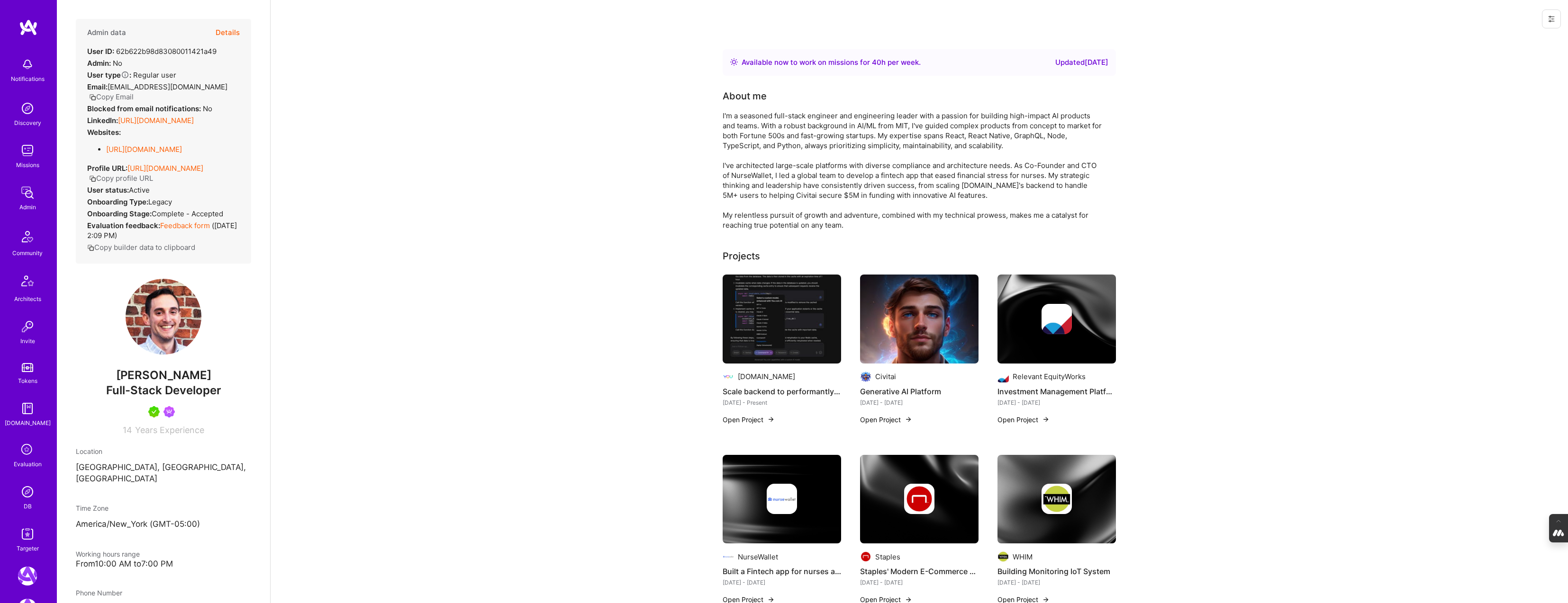
click at [231, 28] on button "Details" at bounding box center [228, 32] width 24 height 27
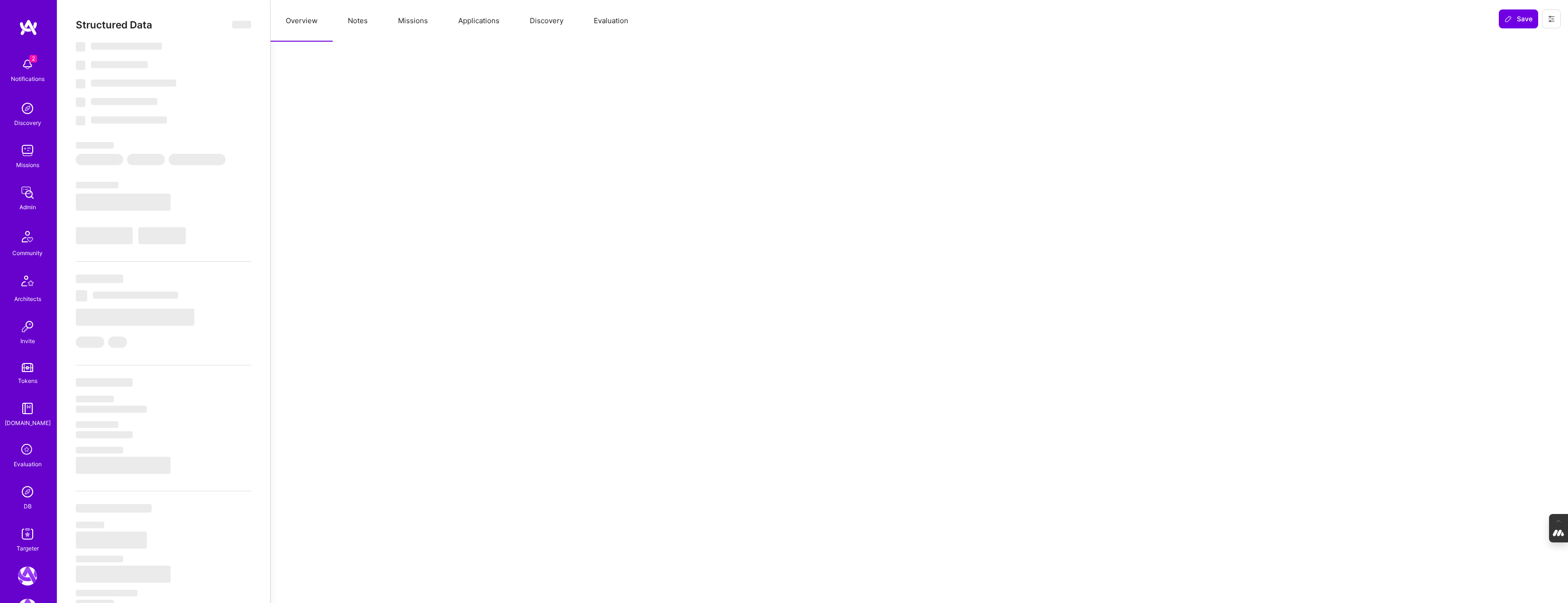
click at [623, 17] on button "Evaluation" at bounding box center [610, 21] width 65 height 42
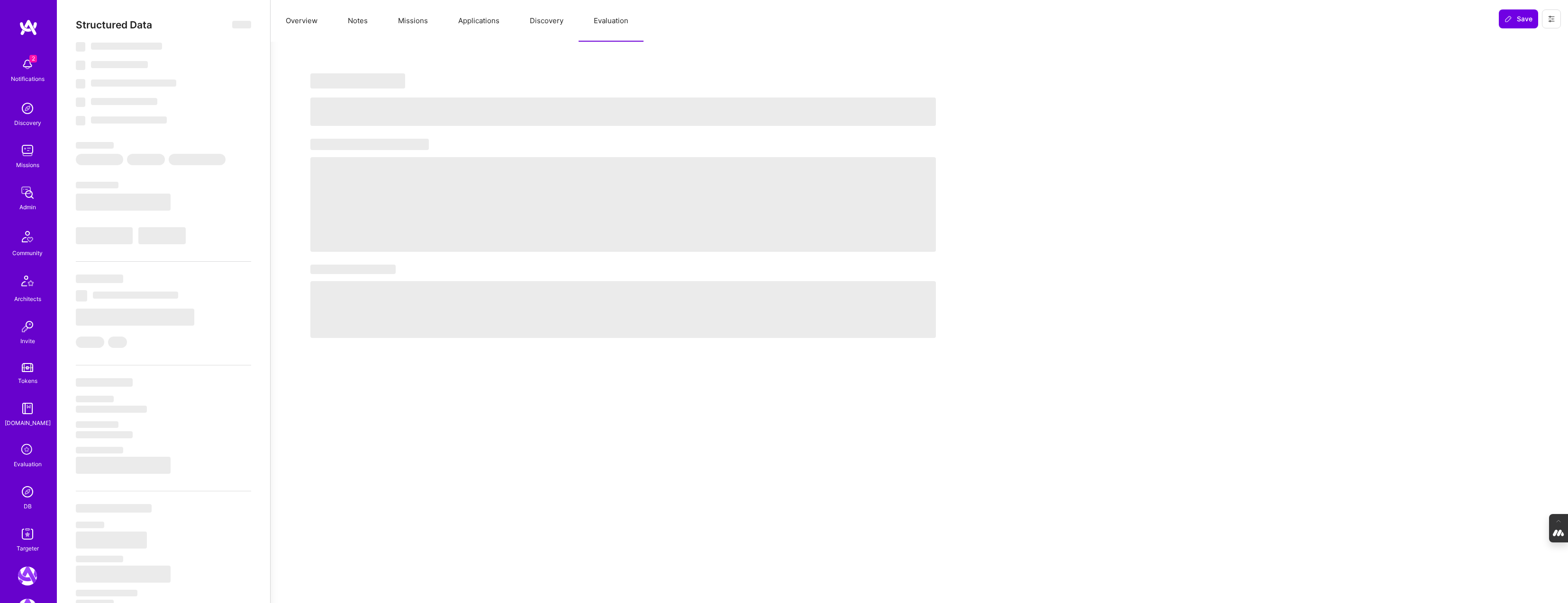
select select "Right Now"
select select "5"
select select "7"
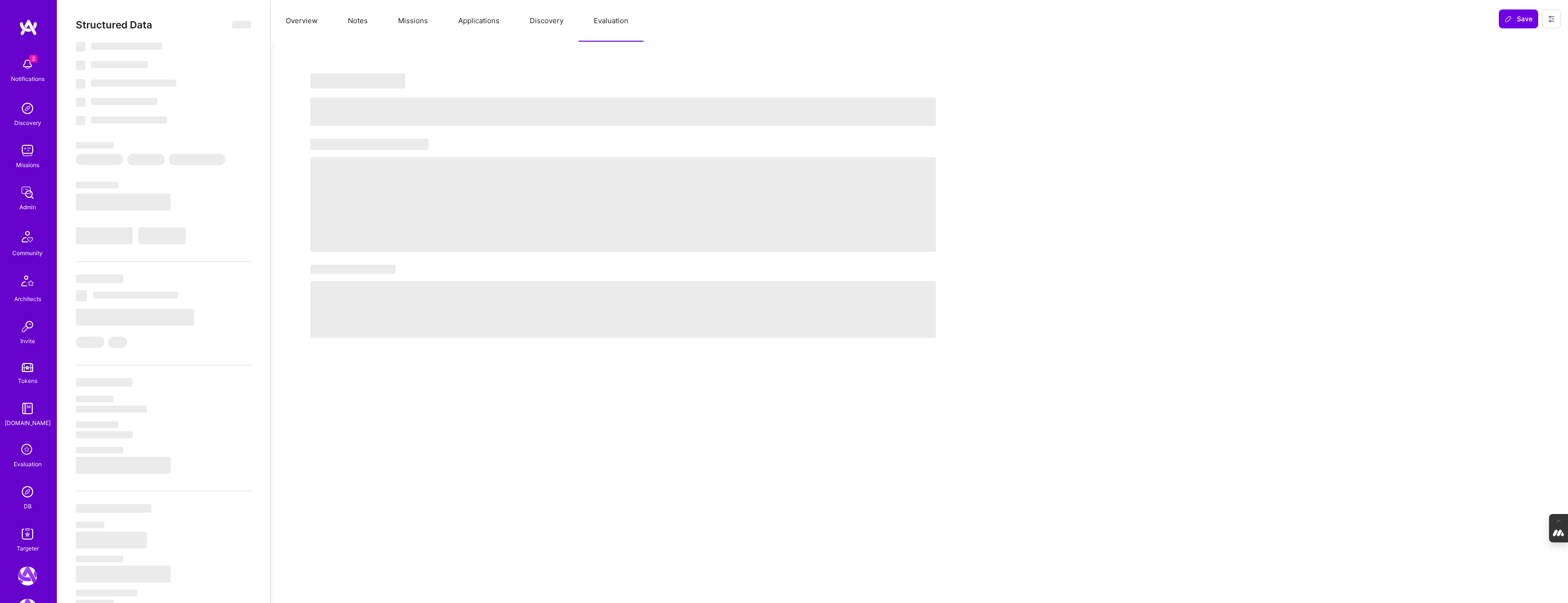
select select "US"
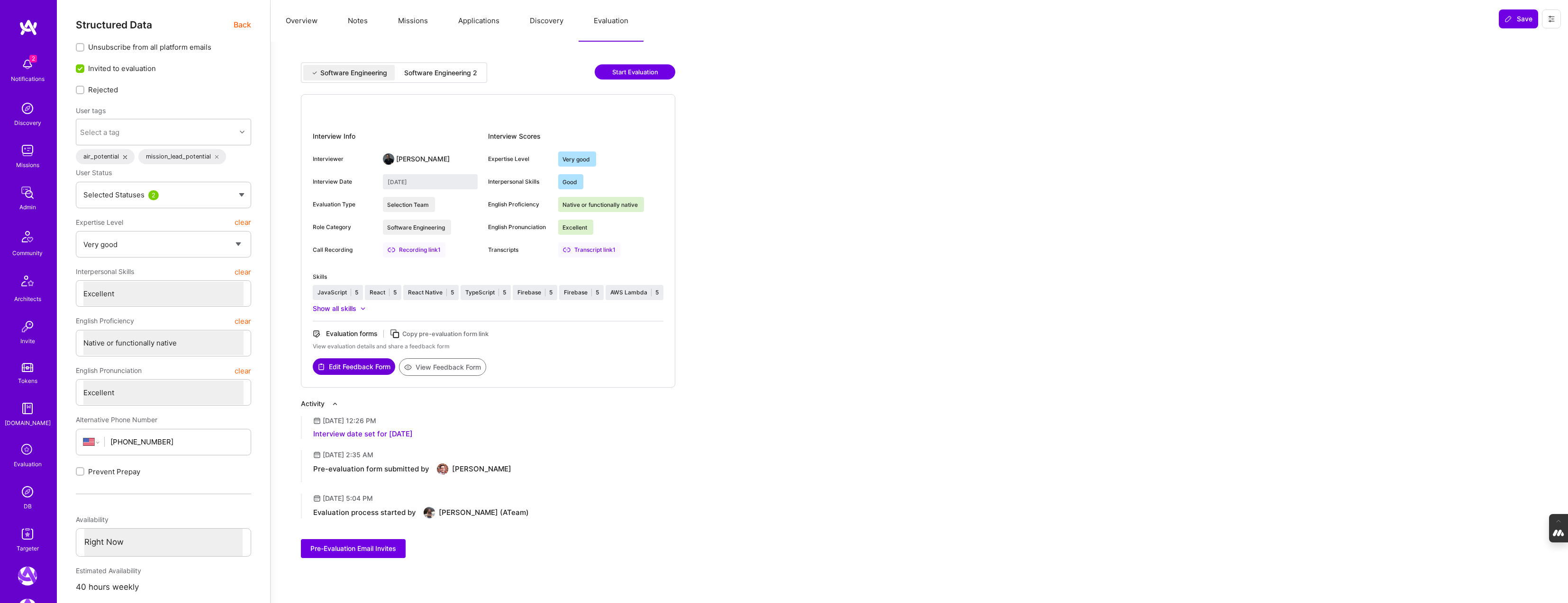
click at [471, 70] on div "Software Engineering 2" at bounding box center [441, 73] width 73 height 10
type input "[DATE]"
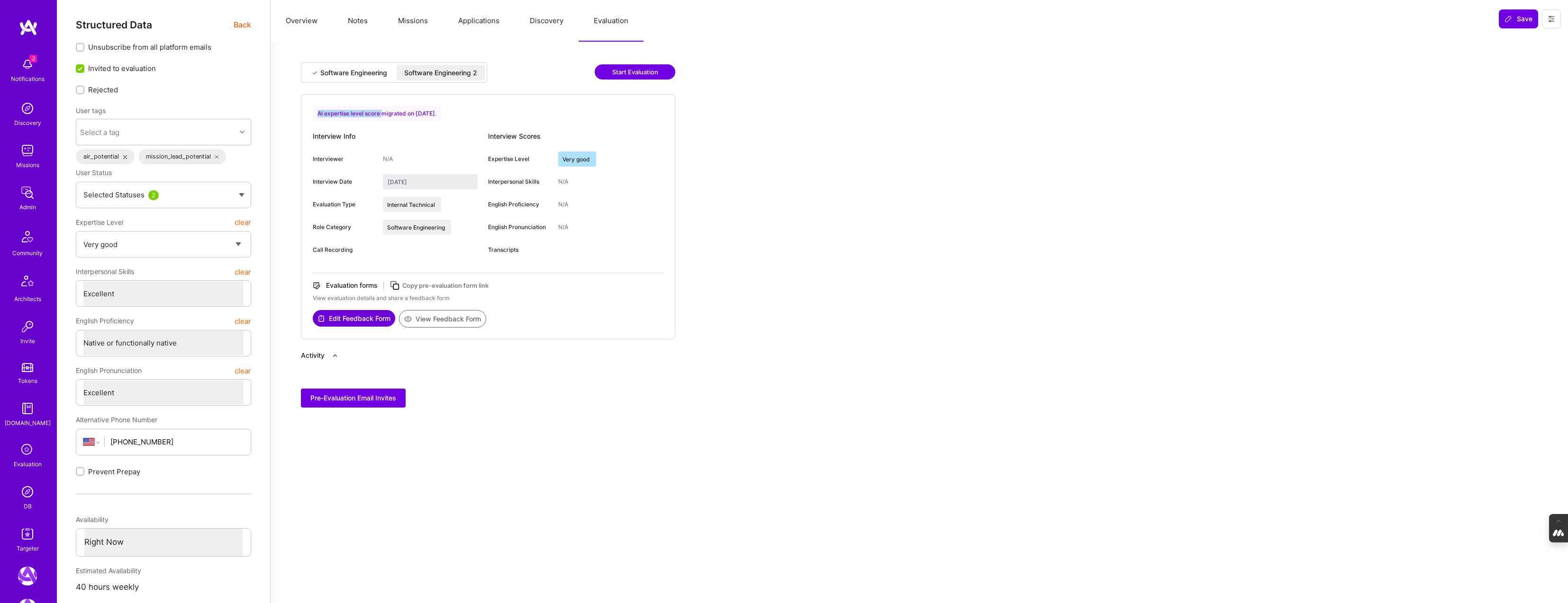
drag, startPoint x: 382, startPoint y: 111, endPoint x: 299, endPoint y: 112, distance: 83.0
click at [299, 112] on div "Software Engineering Software Engineering 2 Start Evaluation AI expertise level…" at bounding box center [623, 234] width 682 height 364
copy div "AI expertise level score"
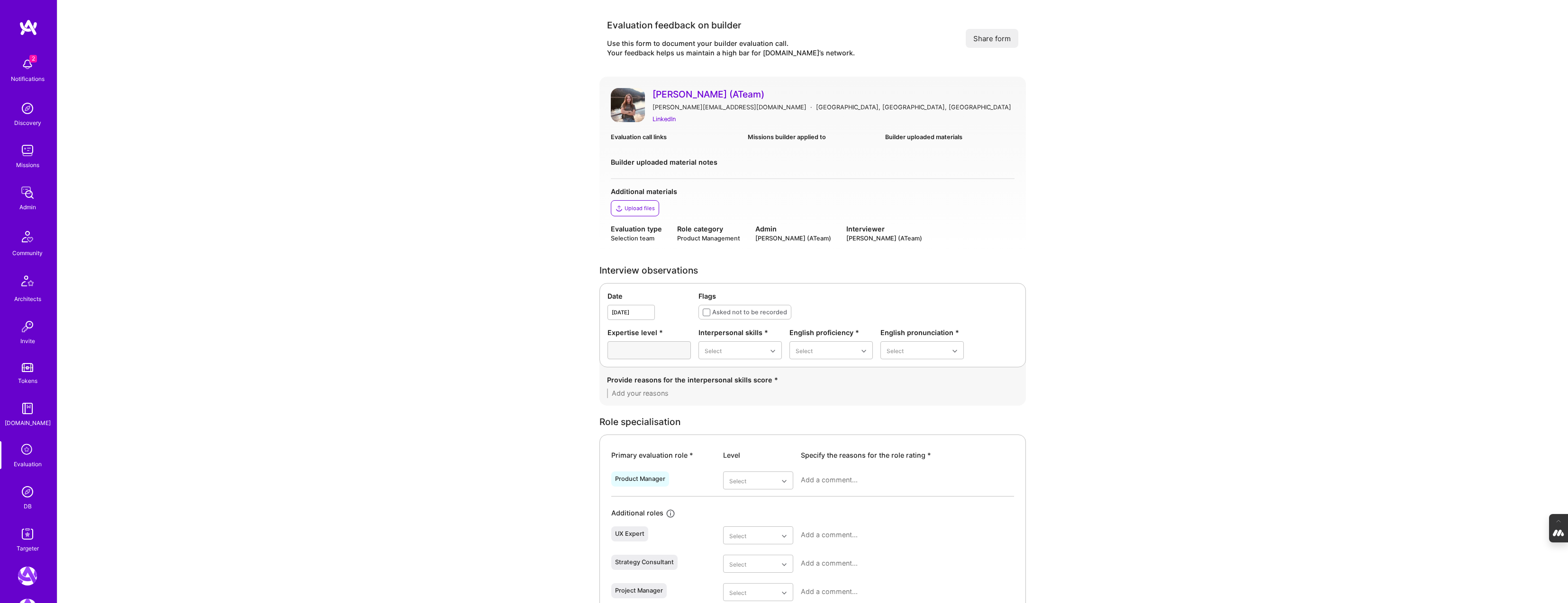
click at [29, 495] on img at bounding box center [27, 492] width 19 height 19
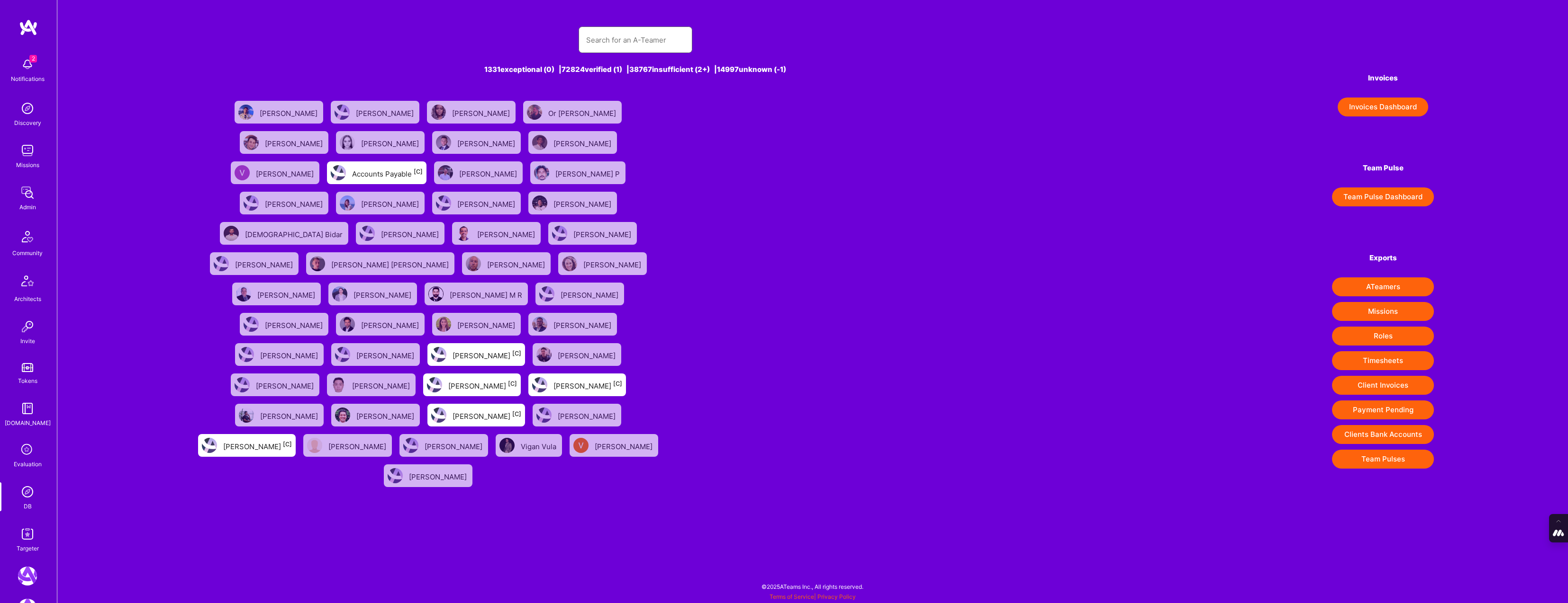
click at [603, 35] on input "text" at bounding box center [635, 40] width 99 height 24
paste input "meaghan.li.nz@gmail.com"
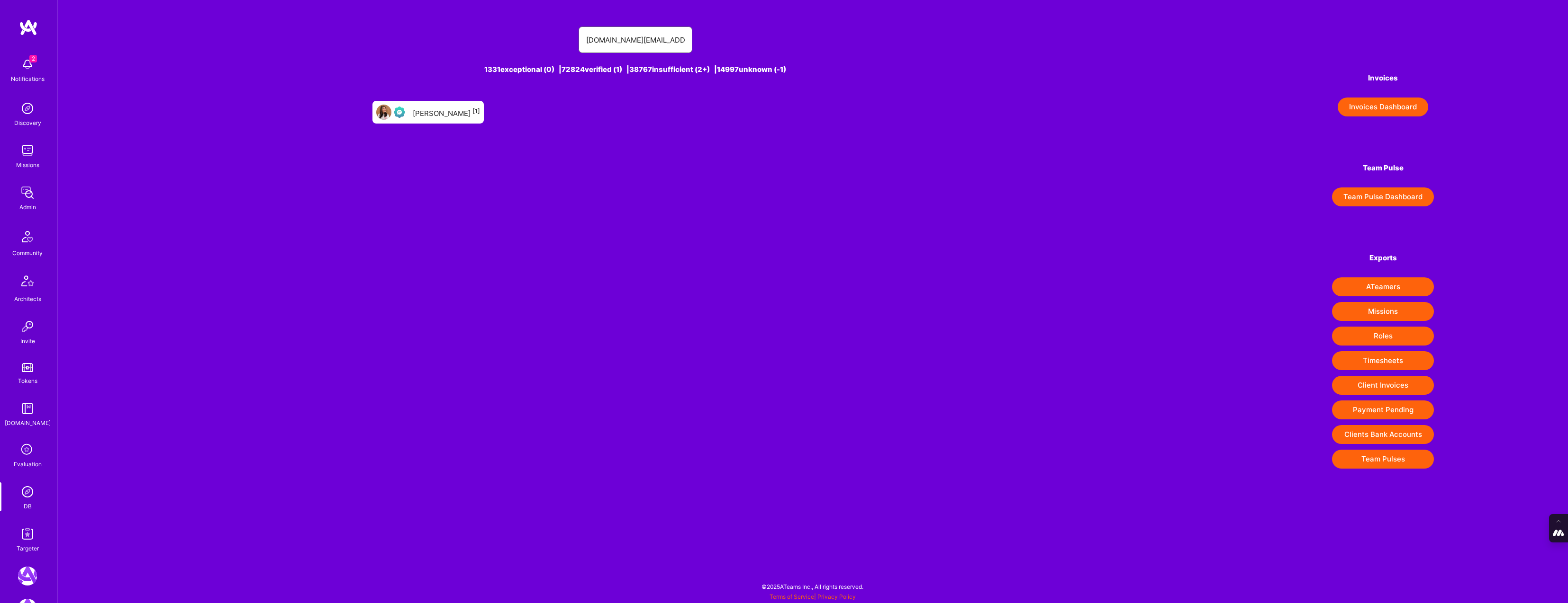
type input "meaghan.li.nz@gmail.com"
click at [461, 111] on div "Meaghan Li [1]" at bounding box center [446, 112] width 68 height 13
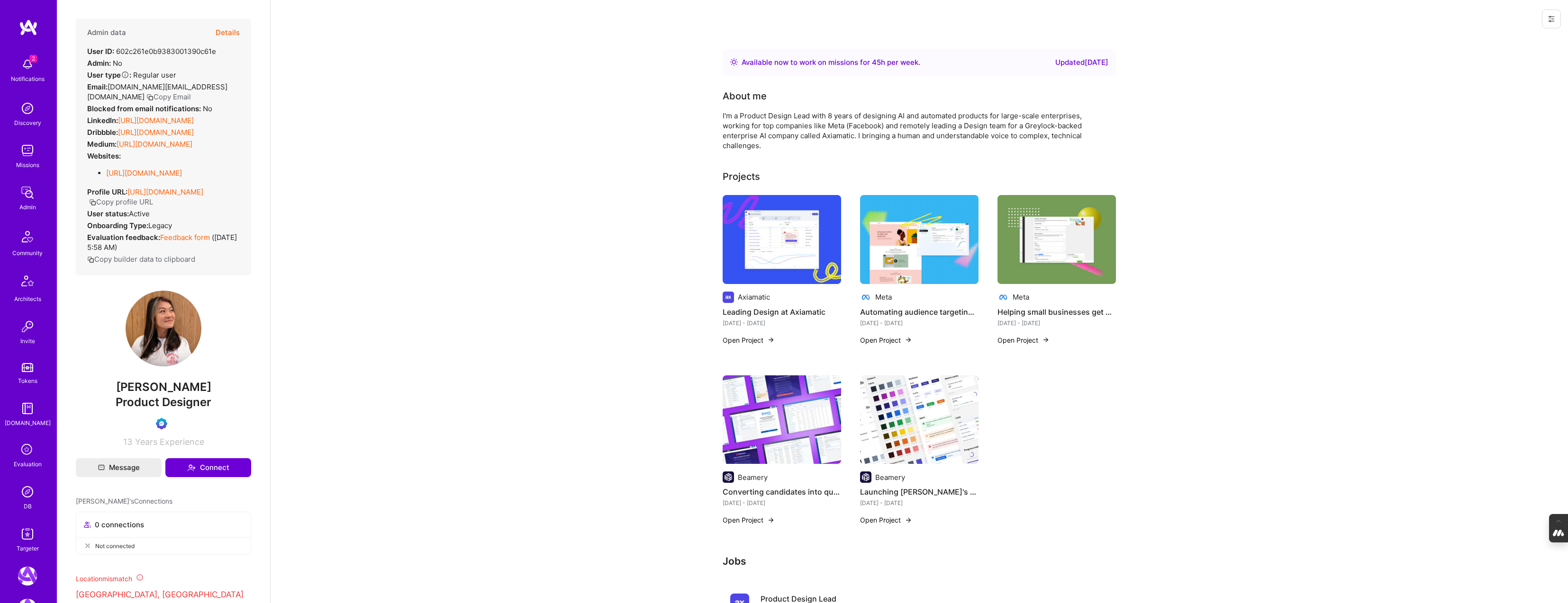
click at [229, 33] on button "Details" at bounding box center [228, 32] width 24 height 27
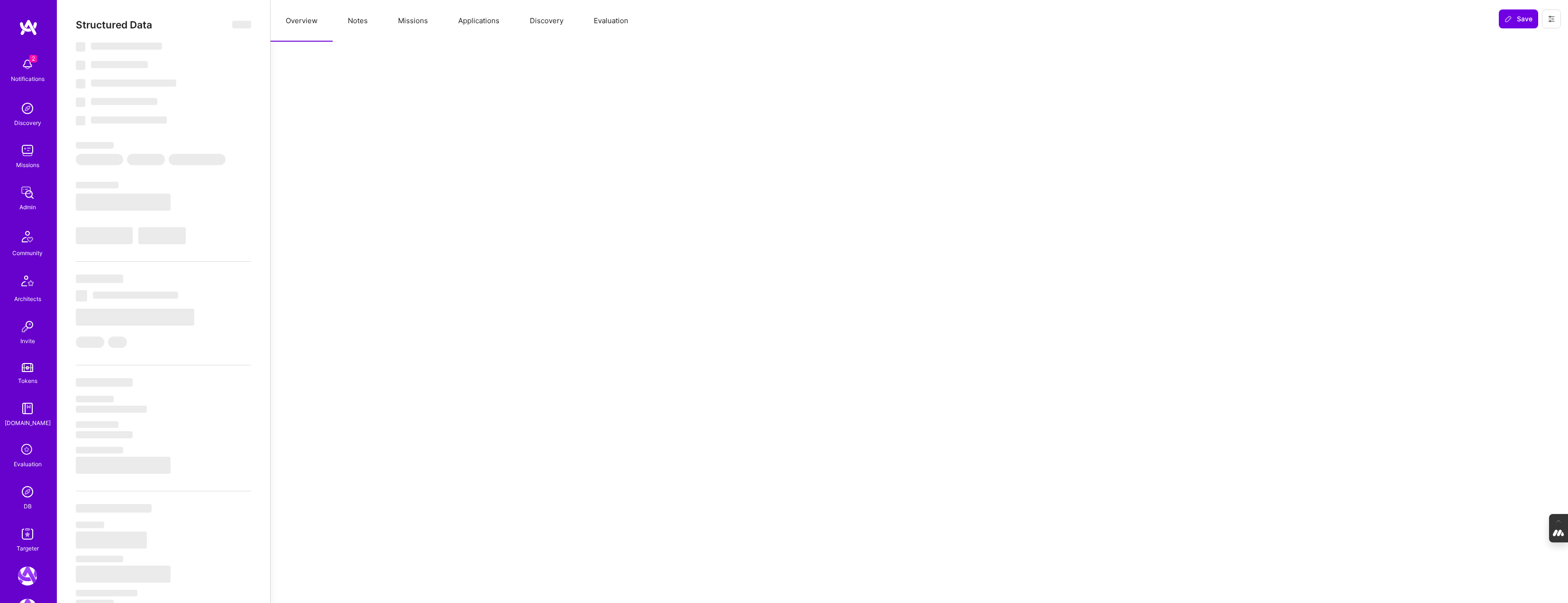
select select "Right Now"
select select "Verified"
select select "NZ"
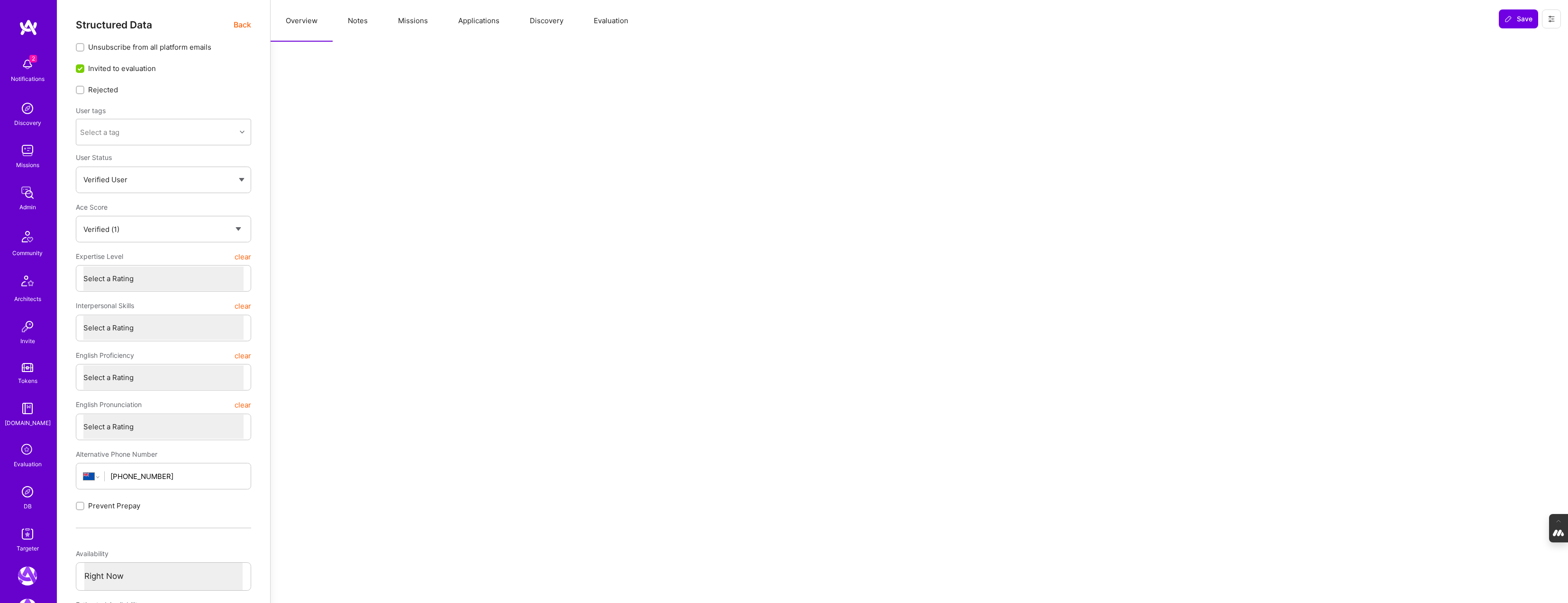
click at [608, 22] on button "Evaluation" at bounding box center [610, 21] width 65 height 42
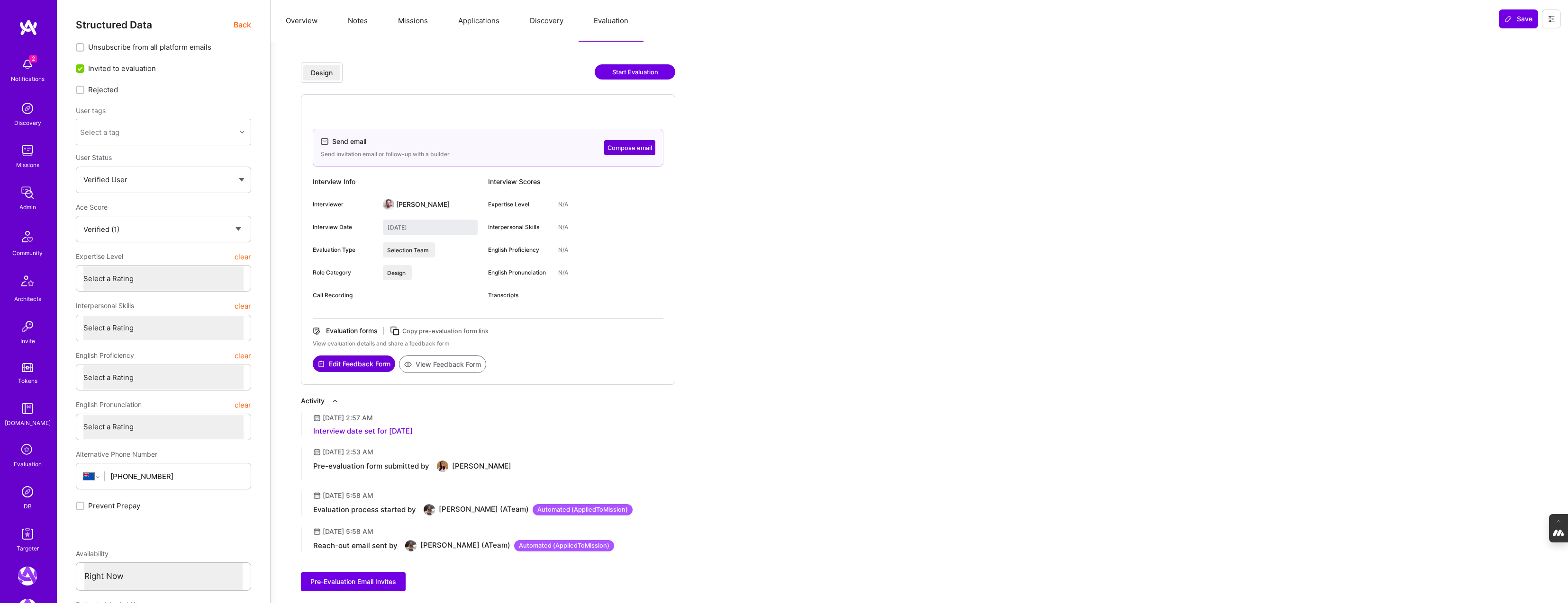
click at [239, 22] on span "Back" at bounding box center [242, 24] width 17 height 12
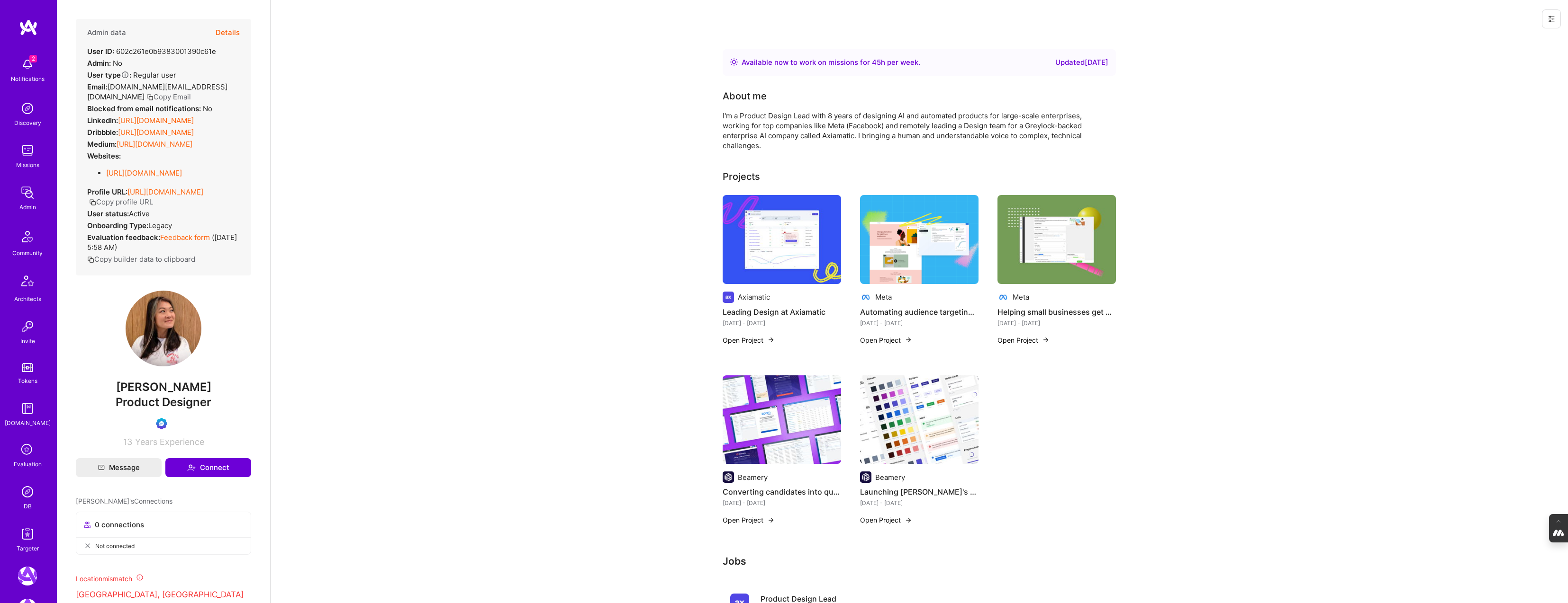
click at [146, 97] on button "Copy Email" at bounding box center [168, 97] width 45 height 10
click at [226, 31] on button "Details" at bounding box center [228, 32] width 24 height 27
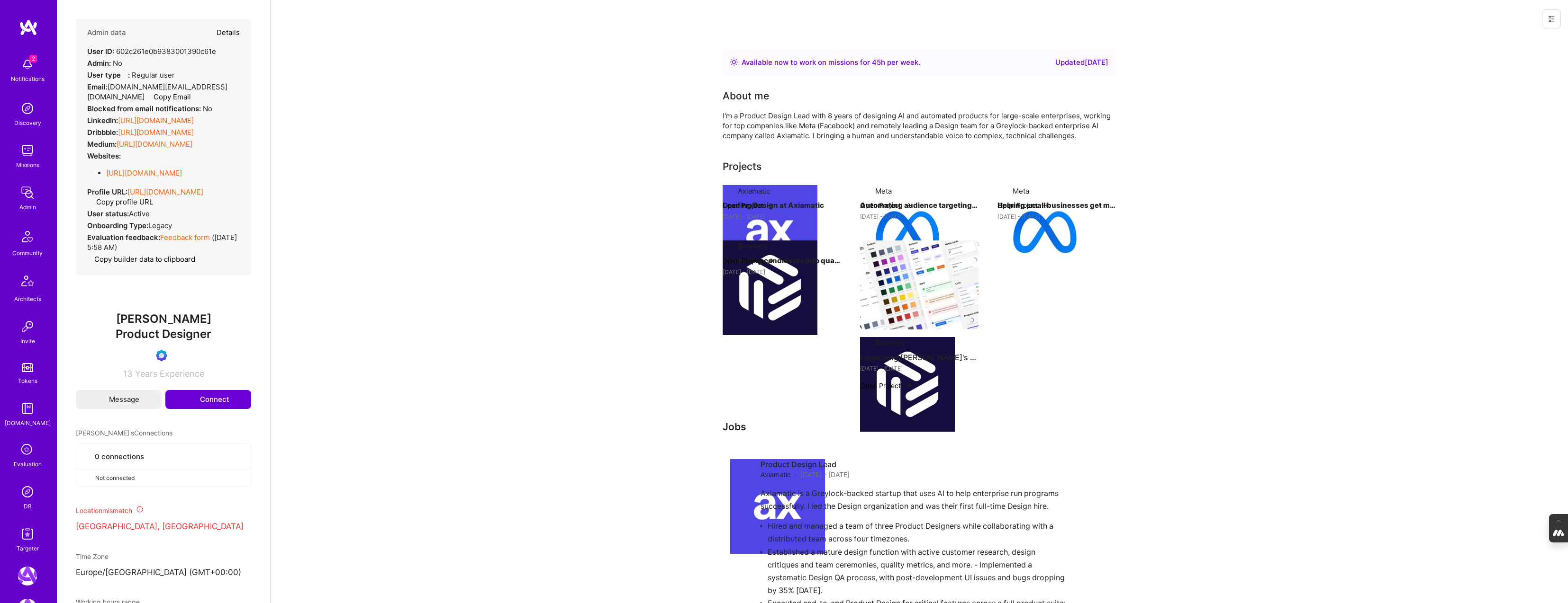
type textarea "x"
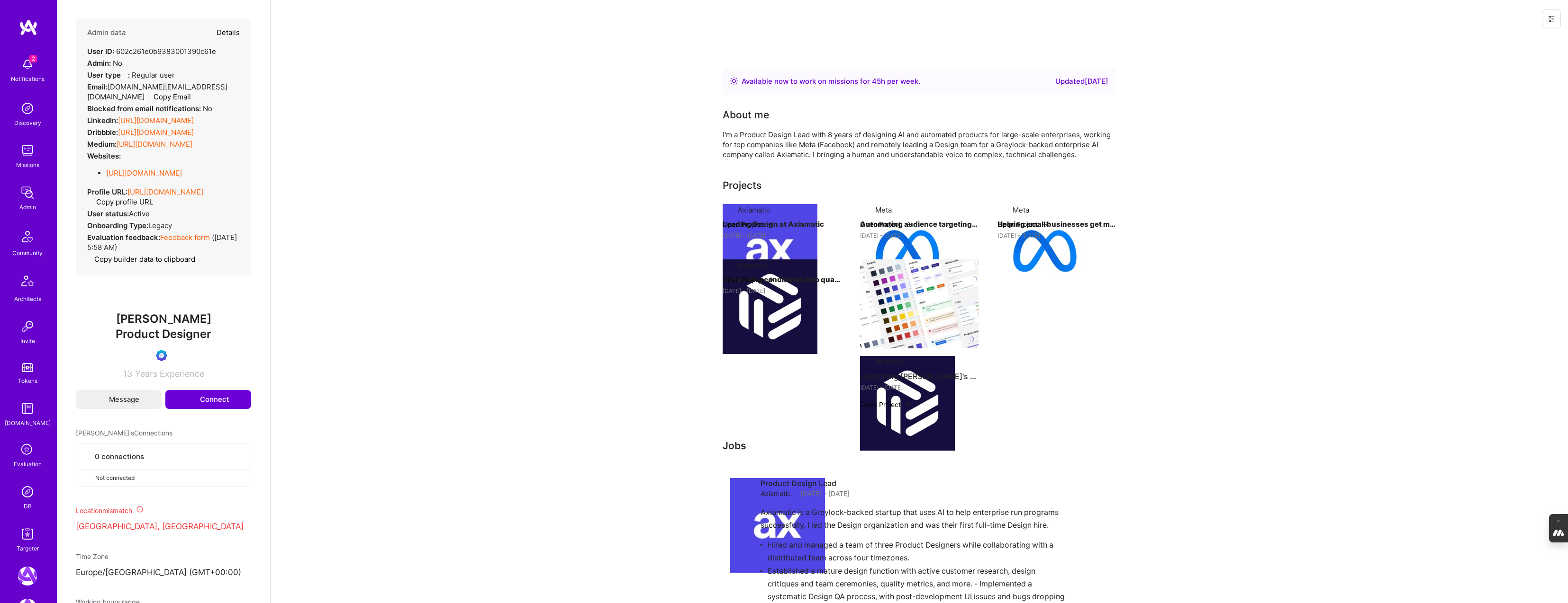
select select "Verified"
select select "NZ"
select select "Right Now"
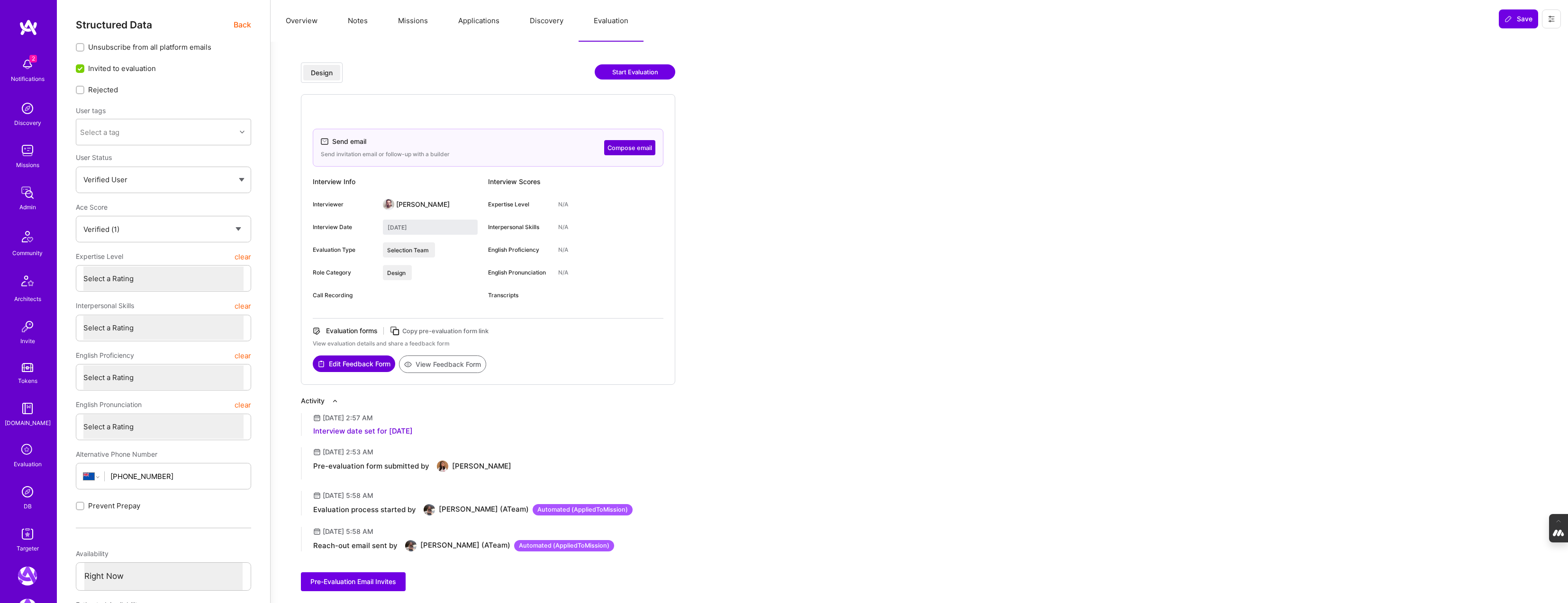
click at [241, 24] on span "Back" at bounding box center [242, 24] width 17 height 12
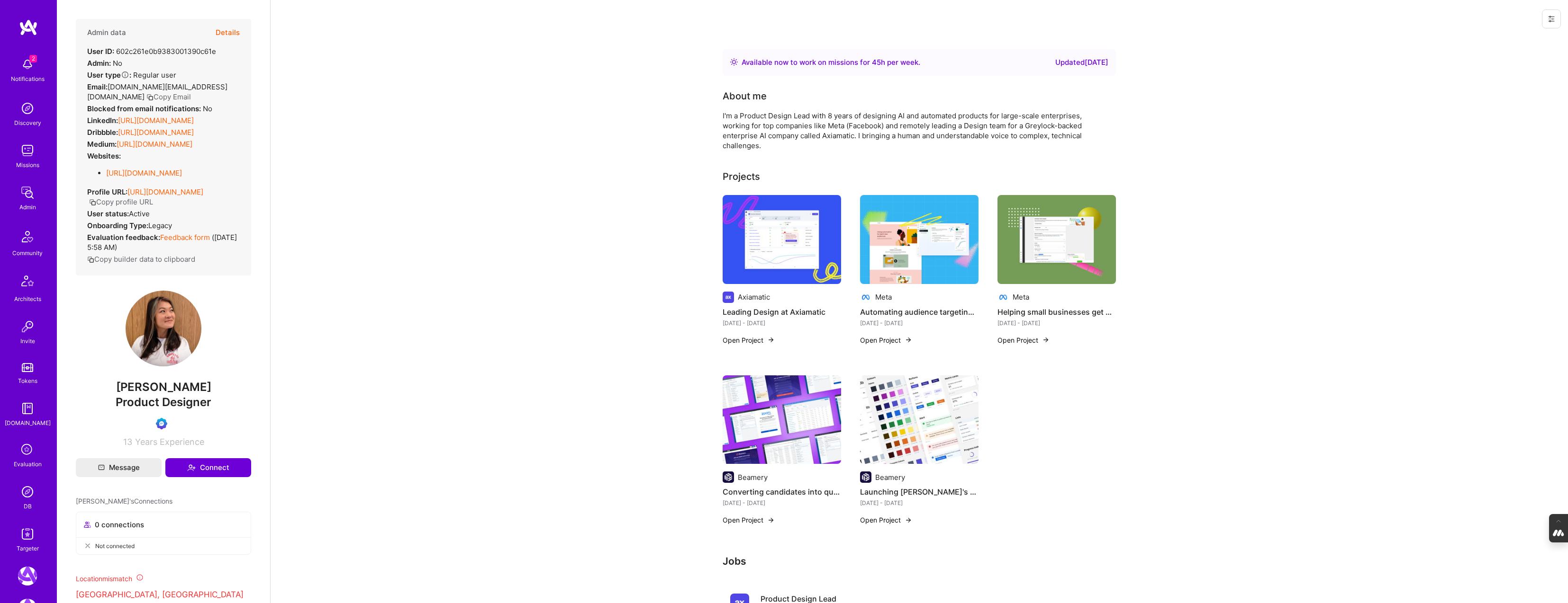
click at [26, 453] on icon at bounding box center [28, 450] width 18 height 18
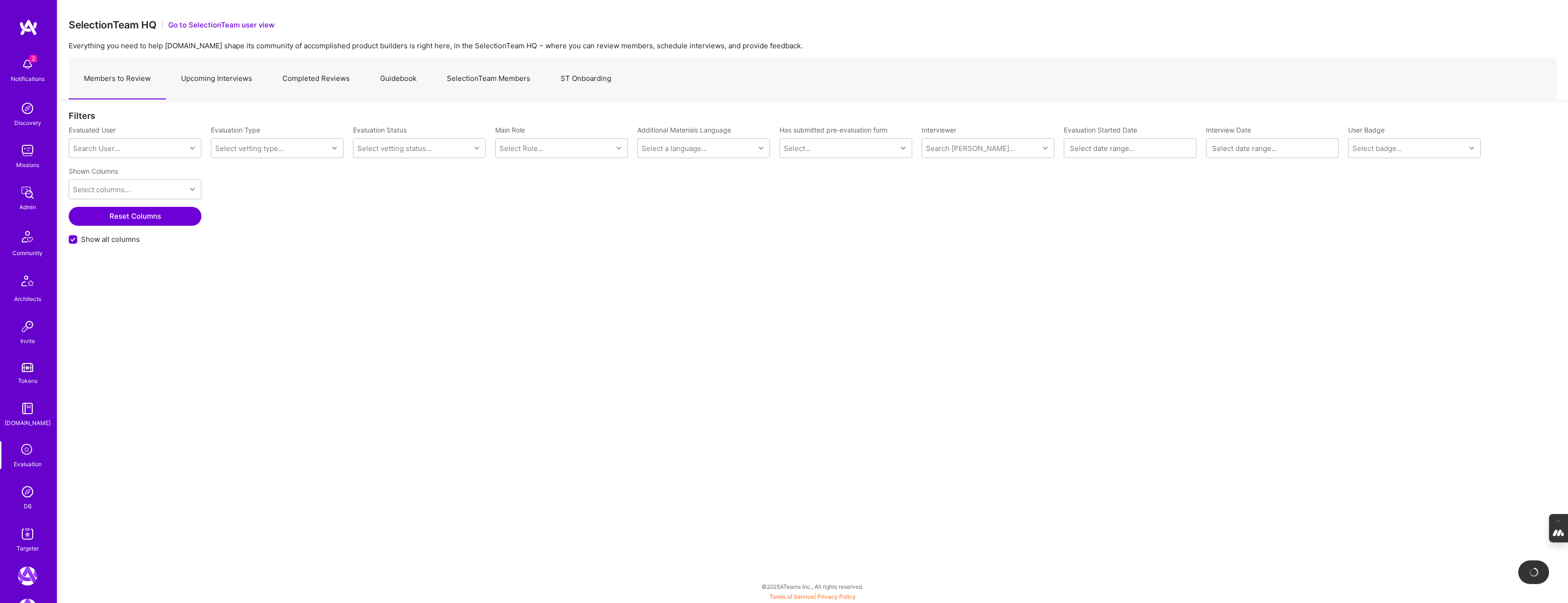
click at [209, 79] on link "Upcoming Interviews" at bounding box center [216, 79] width 102 height 41
click at [109, 145] on div "Search User..." at bounding box center [96, 148] width 47 height 10
paste input "meaghan.li.nz@gmail.com"
type input "meaghan.li.nz@gmail.com"
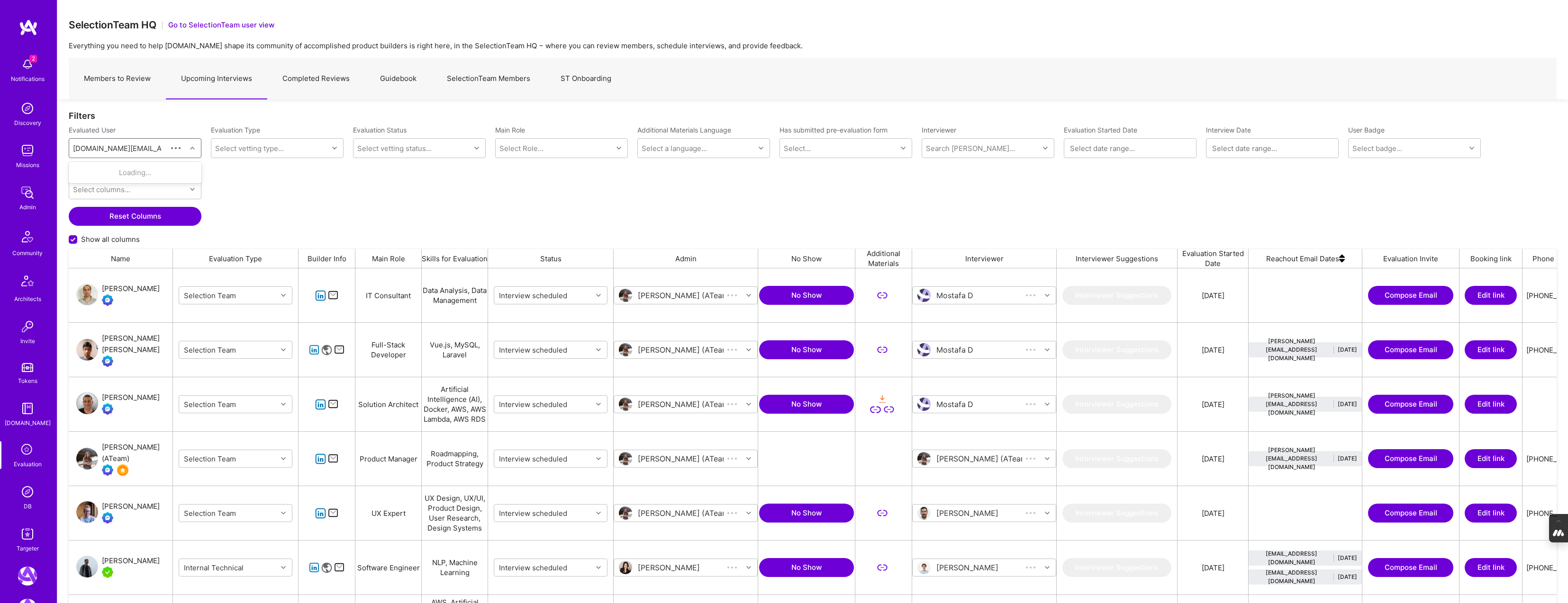
scroll to position [504, 1488]
click at [128, 172] on div "Meaghan Li" at bounding box center [147, 172] width 97 height 10
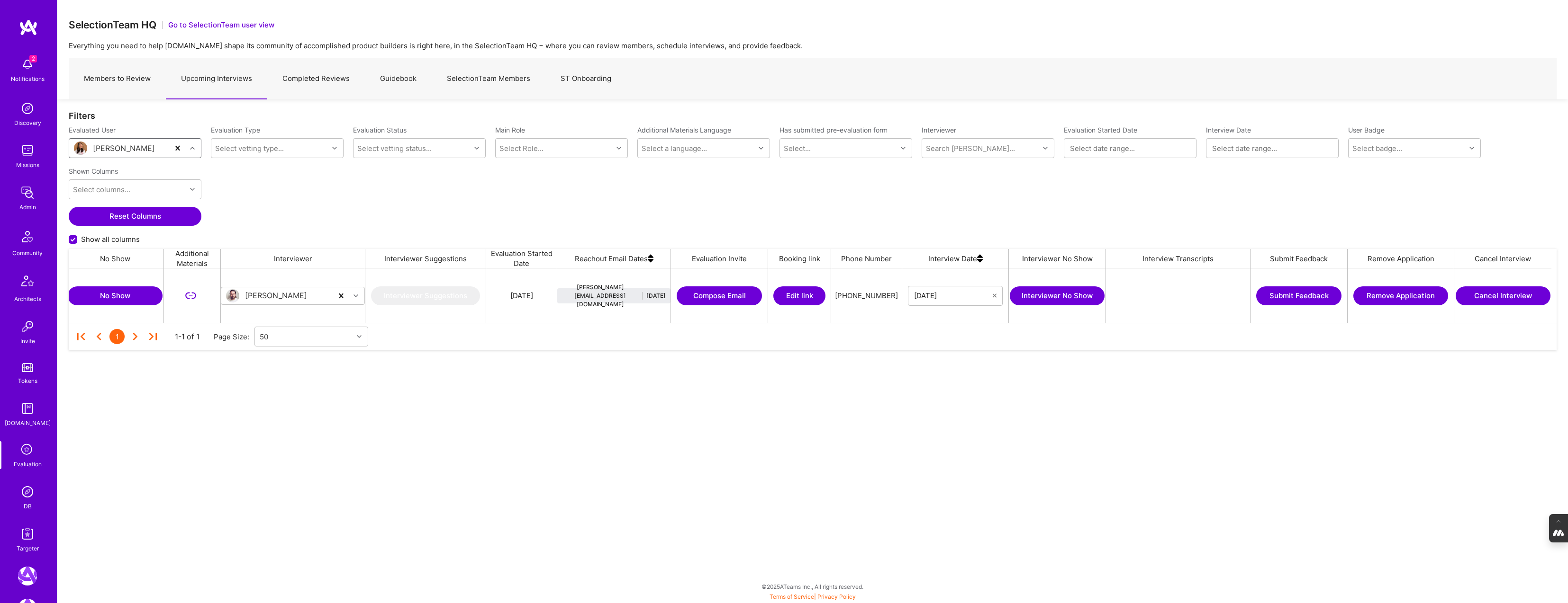
scroll to position [0, 693]
click at [1046, 295] on button "Interviewer No Show" at bounding box center [1055, 296] width 95 height 19
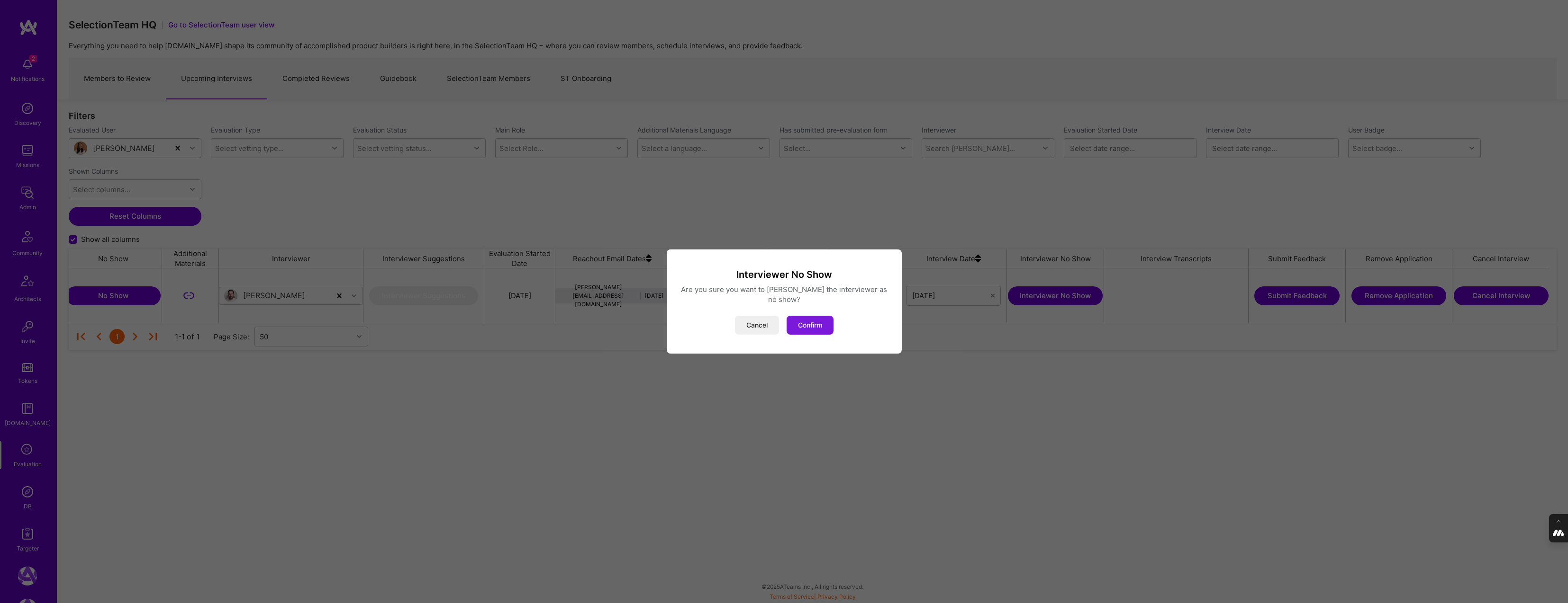
click at [814, 320] on button "Confirm" at bounding box center [809, 325] width 47 height 19
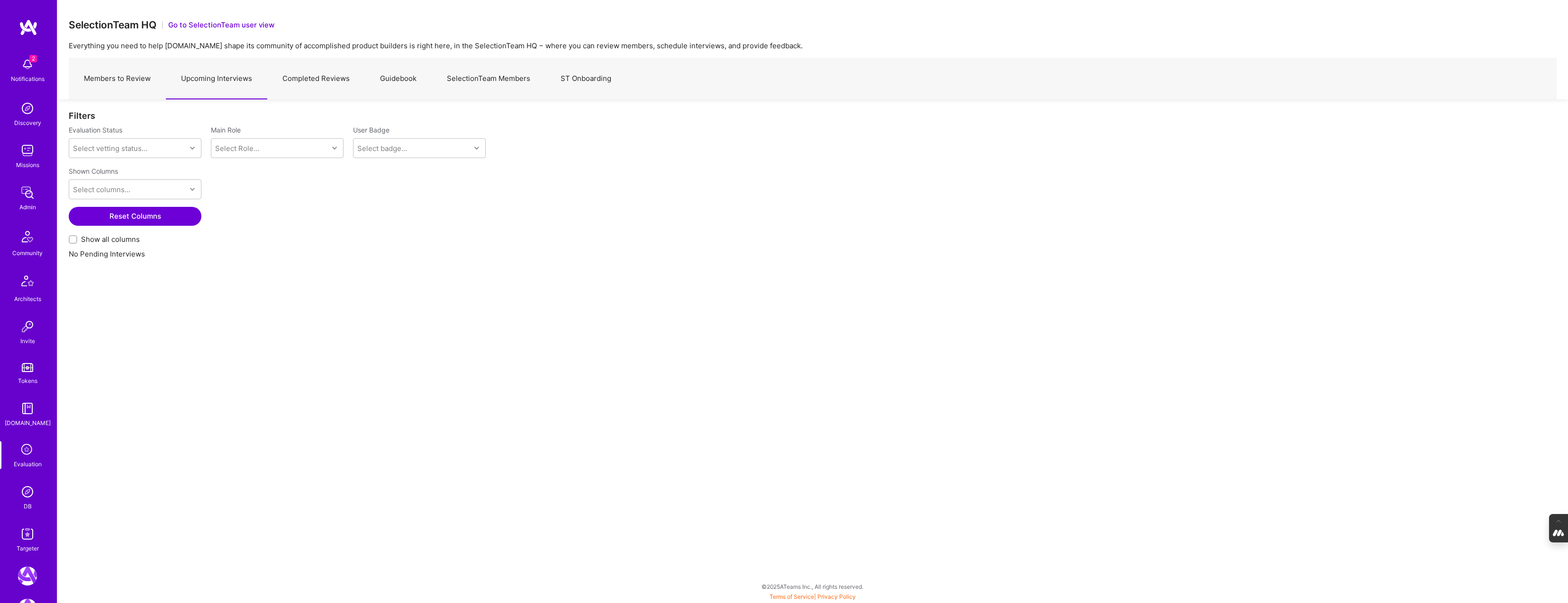
click at [132, 77] on link "Members to Review" at bounding box center [118, 79] width 97 height 41
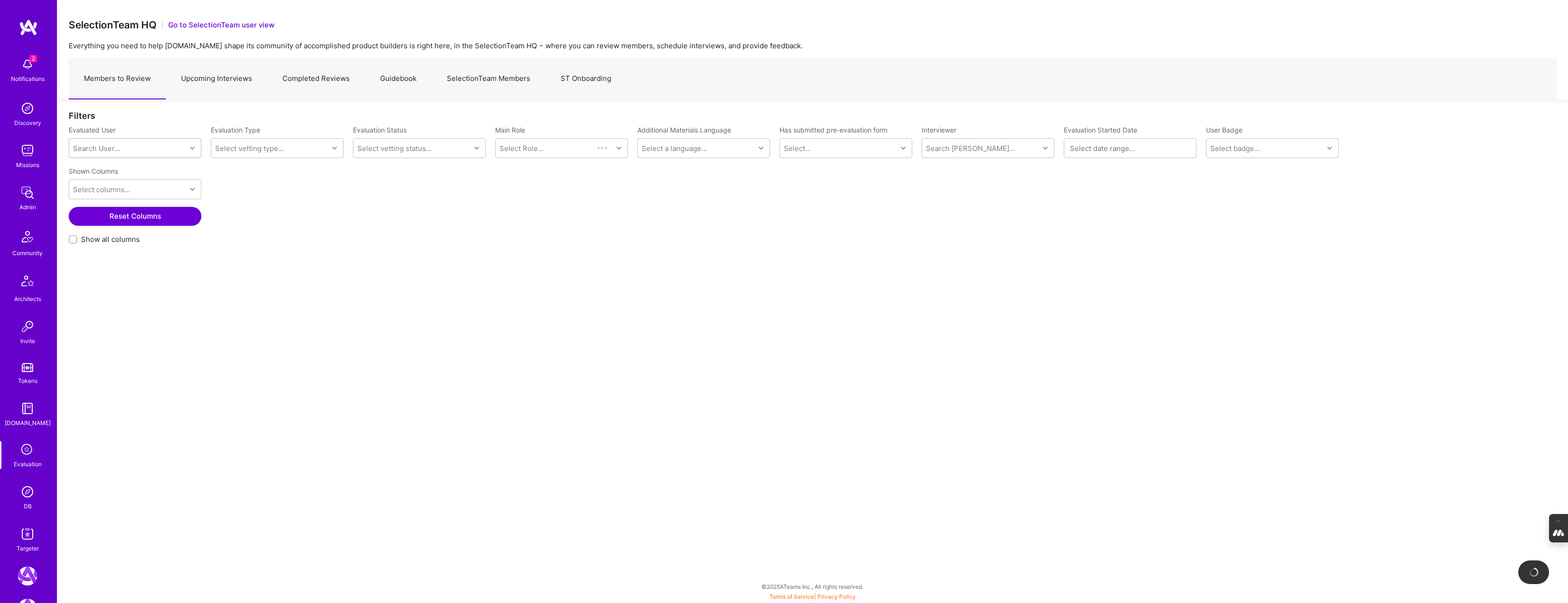
click at [113, 144] on div "Search User..." at bounding box center [96, 148] width 47 height 10
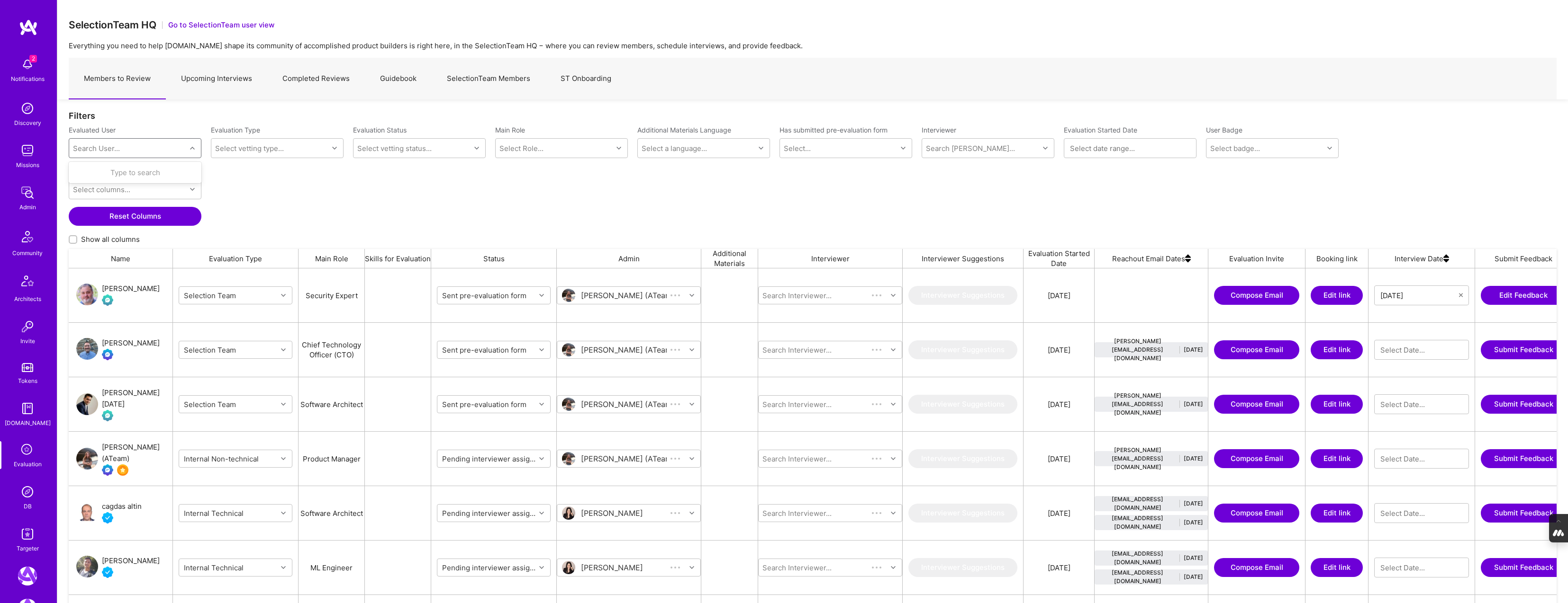
scroll to position [504, 1488]
paste input "[EMAIL_ADDRESS][DOMAIN_NAME]"
click at [91, 149] on input "[EMAIL_ADDRESS][DOMAIN_NAME]" at bounding box center [112, 148] width 78 height 10
type input "[EMAIL_ADDRESS][DOMAIN_NAME]"
click at [132, 176] on div "[PERSON_NAME]" at bounding box center [147, 172] width 96 height 10
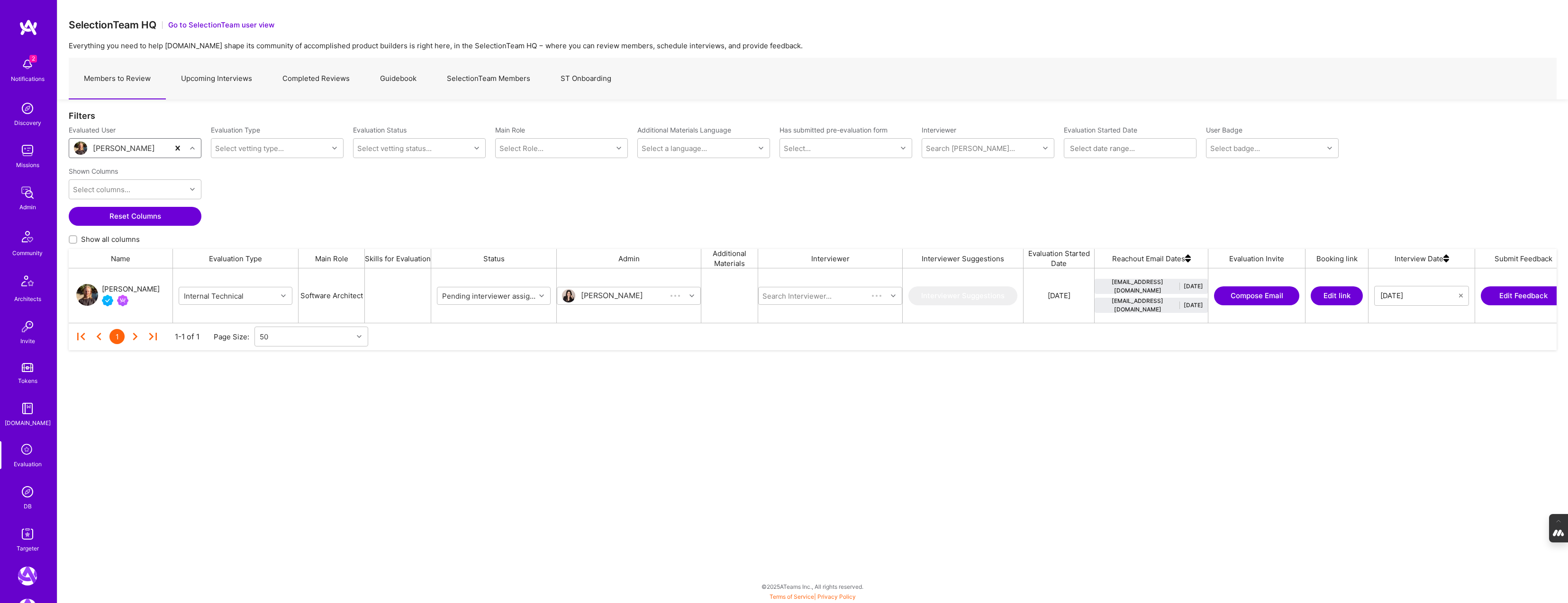
scroll to position [54, 1488]
click at [1338, 296] on button "Edit link" at bounding box center [1336, 296] width 52 height 19
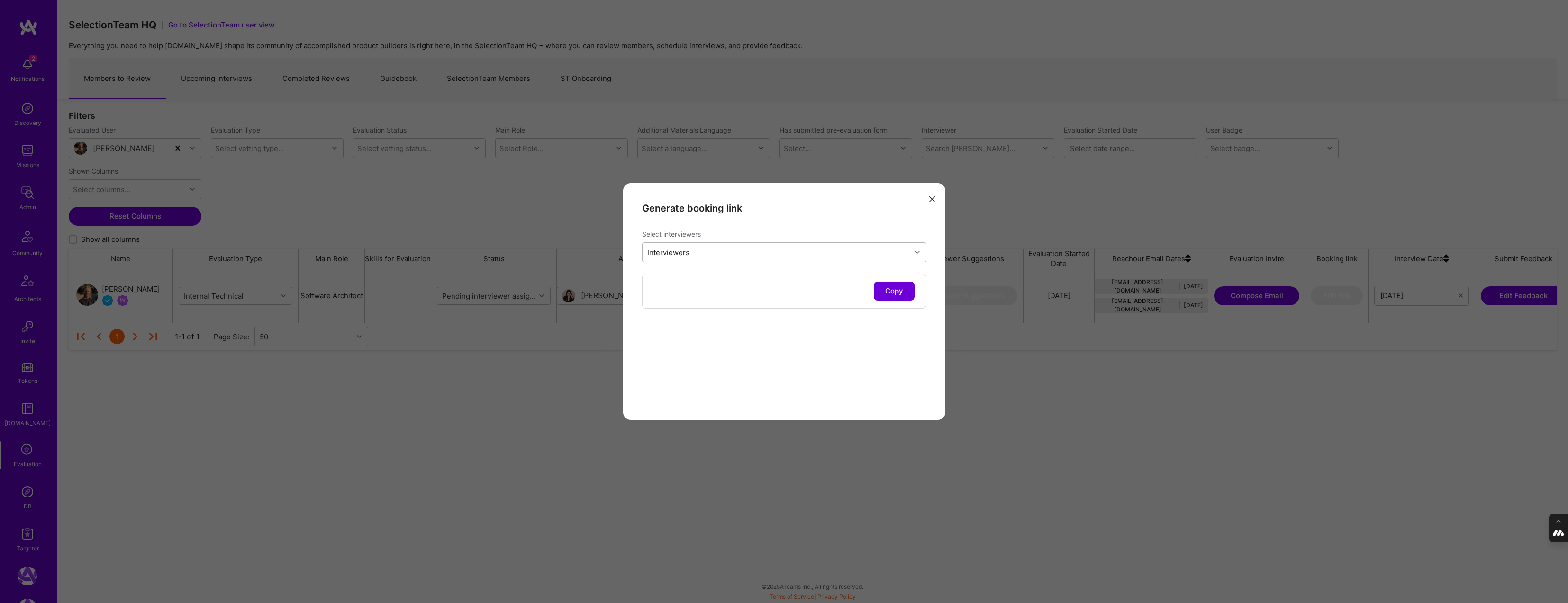
click at [754, 251] on div "Interviewers" at bounding box center [777, 252] width 269 height 19
type input "mostafa"
click at [651, 294] on input "modal" at bounding box center [653, 295] width 7 height 7
checkbox input "true"
click at [718, 387] on div "Generate booking link Select interviewers Interviewers 1 Copy" at bounding box center [784, 301] width 322 height 236
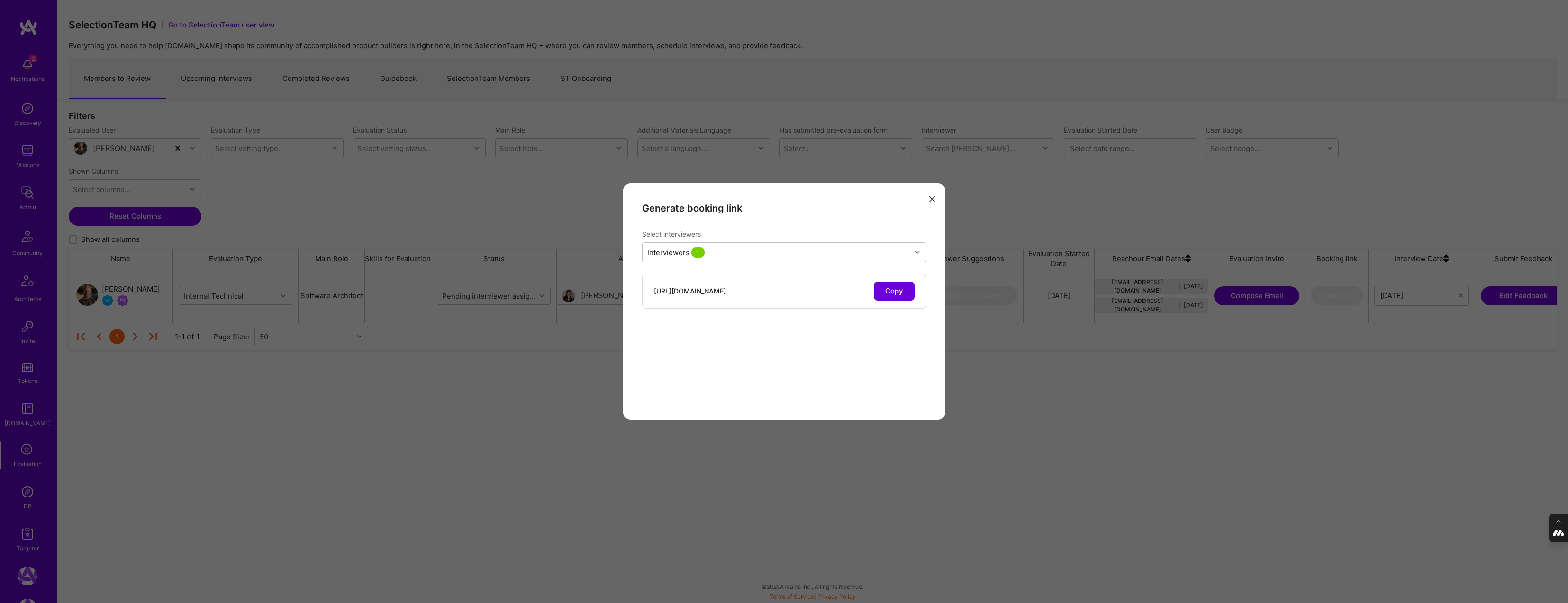
click at [885, 294] on button "Copy" at bounding box center [894, 291] width 41 height 19
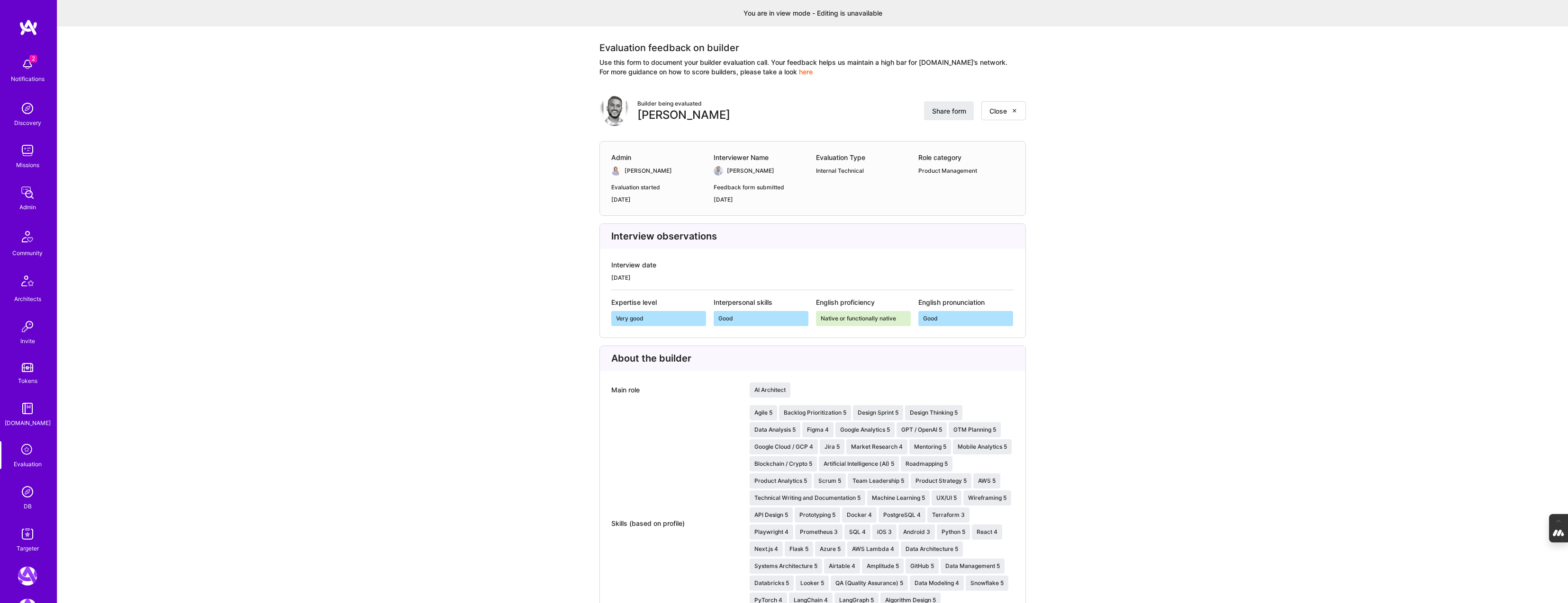
scroll to position [1027, 0]
